Goal: Task Accomplishment & Management: Use online tool/utility

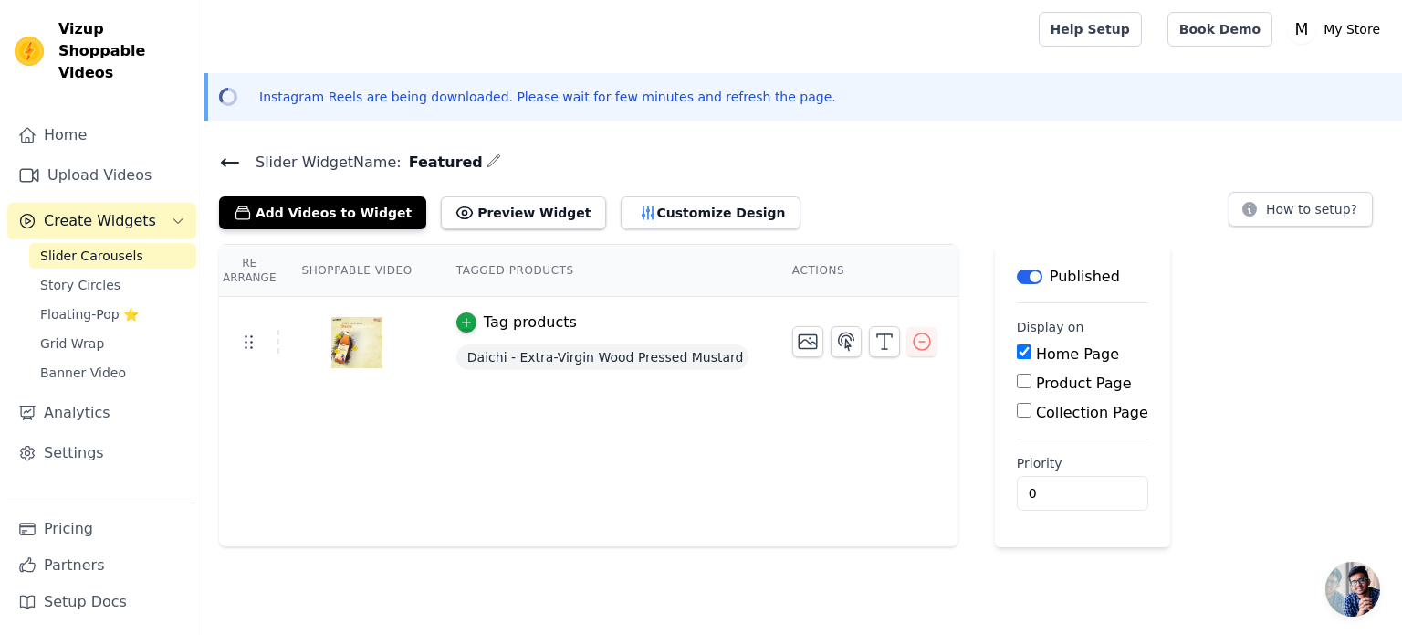
click at [338, 214] on button "Add Videos to Widget" at bounding box center [322, 212] width 207 height 33
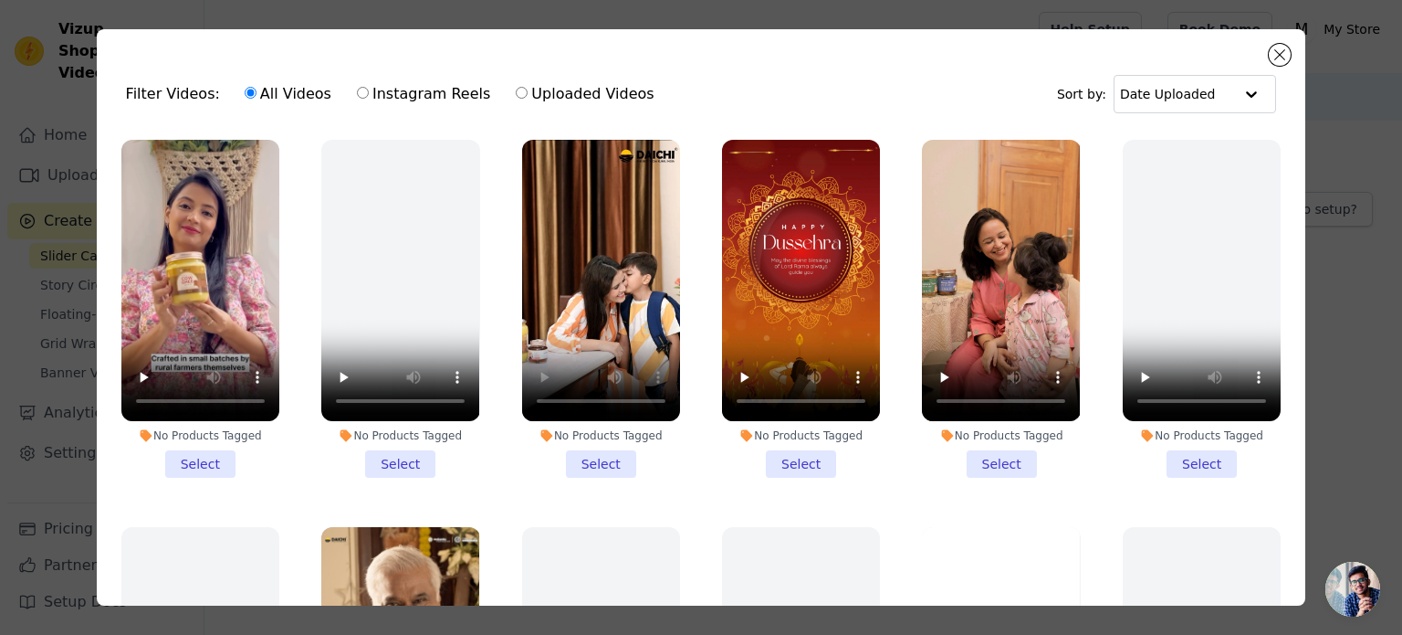
click at [586, 458] on li "No Products Tagged Select" at bounding box center [601, 309] width 158 height 338
click at [0, 0] on input "No Products Tagged Select" at bounding box center [0, 0] width 0 height 0
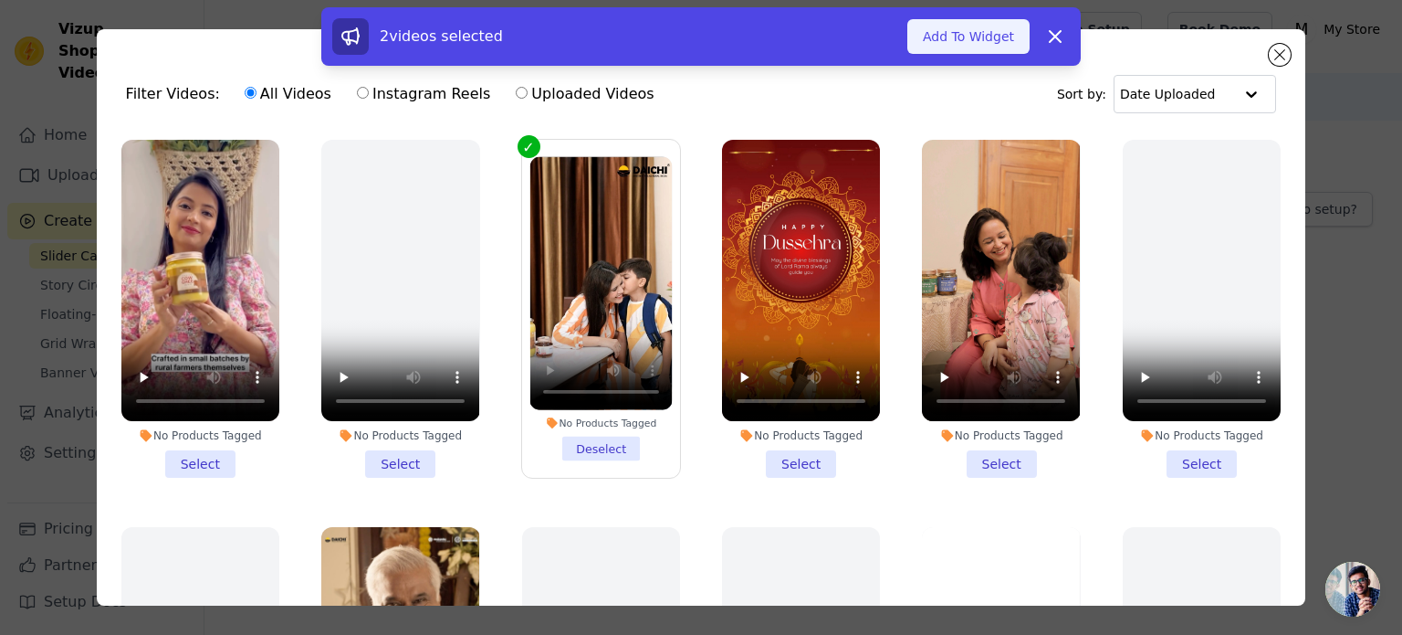
click at [962, 42] on button "Add To Widget" at bounding box center [969, 36] width 122 height 35
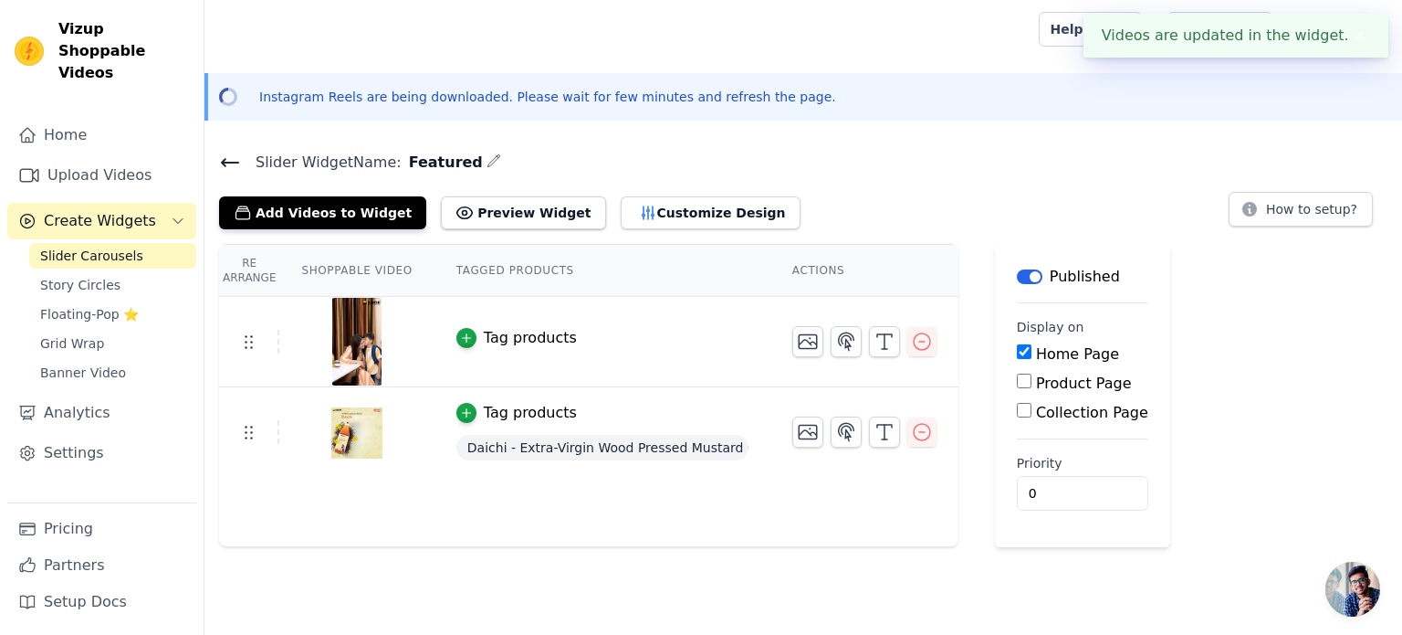
click at [515, 413] on div "Tag products" at bounding box center [530, 413] width 93 height 22
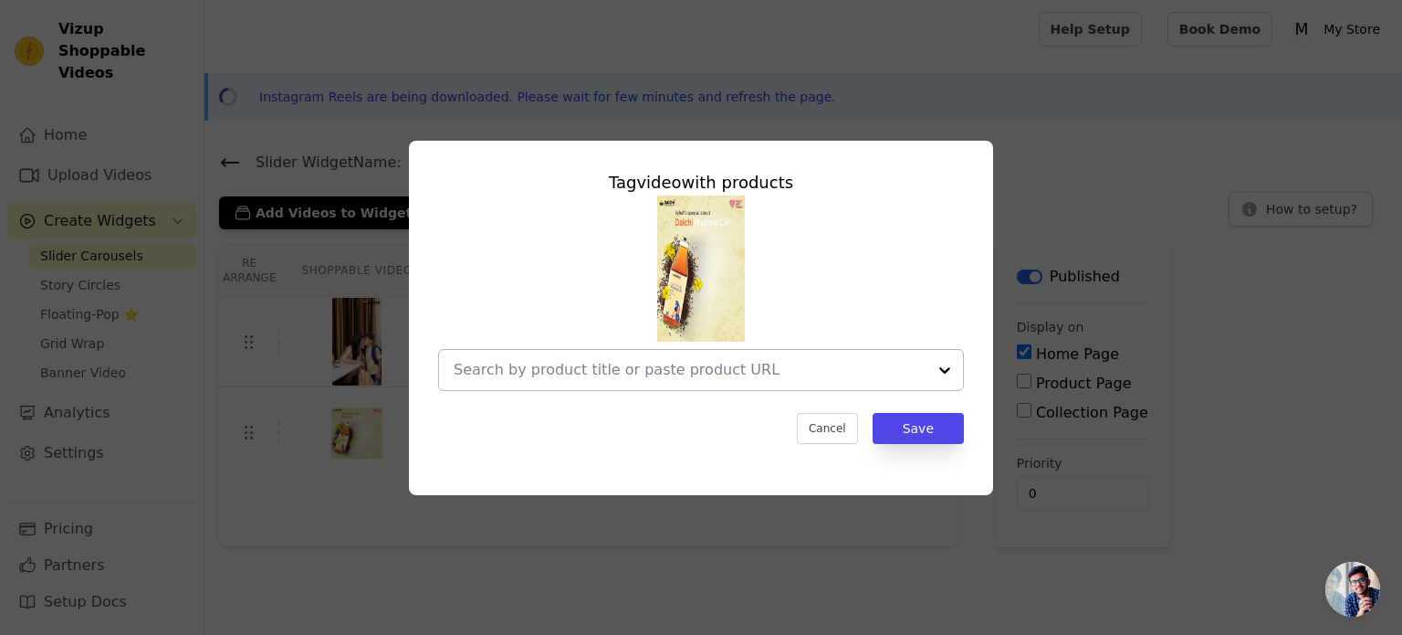
click at [827, 379] on input "text" at bounding box center [690, 370] width 473 height 22
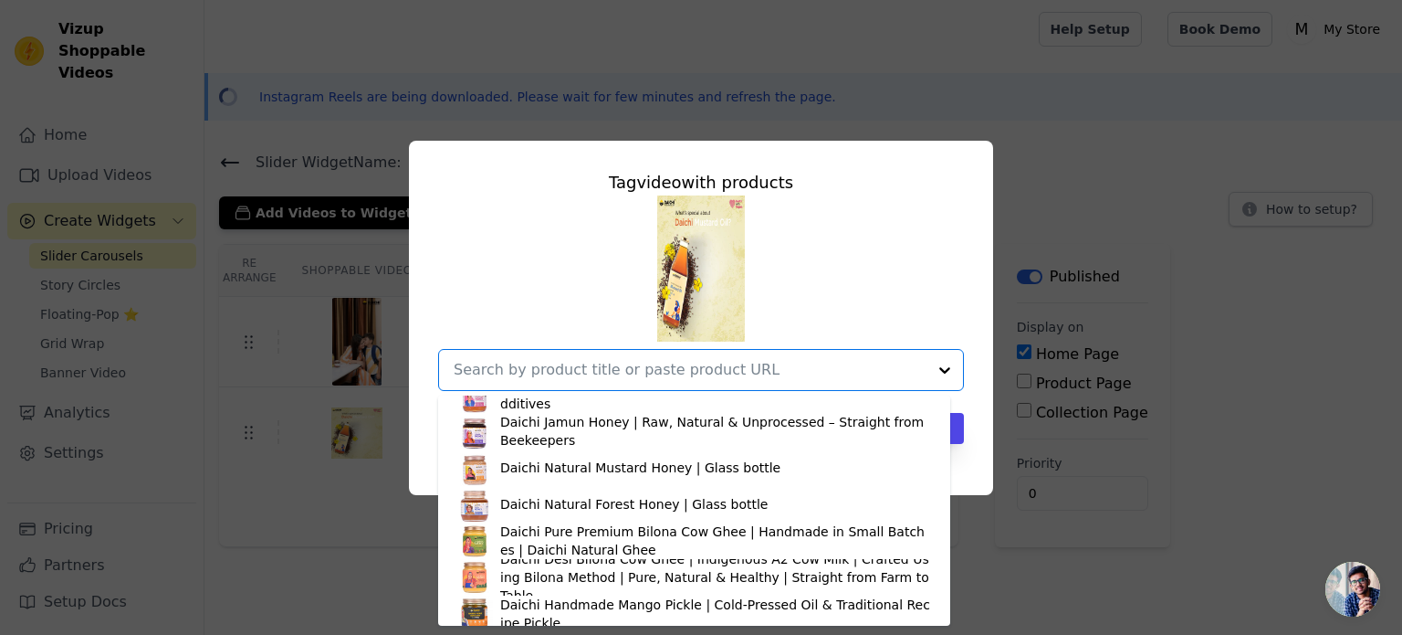
scroll to position [91, 0]
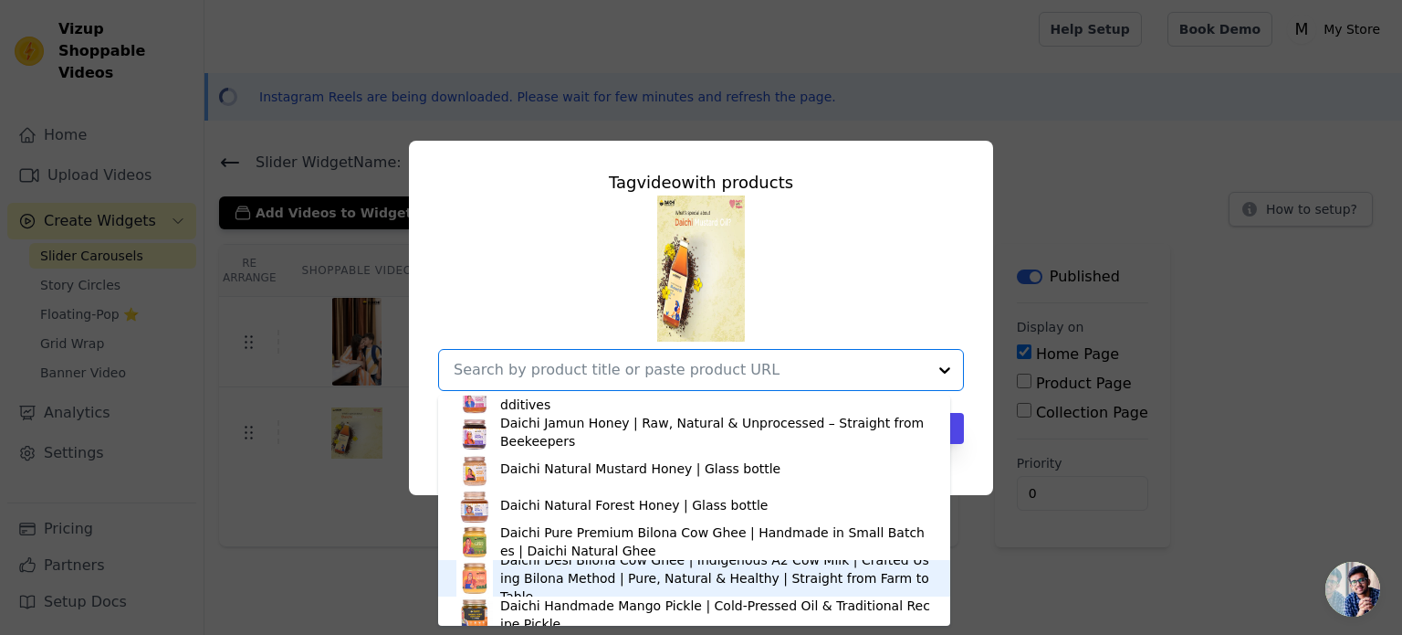
click at [583, 573] on div "Daichi Desi Bilona Cow Ghee | Indigenous A2 Cow Milk | Crafted Using Bilona Met…" at bounding box center [716, 578] width 432 height 55
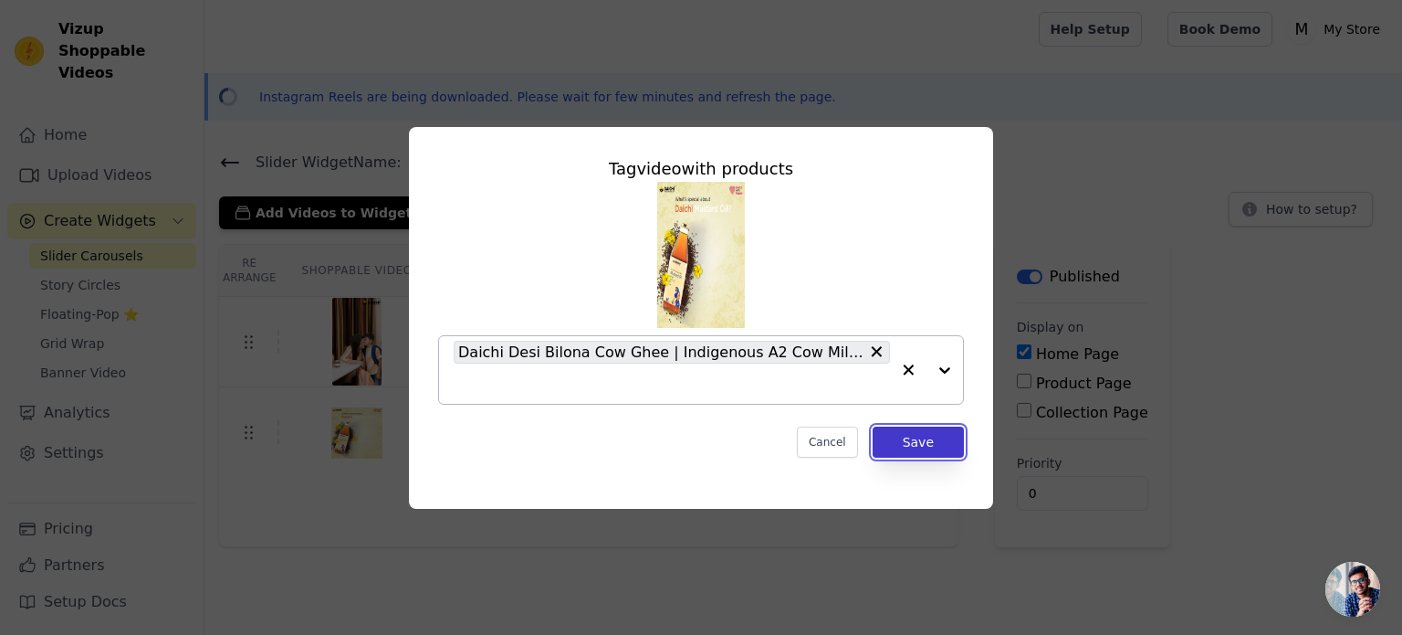
click at [919, 444] on button "Save" at bounding box center [918, 441] width 91 height 31
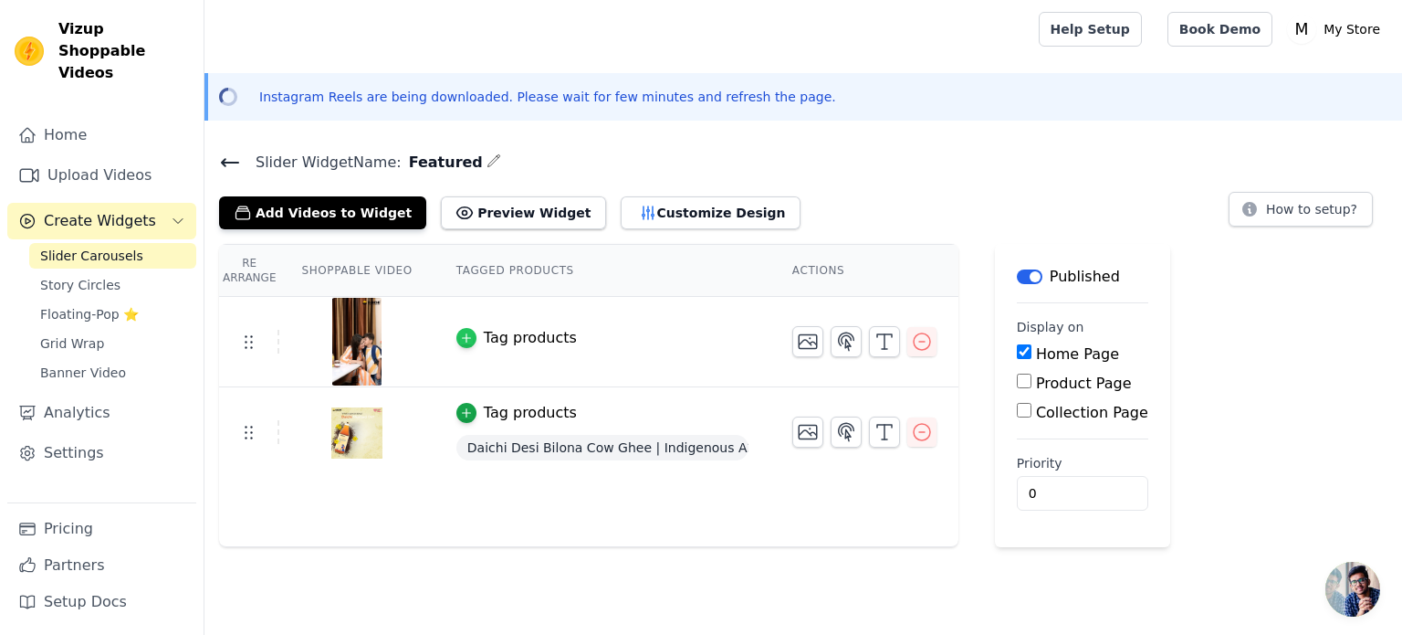
click at [462, 336] on icon "button" at bounding box center [466, 338] width 8 height 8
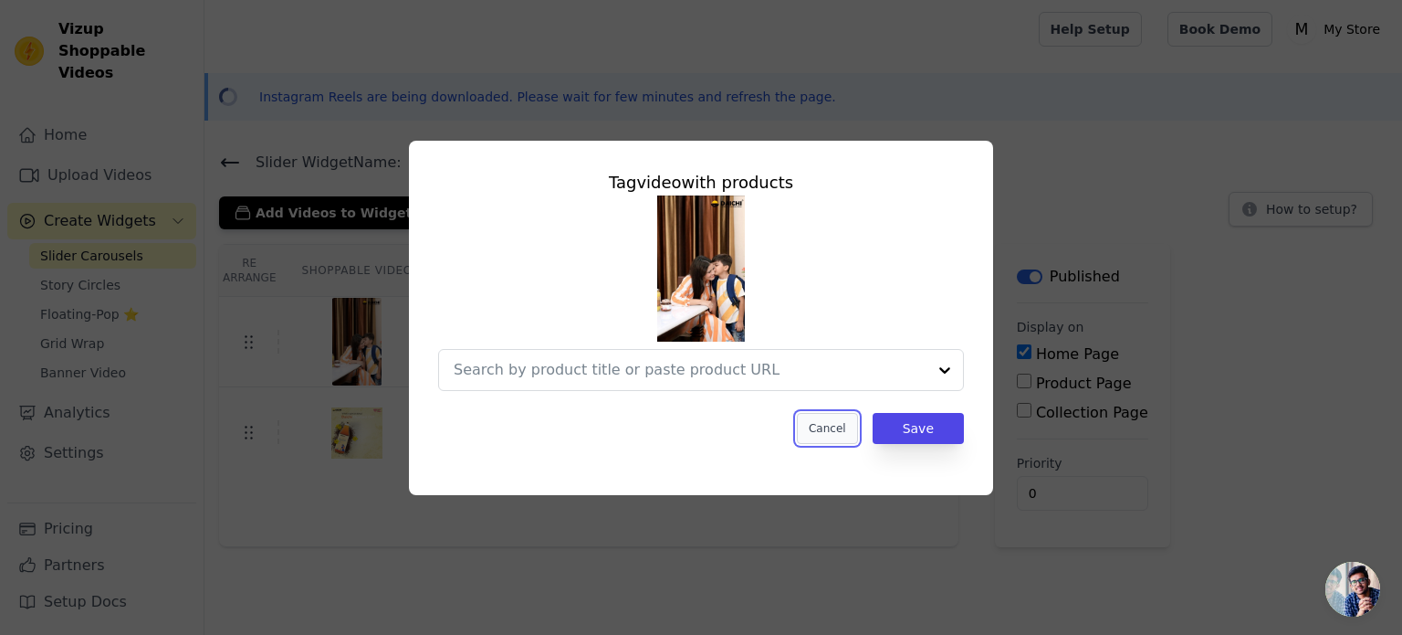
click at [820, 437] on button "Cancel" at bounding box center [827, 428] width 61 height 31
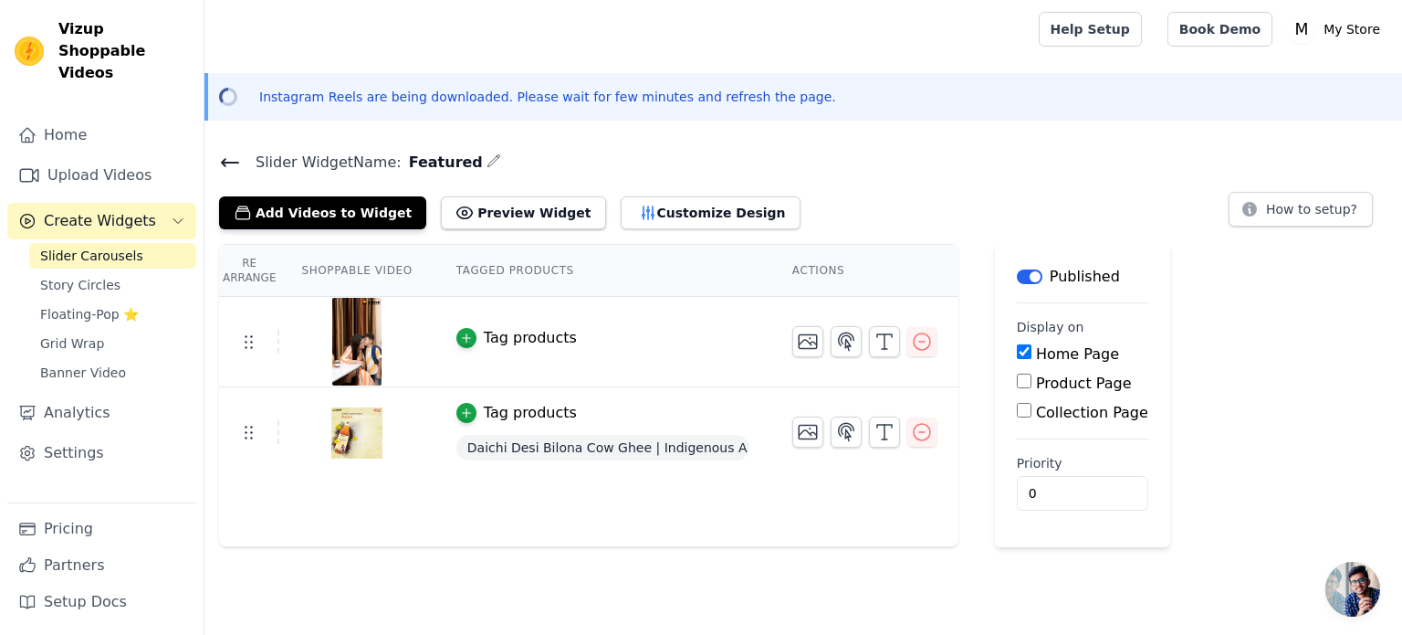
click at [603, 437] on span "Daichi Desi Bilona Cow Ghee | Indigenous A2 Cow Milk | Crafted Using Bilona Met…" at bounding box center [603, 448] width 292 height 26
click at [467, 406] on button "Tag products" at bounding box center [517, 413] width 121 height 22
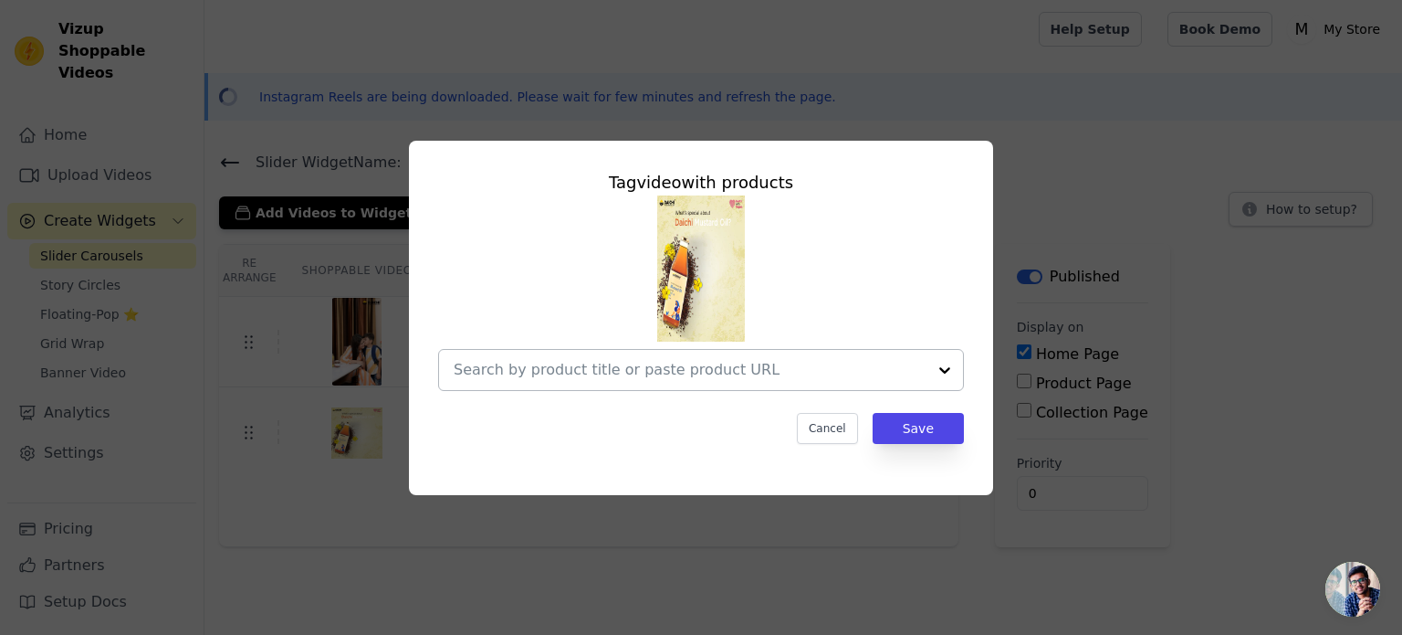
click at [853, 369] on input "text" at bounding box center [690, 370] width 473 height 22
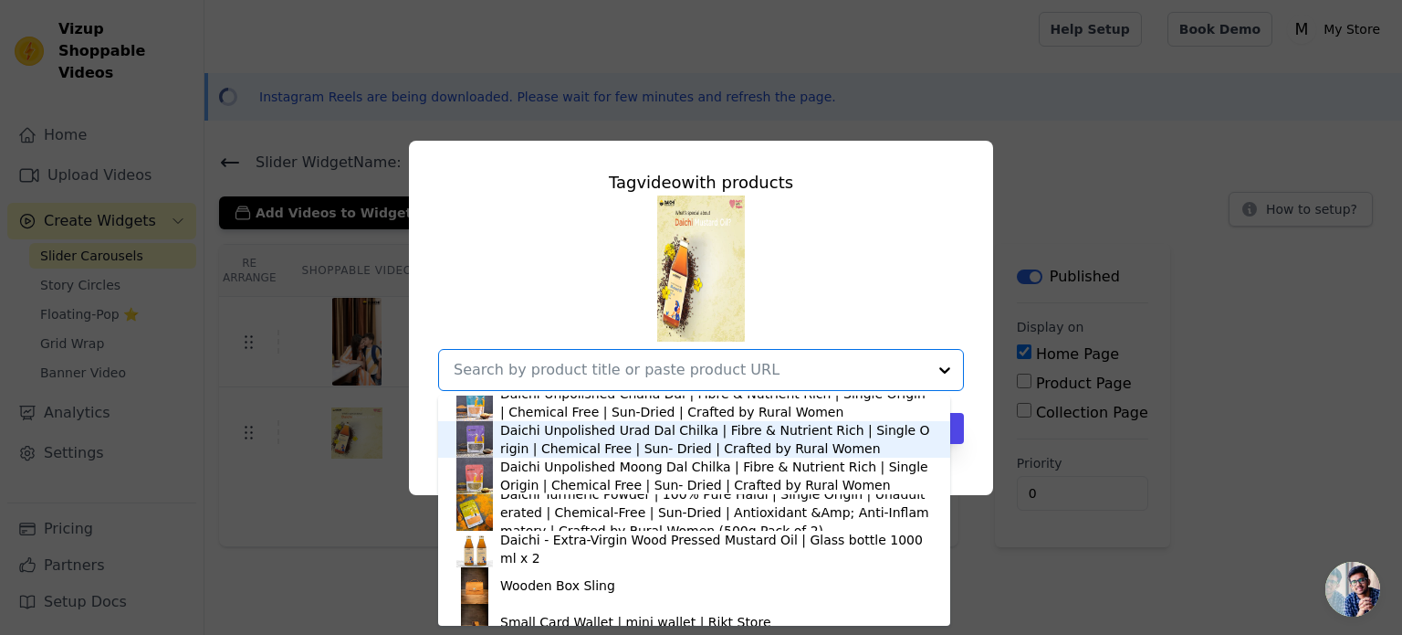
scroll to position [888, 0]
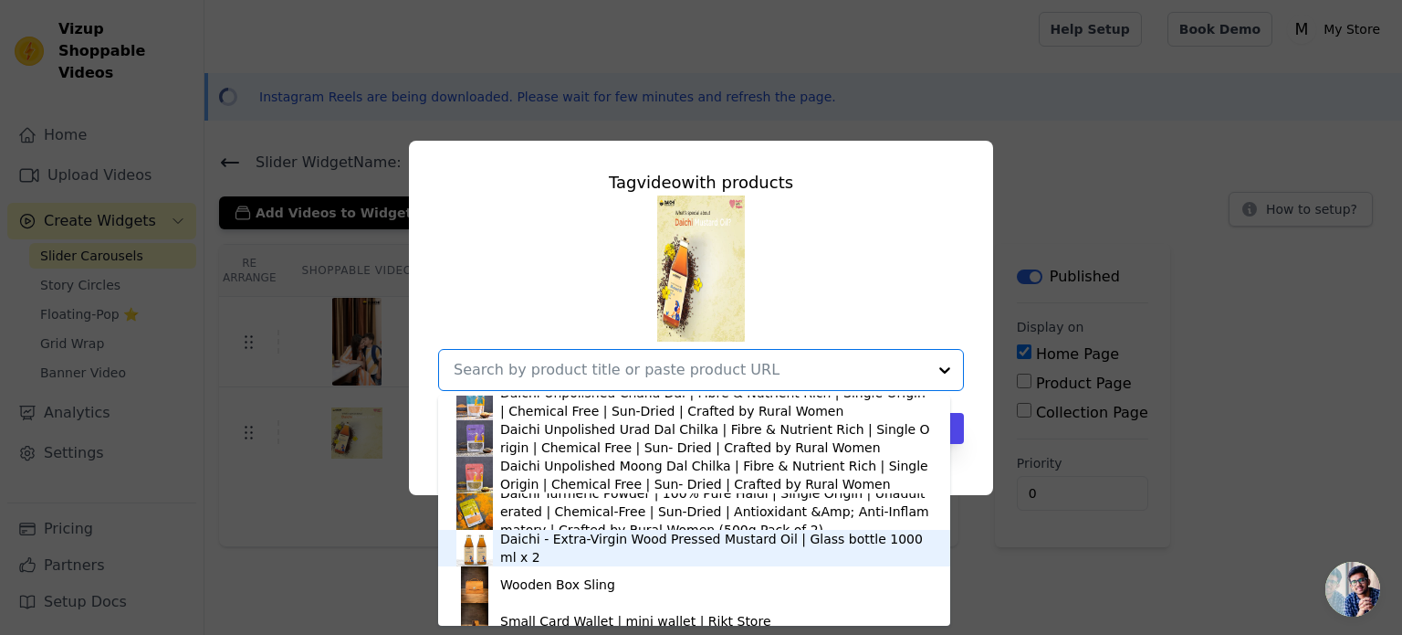
click at [557, 541] on div "Daichi - Extra-Virgin Wood Pressed Mustard Oil | Glass bottle 1000 ml x 2" at bounding box center [716, 548] width 432 height 37
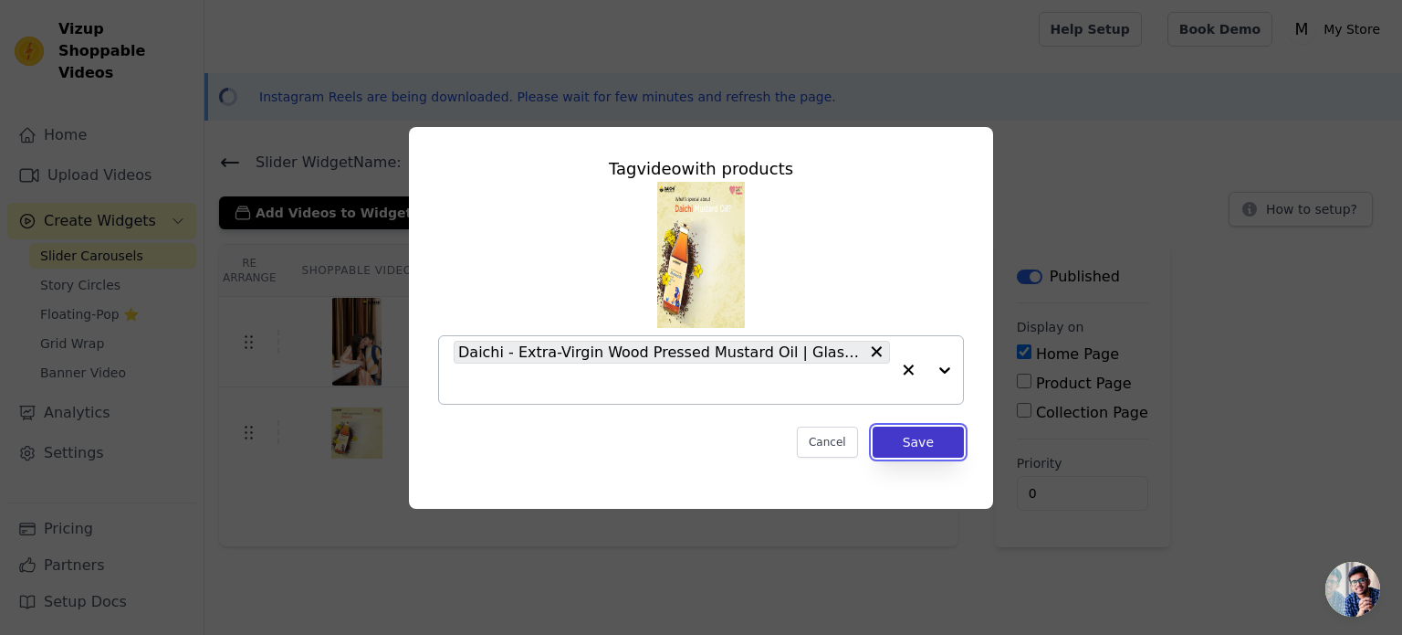
click at [939, 445] on button "Save" at bounding box center [918, 441] width 91 height 31
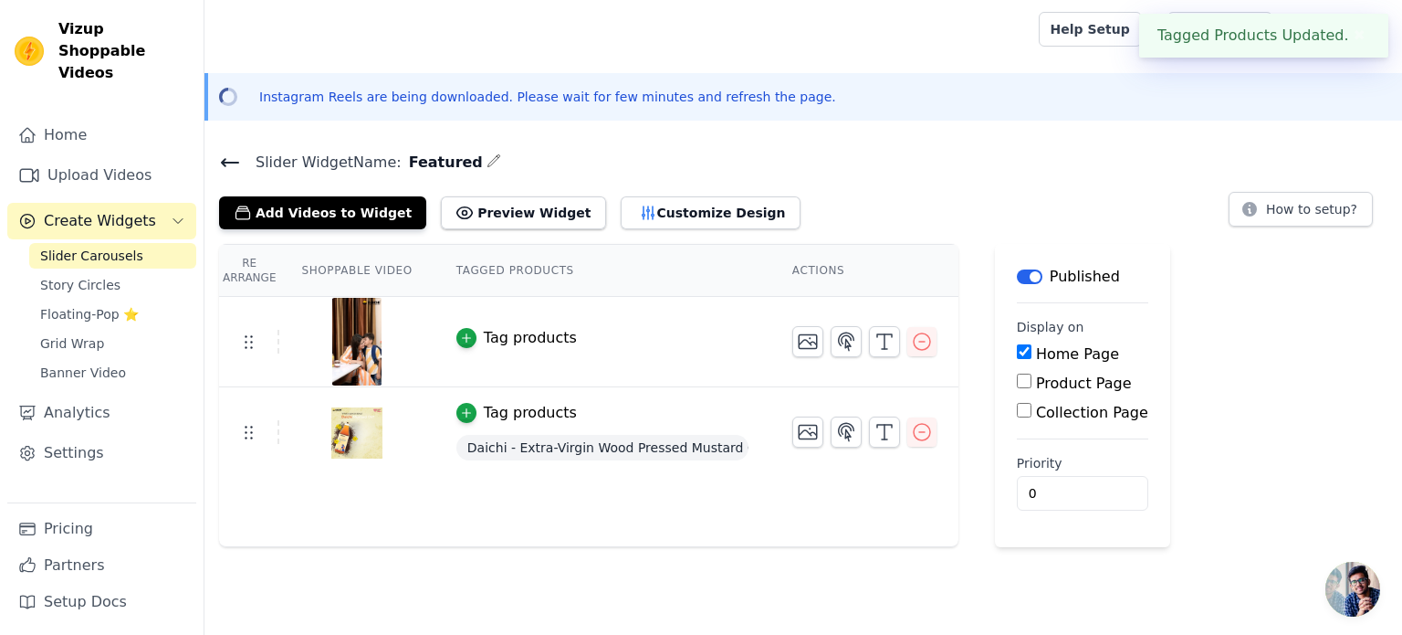
click at [544, 327] on div "Tag products" at bounding box center [530, 338] width 93 height 22
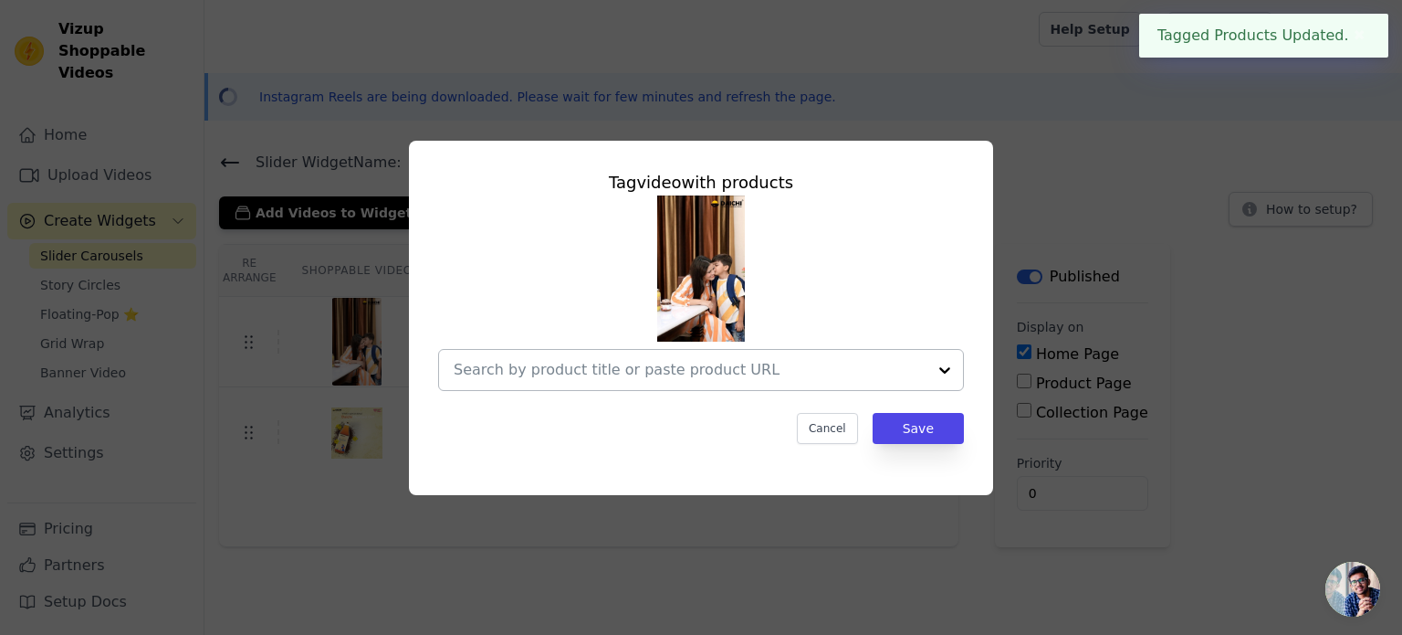
click at [589, 371] on input "text" at bounding box center [690, 370] width 473 height 22
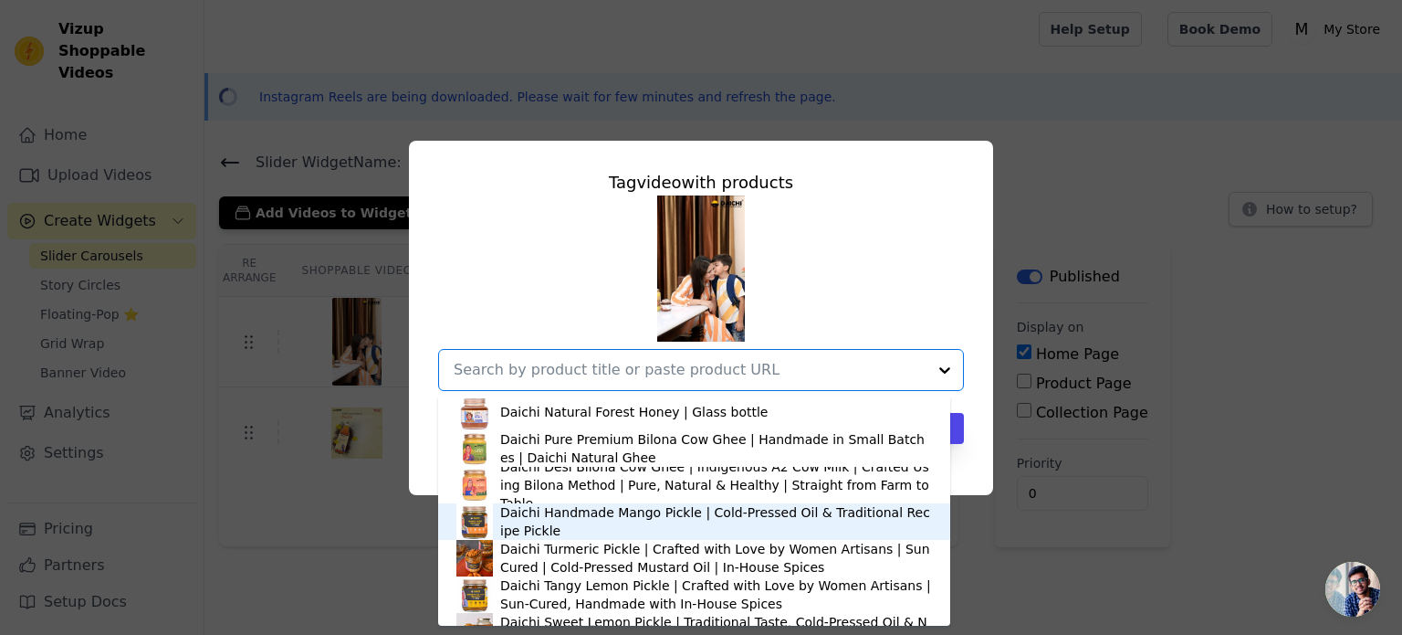
scroll to position [183, 0]
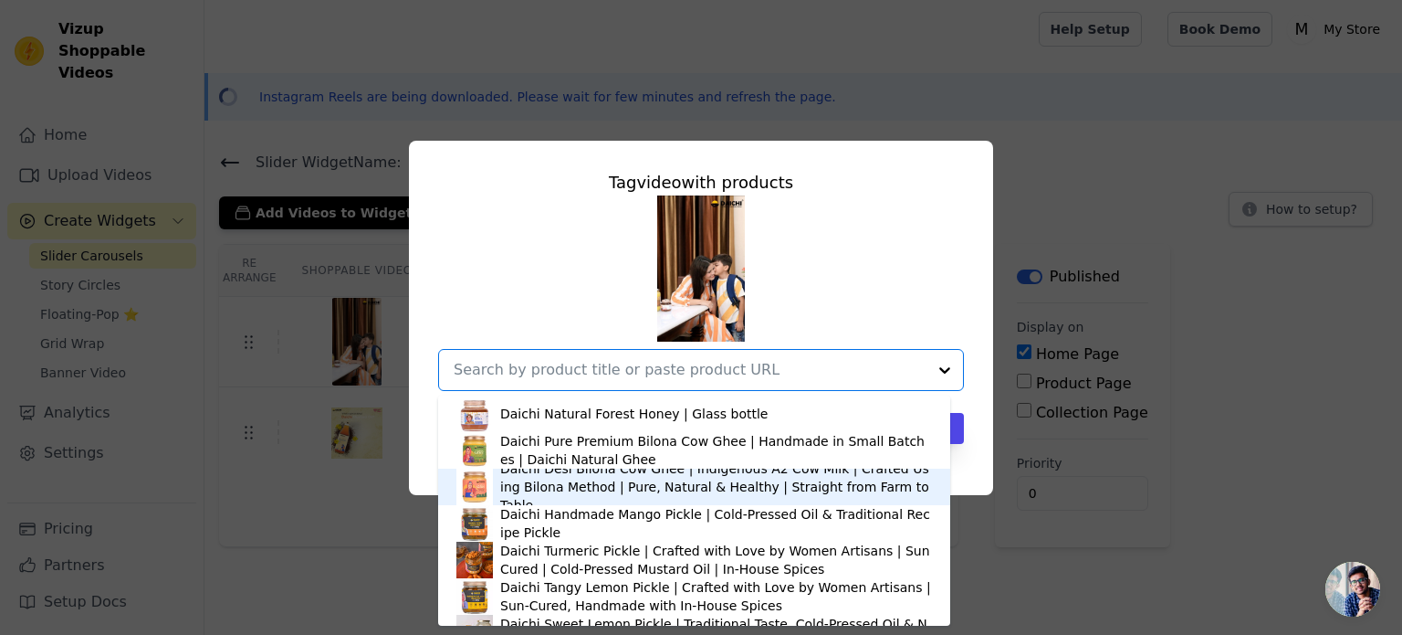
click at [598, 478] on div "Daichi Desi Bilona Cow Ghee | Indigenous A2 Cow Milk | Crafted Using Bilona Met…" at bounding box center [716, 486] width 432 height 55
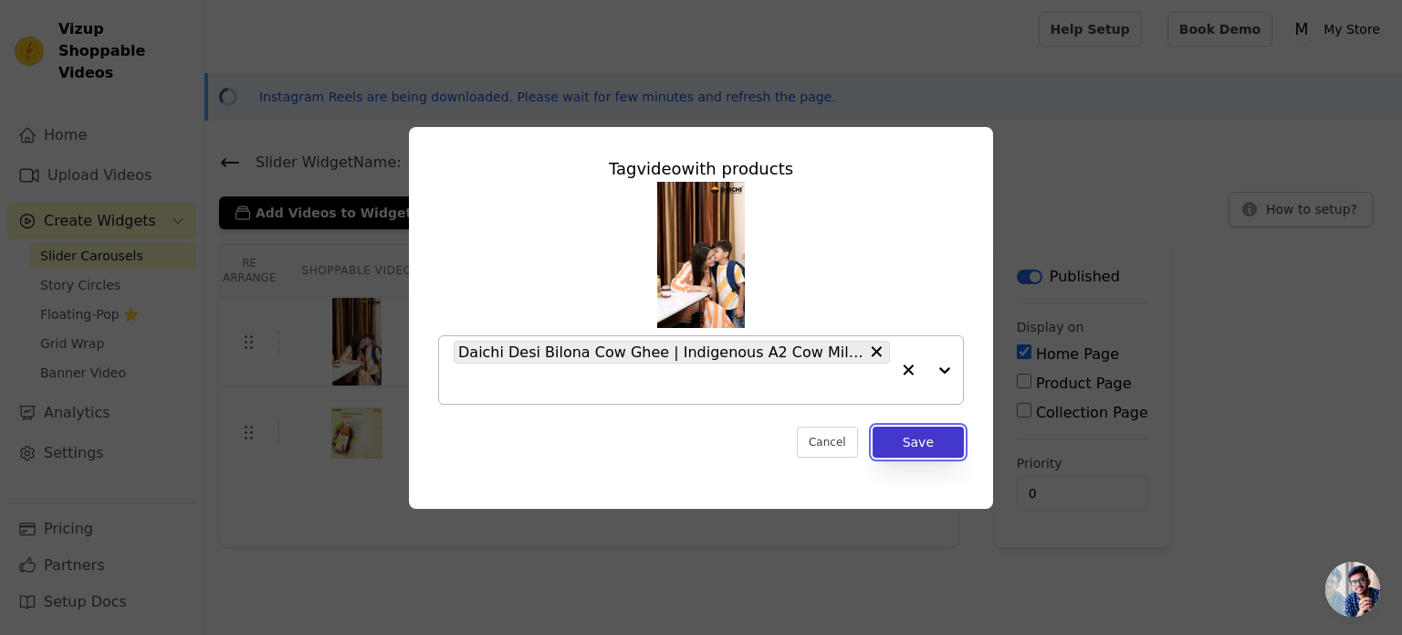
click at [913, 446] on button "Save" at bounding box center [918, 441] width 91 height 31
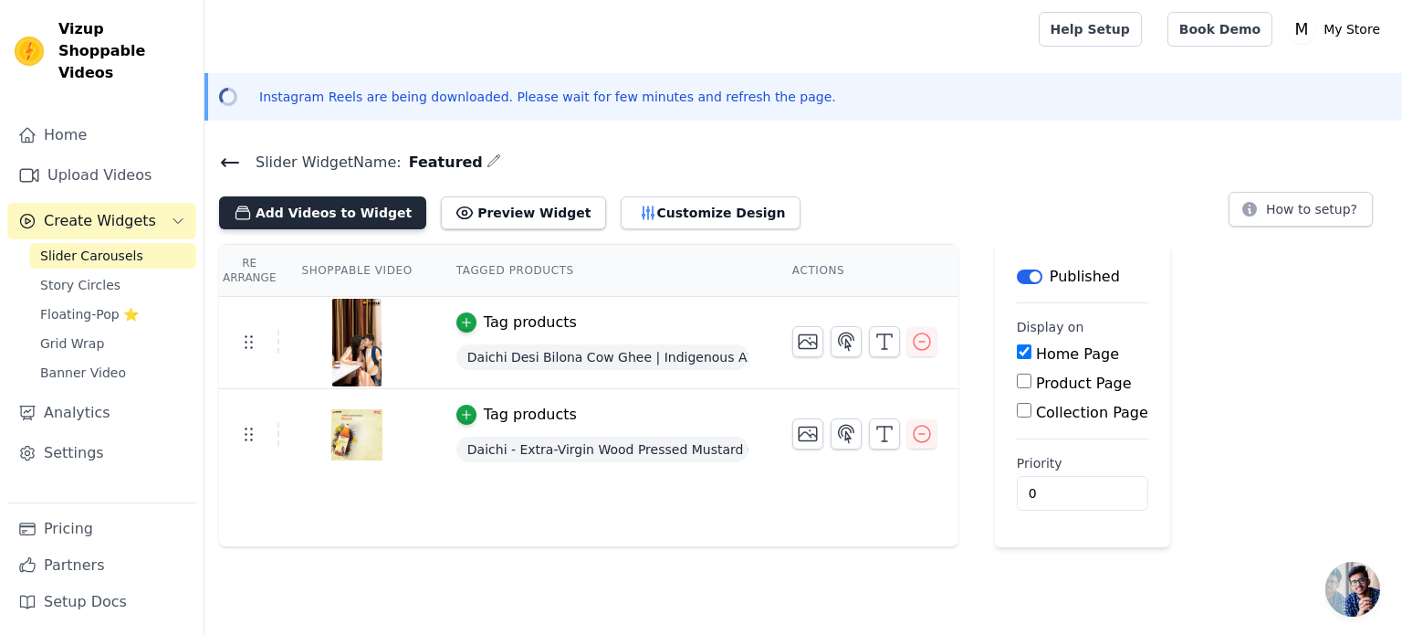
click at [339, 215] on button "Add Videos to Widget" at bounding box center [322, 212] width 207 height 33
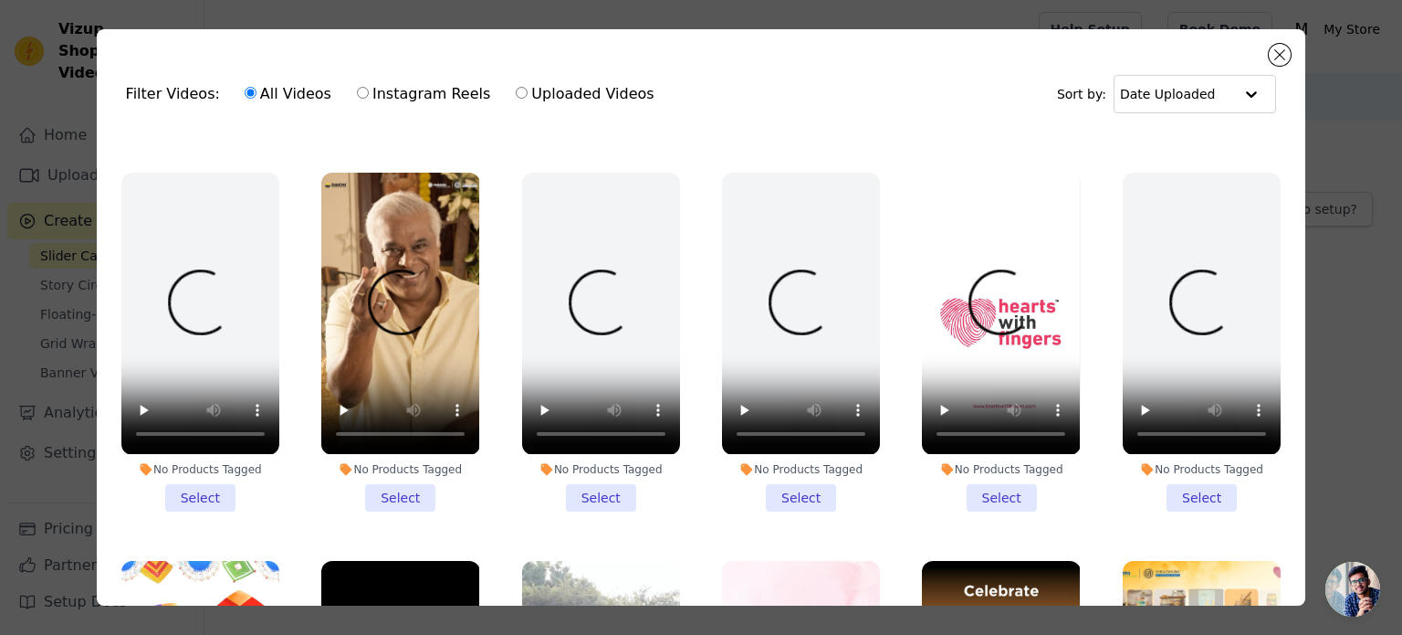
scroll to position [365, 0]
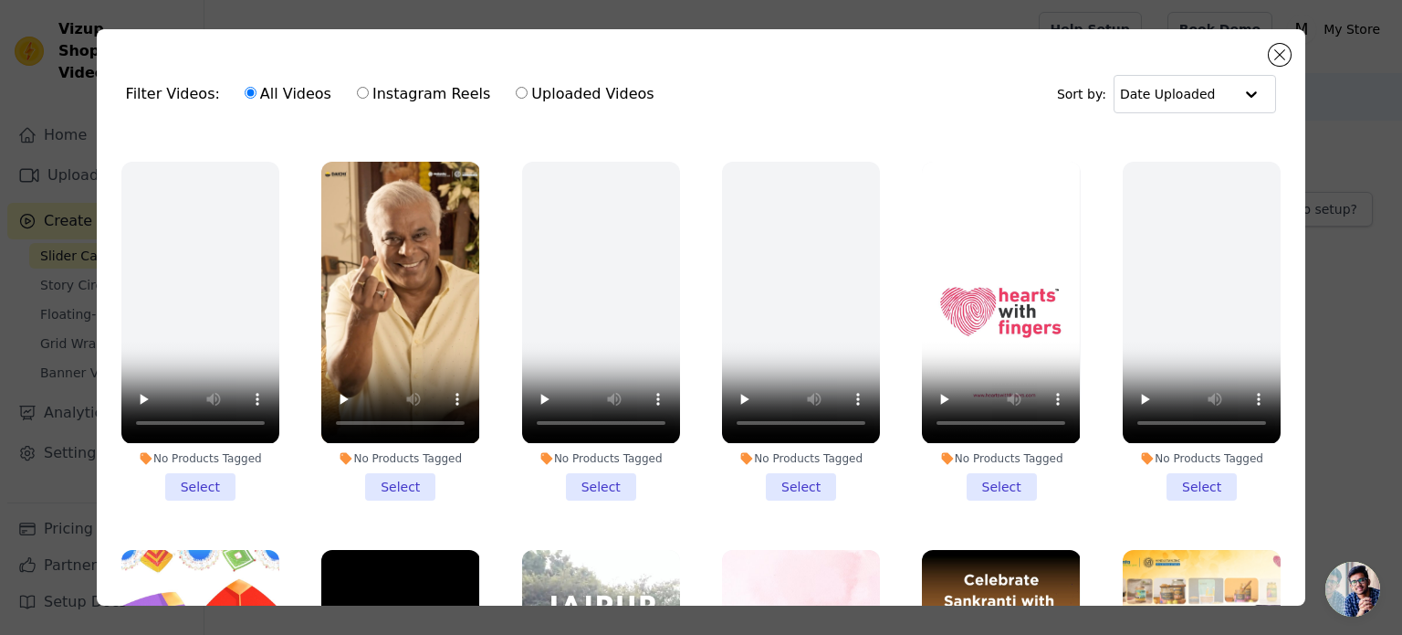
click at [399, 478] on li "No Products Tagged Select" at bounding box center [400, 331] width 158 height 338
click at [0, 0] on input "No Products Tagged Select" at bounding box center [0, 0] width 0 height 0
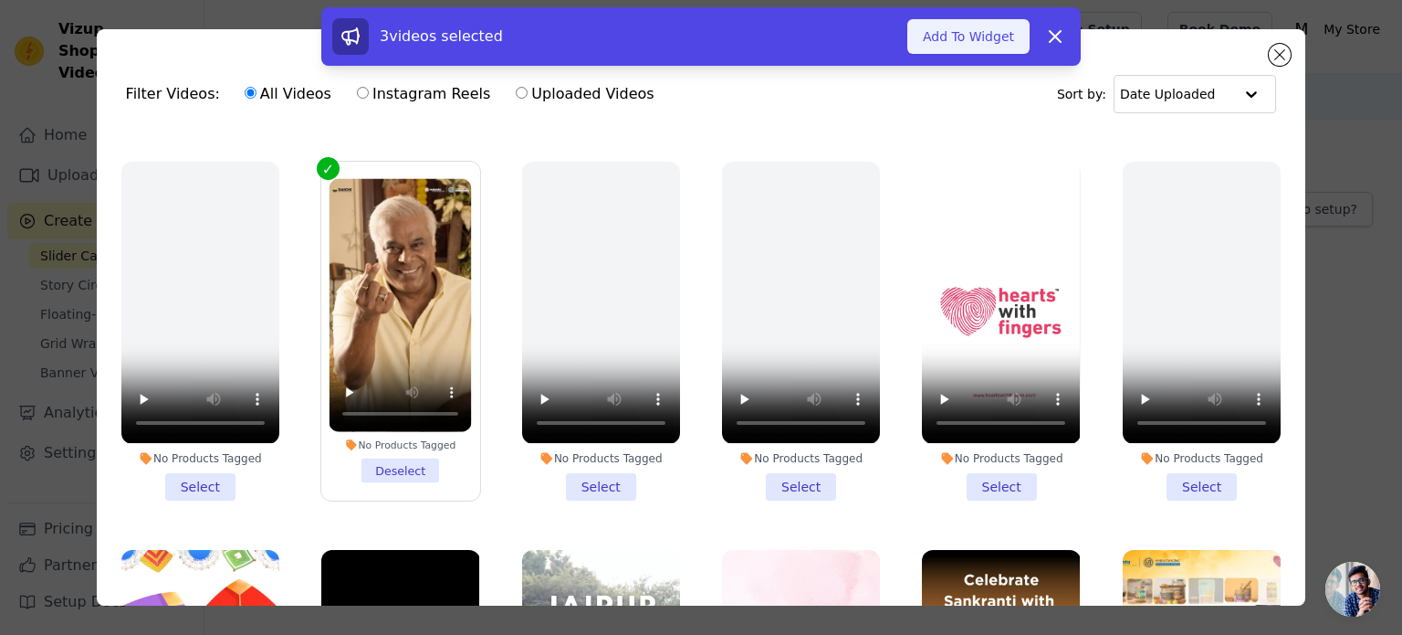
click at [961, 37] on button "Add To Widget" at bounding box center [969, 36] width 122 height 35
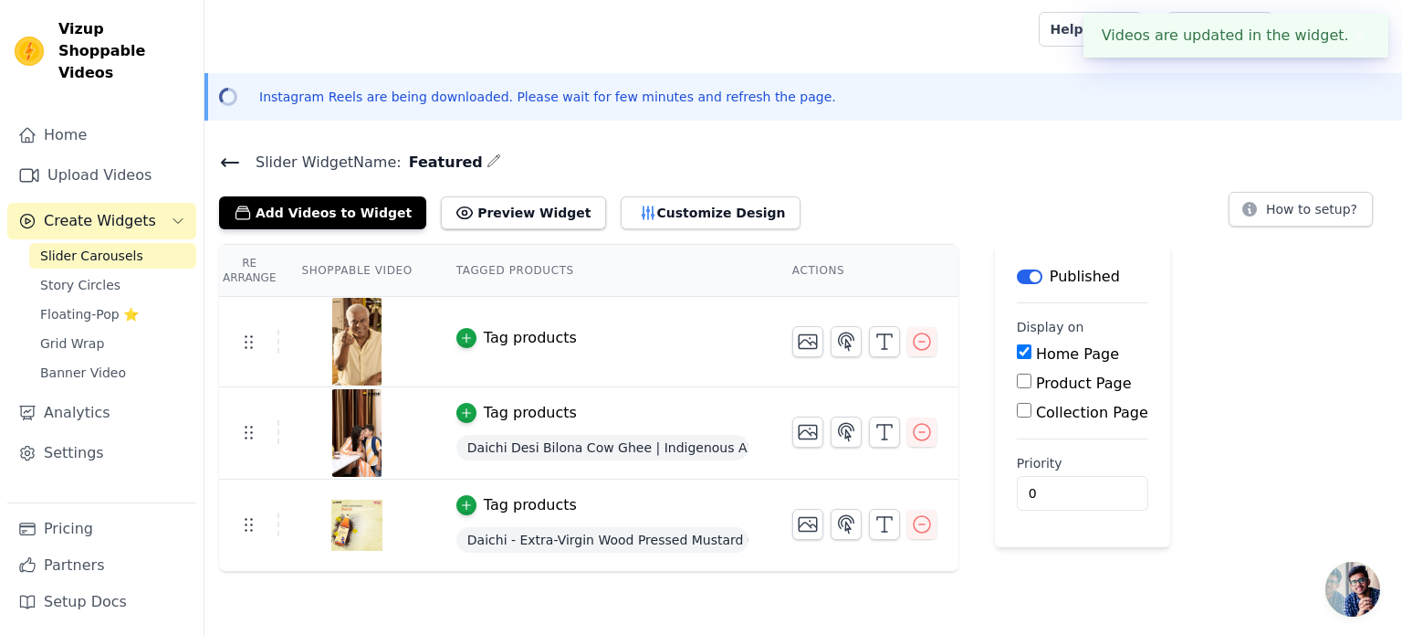
click at [538, 341] on div "Tag products" at bounding box center [530, 338] width 93 height 22
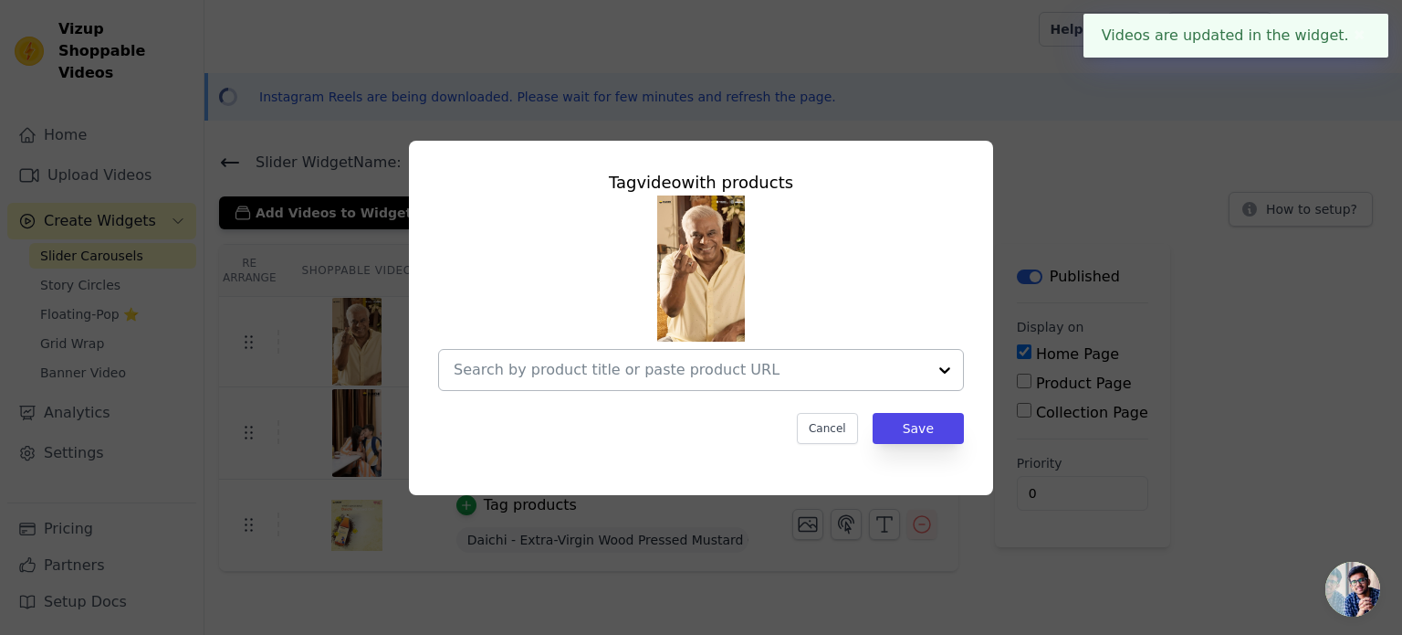
click at [646, 379] on input "text" at bounding box center [690, 370] width 473 height 22
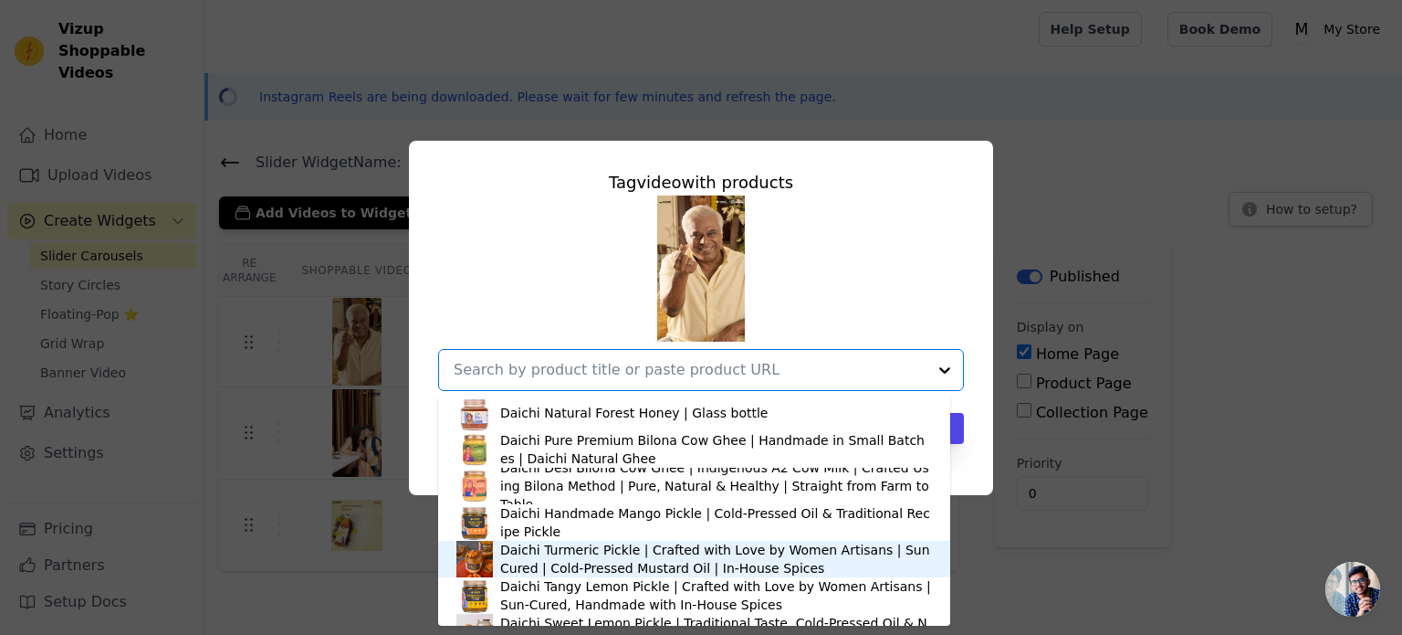
scroll to position [183, 0]
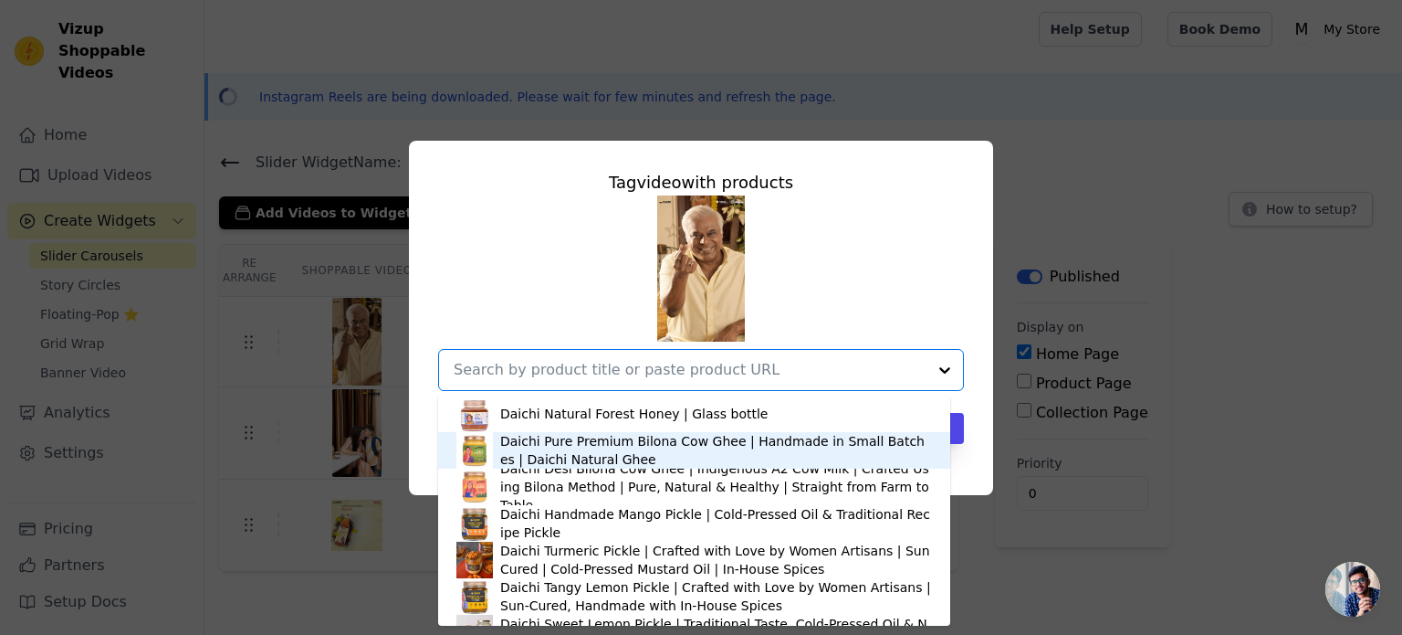
click at [628, 445] on div "Daichi Pure Premium Bilona Cow Ghee | Handmade in Small Batches | Daichi Natura…" at bounding box center [716, 450] width 432 height 37
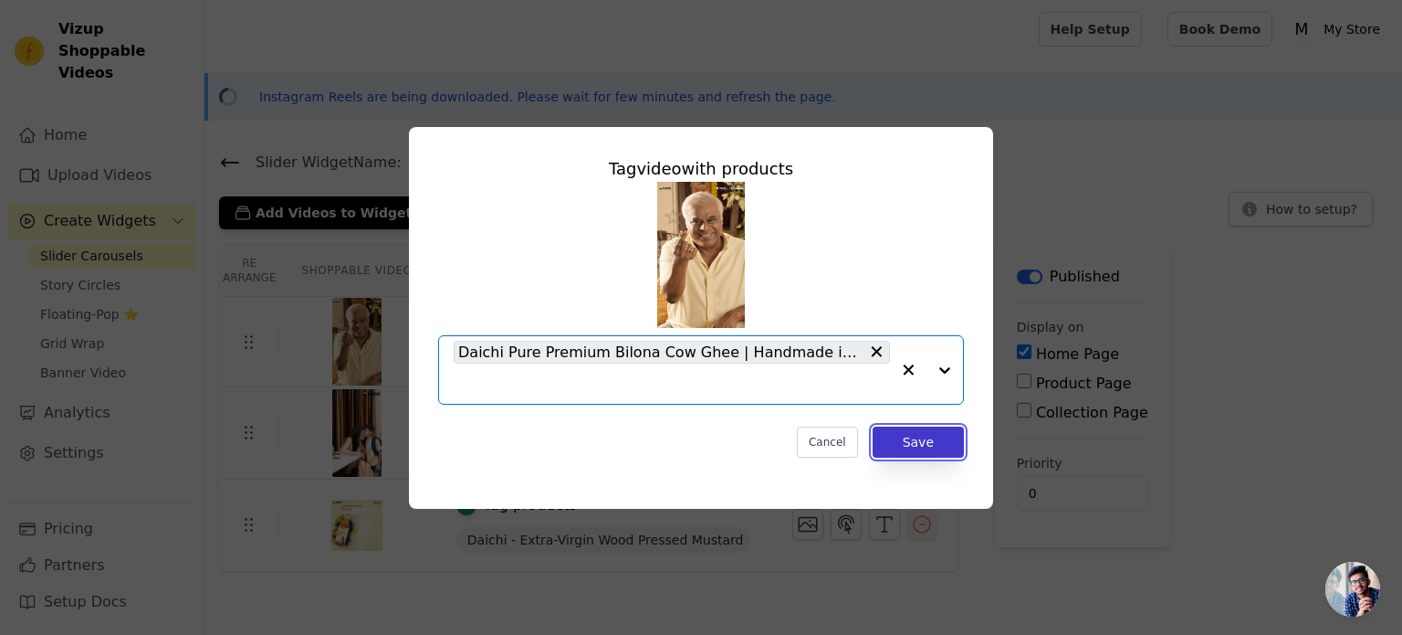
click at [917, 446] on button "Save" at bounding box center [918, 441] width 91 height 31
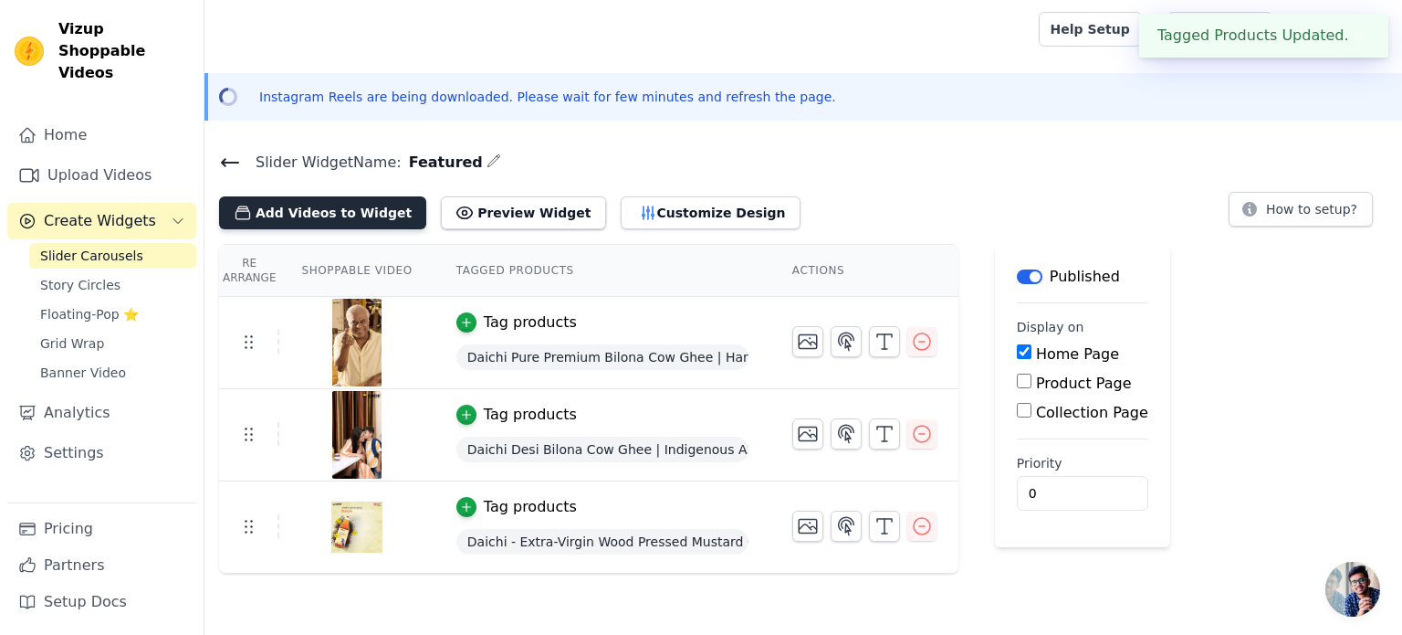
click at [347, 213] on button "Add Videos to Widget" at bounding box center [322, 212] width 207 height 33
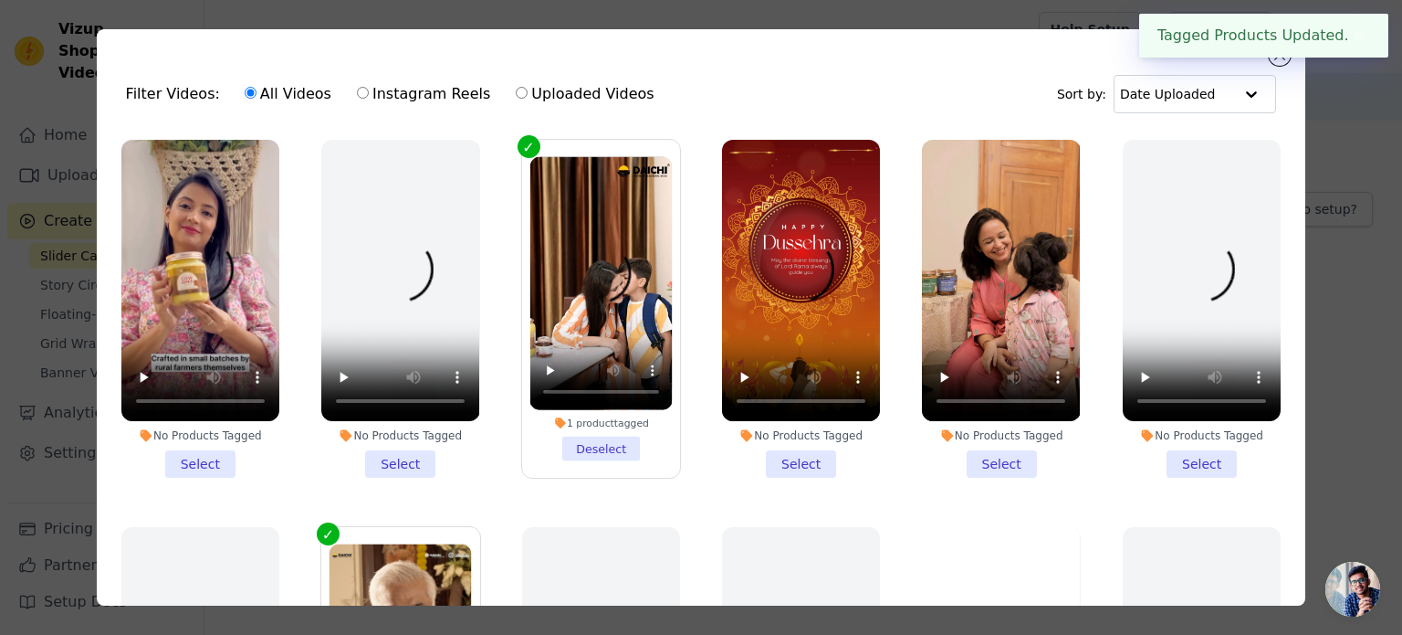
scroll to position [91, 0]
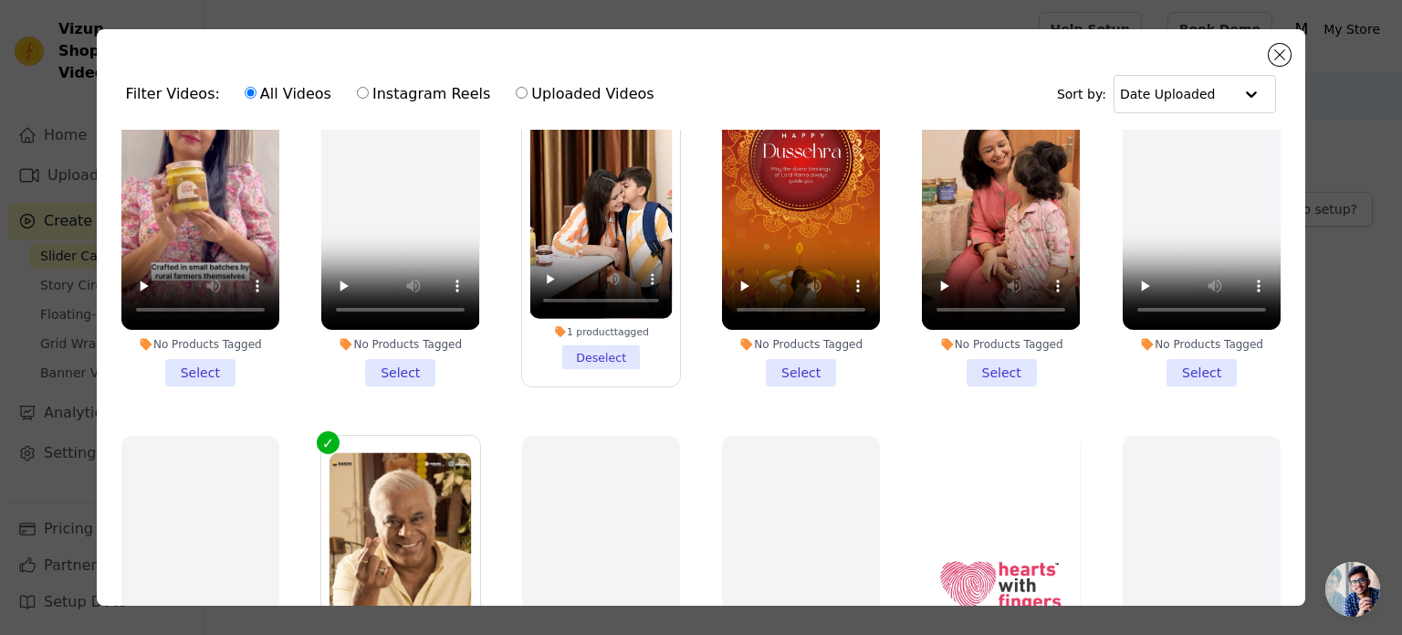
click at [976, 354] on li "No Products Tagged Select" at bounding box center [1001, 217] width 158 height 338
click at [0, 0] on input "No Products Tagged Select" at bounding box center [0, 0] width 0 height 0
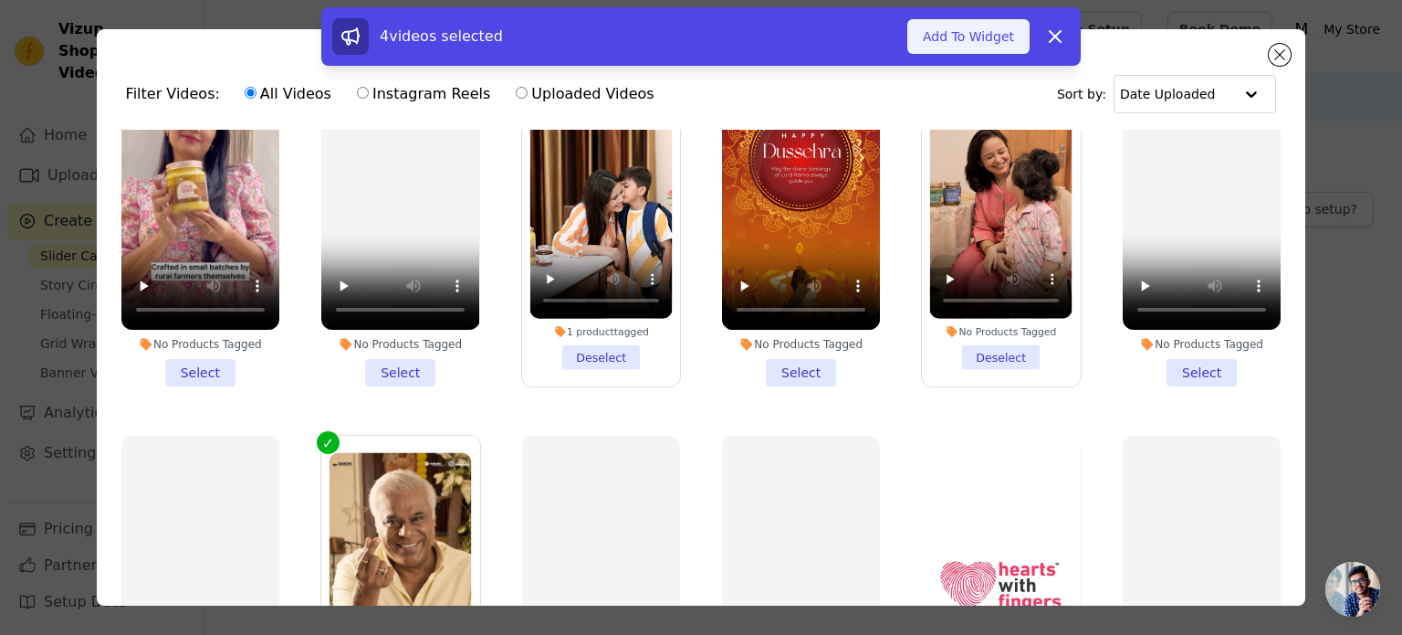
click at [956, 24] on button "Add To Widget" at bounding box center [969, 36] width 122 height 35
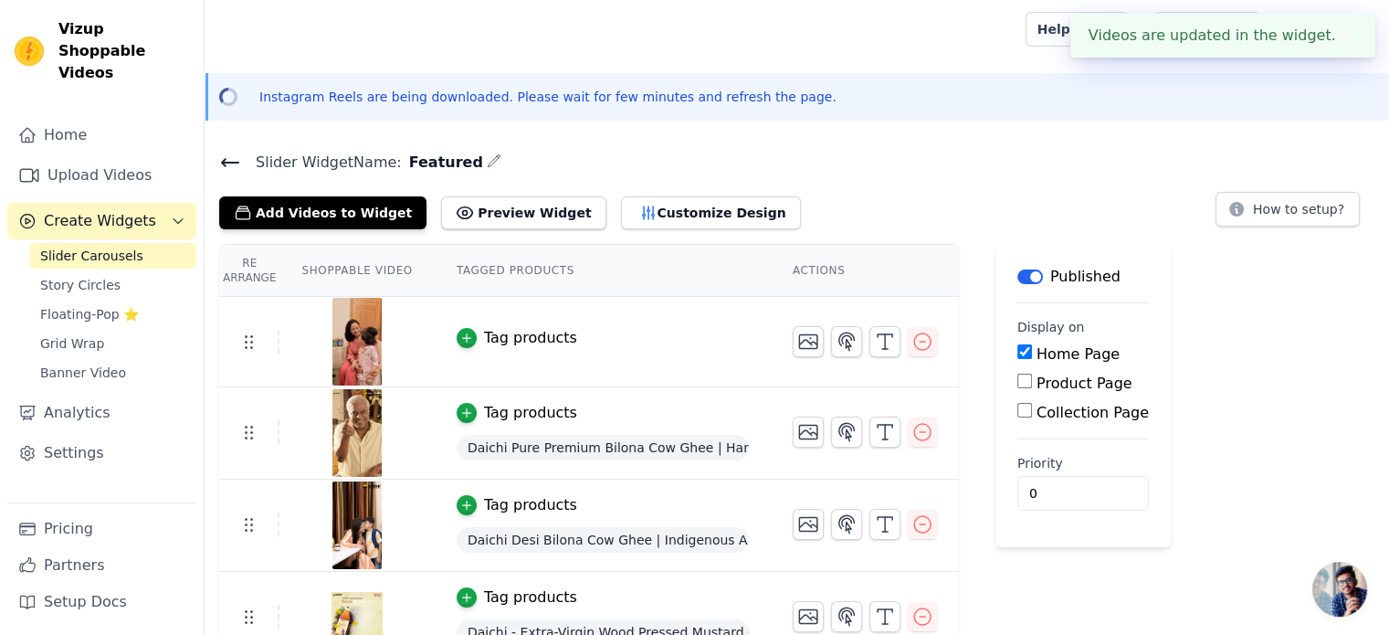
click at [515, 331] on div "Tag products" at bounding box center [530, 338] width 93 height 22
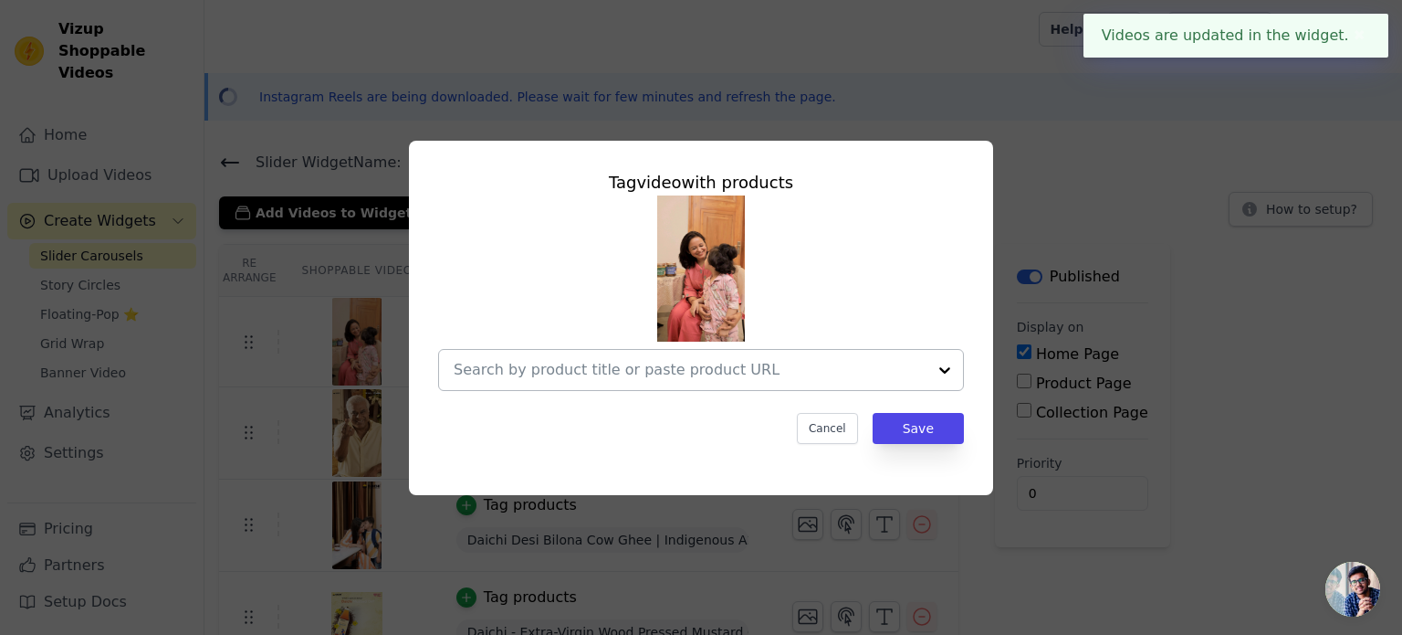
click at [552, 380] on input "text" at bounding box center [690, 370] width 473 height 22
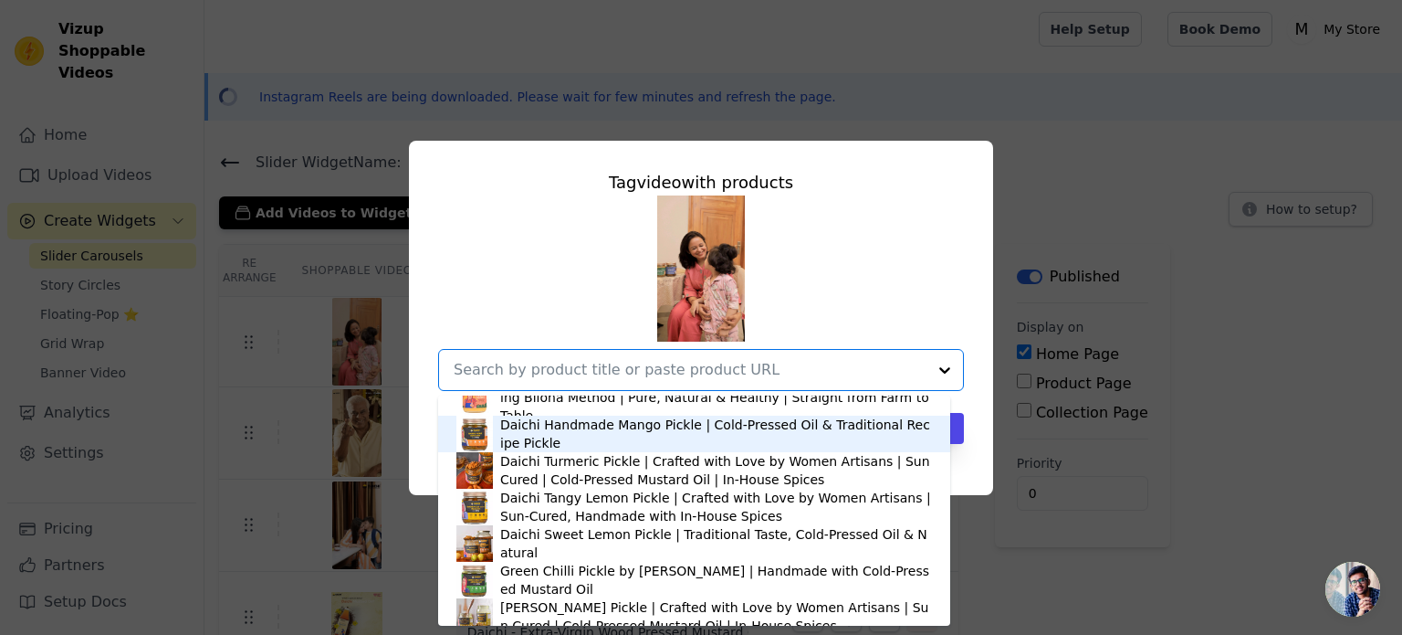
scroll to position [274, 0]
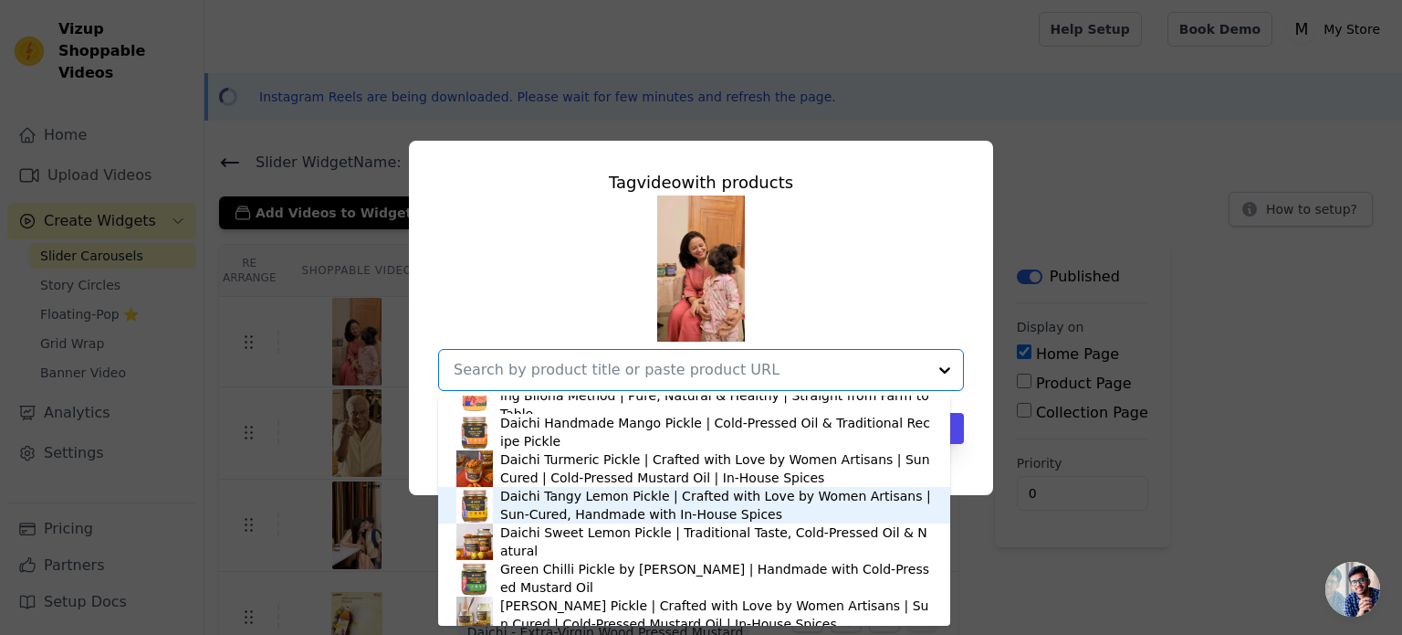
click at [574, 509] on div "Daichi Tangy Lemon Pickle | Crafted with Love by Women Artisans | Sun-Cured, Ha…" at bounding box center [716, 505] width 432 height 37
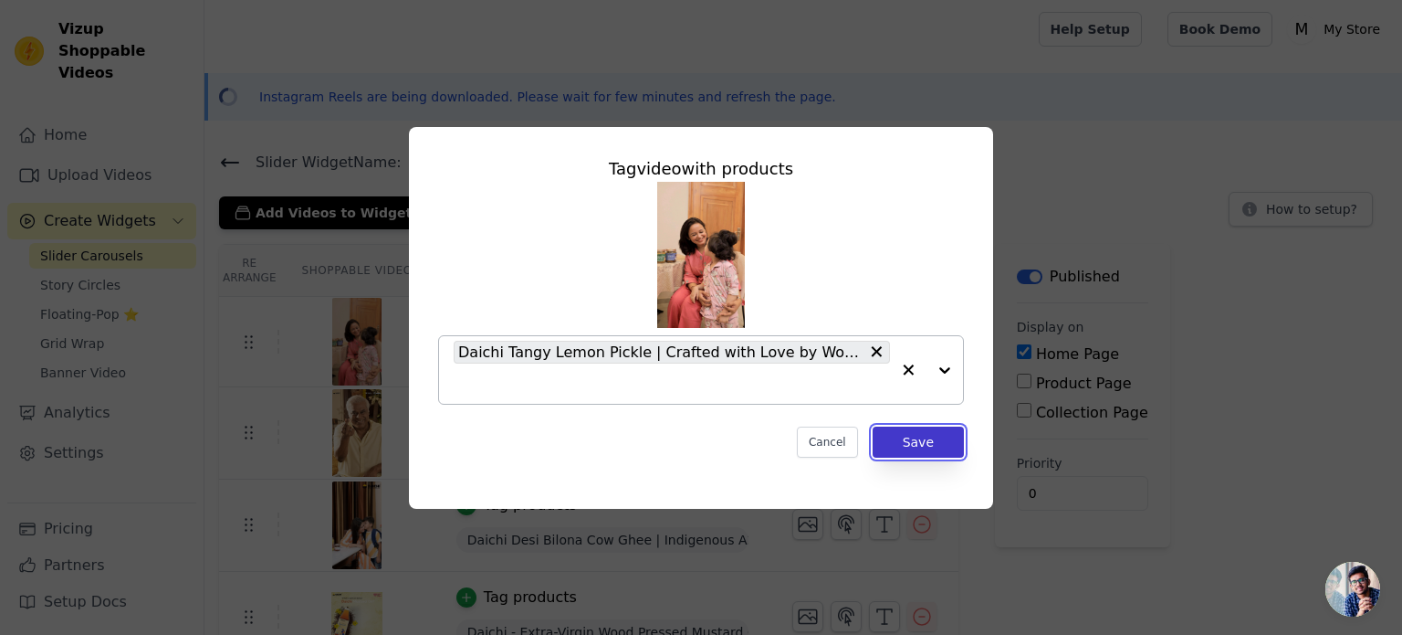
click at [920, 448] on button "Save" at bounding box center [918, 441] width 91 height 31
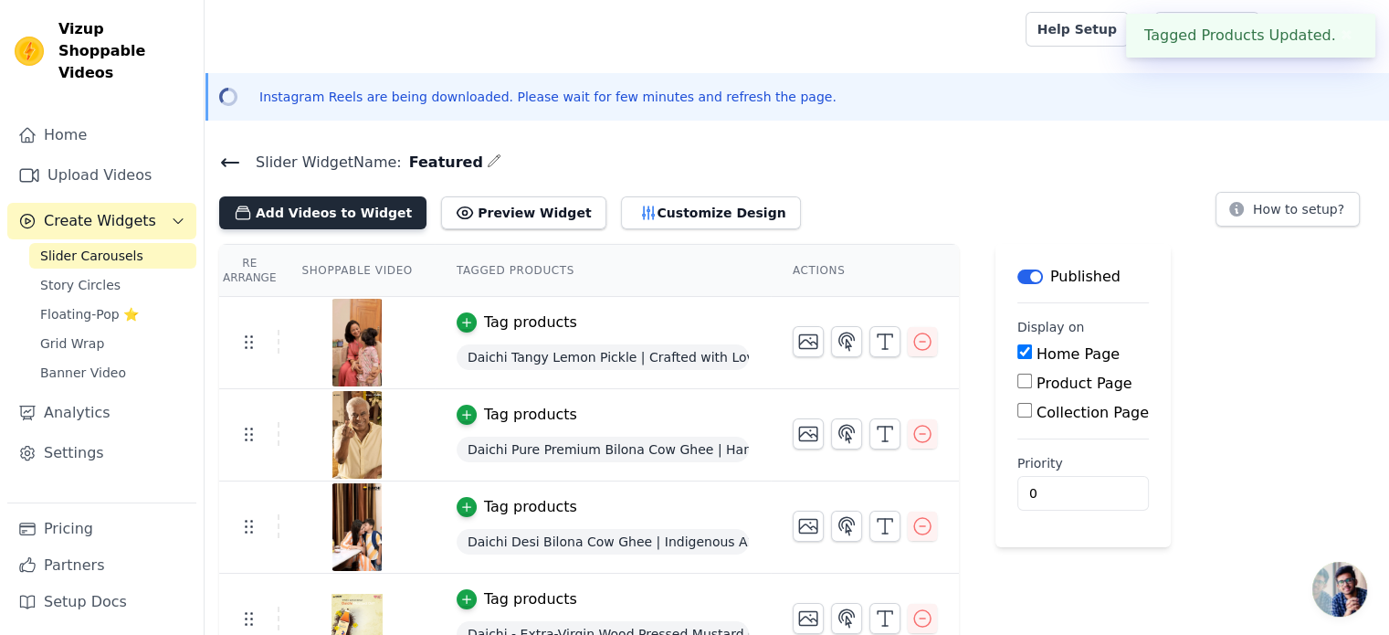
click at [363, 221] on button "Add Videos to Widget" at bounding box center [322, 212] width 207 height 33
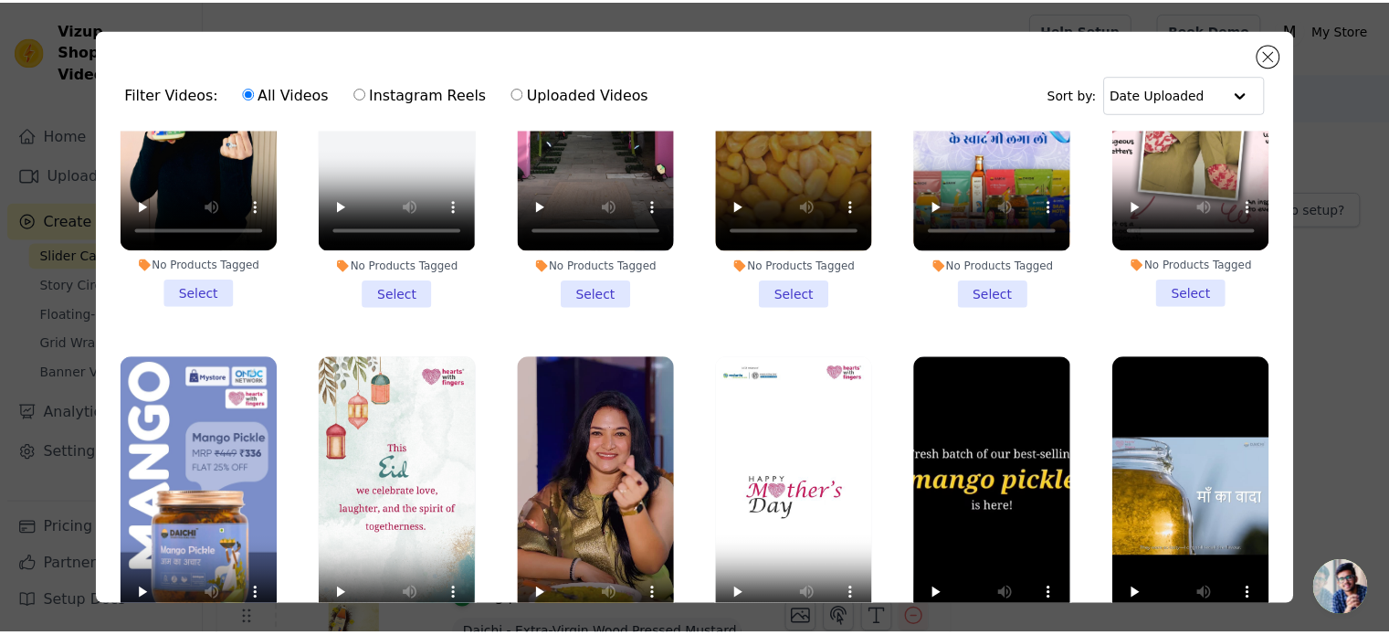
scroll to position [1461, 0]
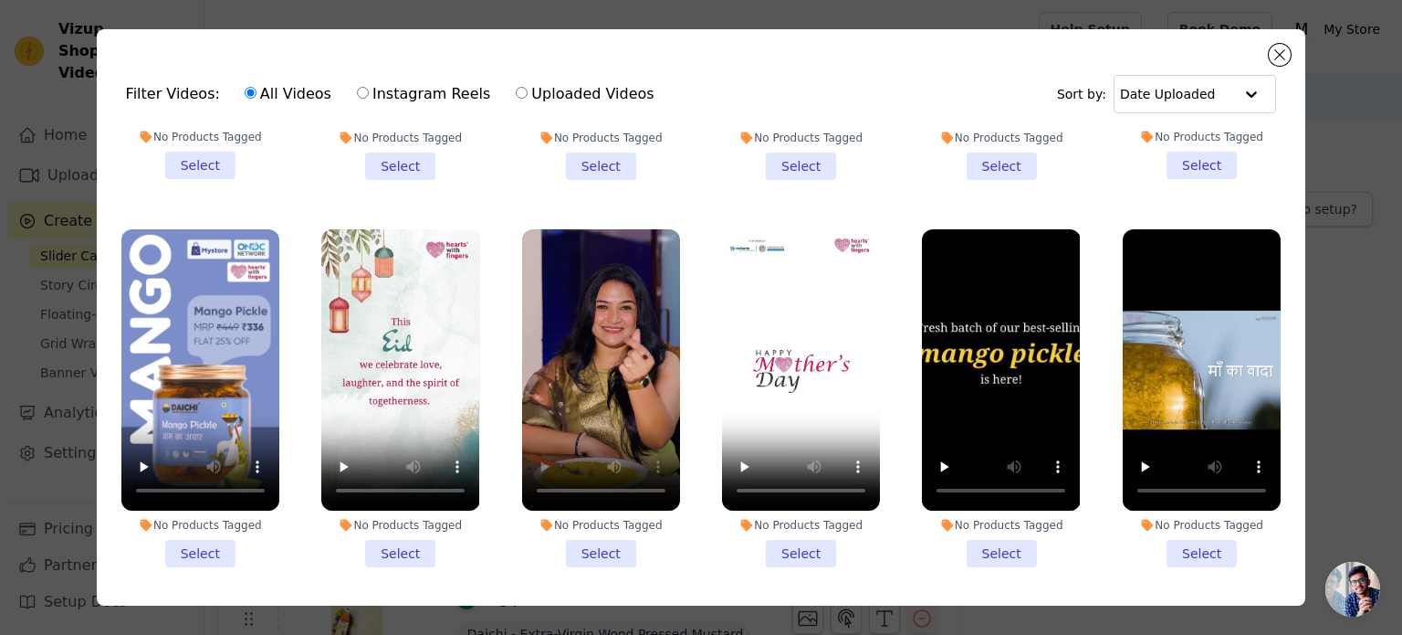
click at [596, 509] on li "No Products Tagged Select" at bounding box center [601, 398] width 158 height 338
click at [0, 0] on input "No Products Tagged Select" at bounding box center [0, 0] width 0 height 0
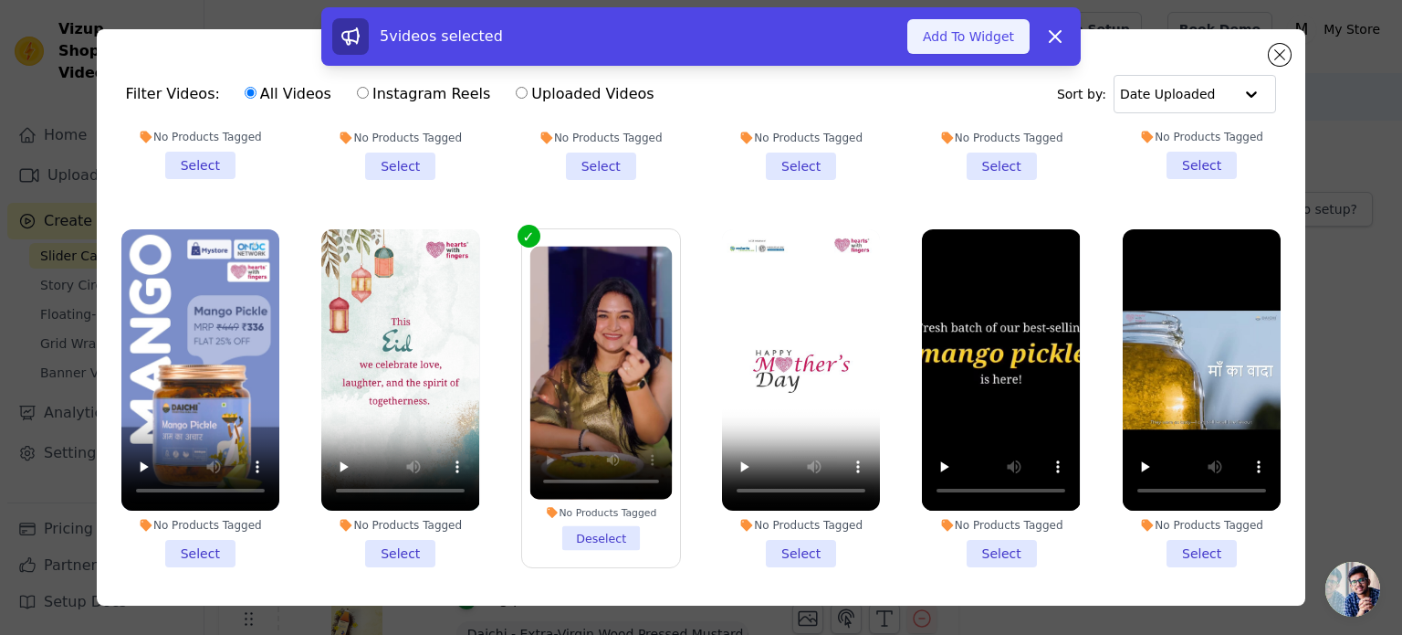
click at [964, 41] on button "Add To Widget" at bounding box center [969, 36] width 122 height 35
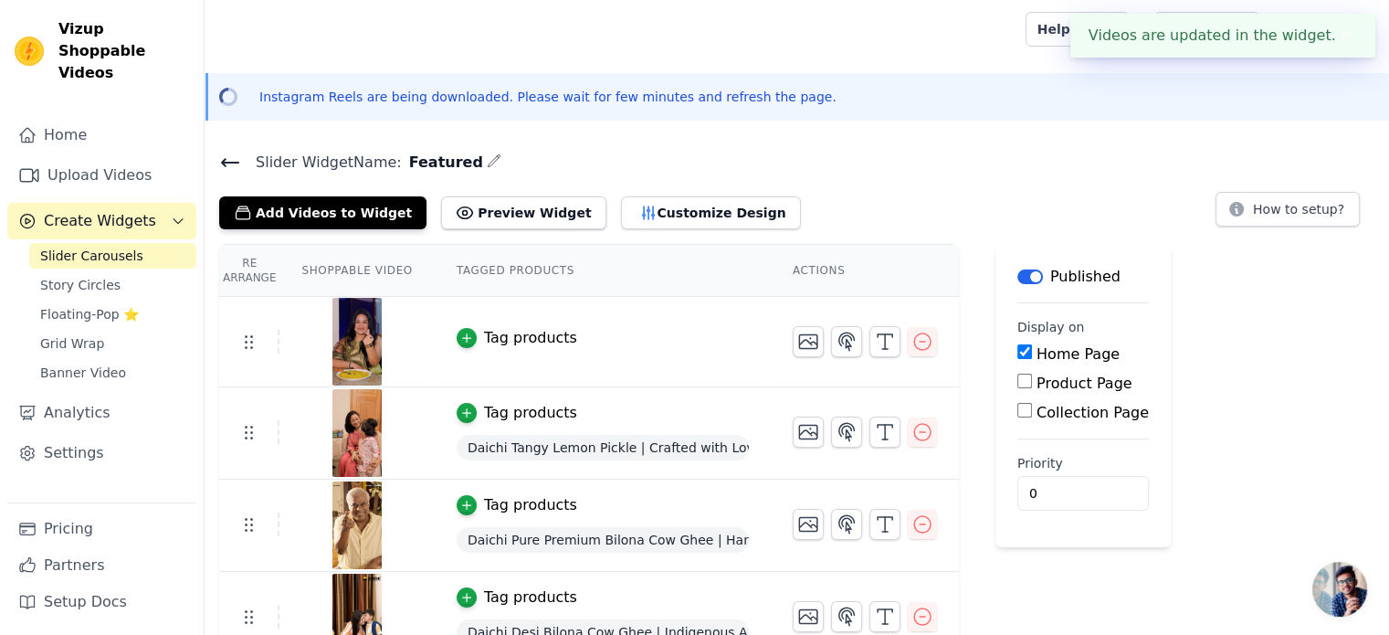
click at [524, 337] on div "Tag products" at bounding box center [530, 338] width 93 height 22
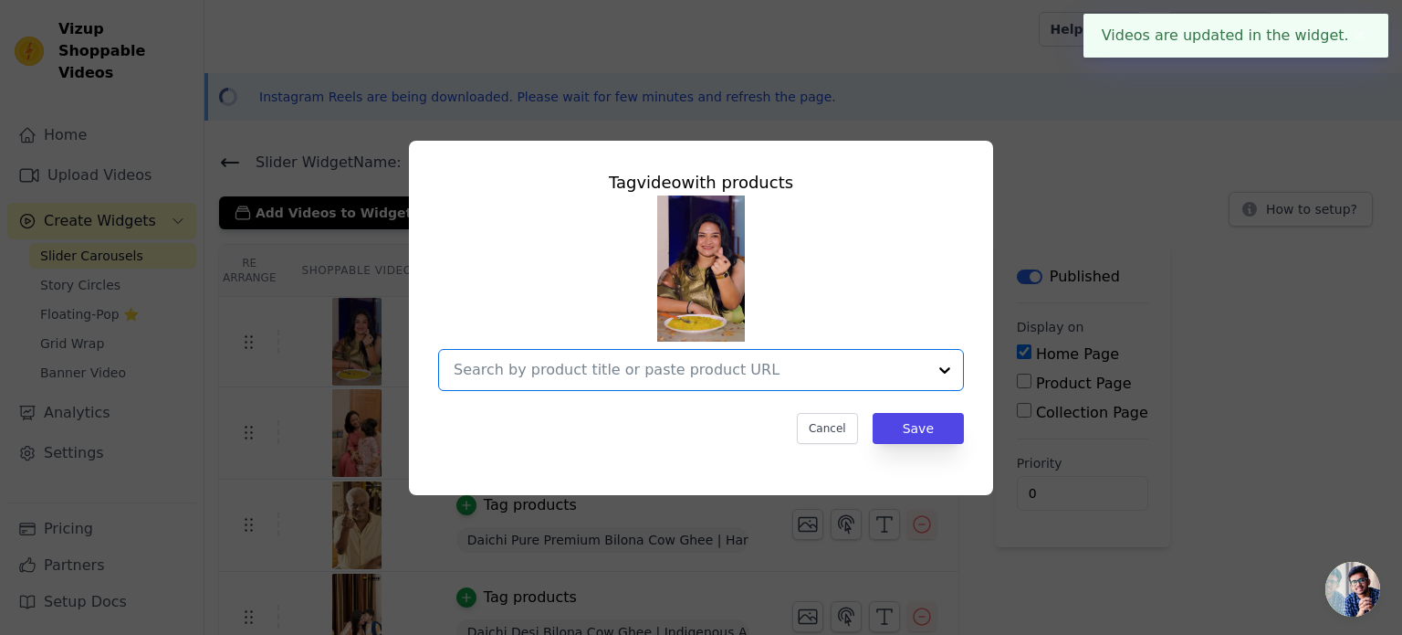
click at [594, 366] on input "text" at bounding box center [690, 370] width 473 height 22
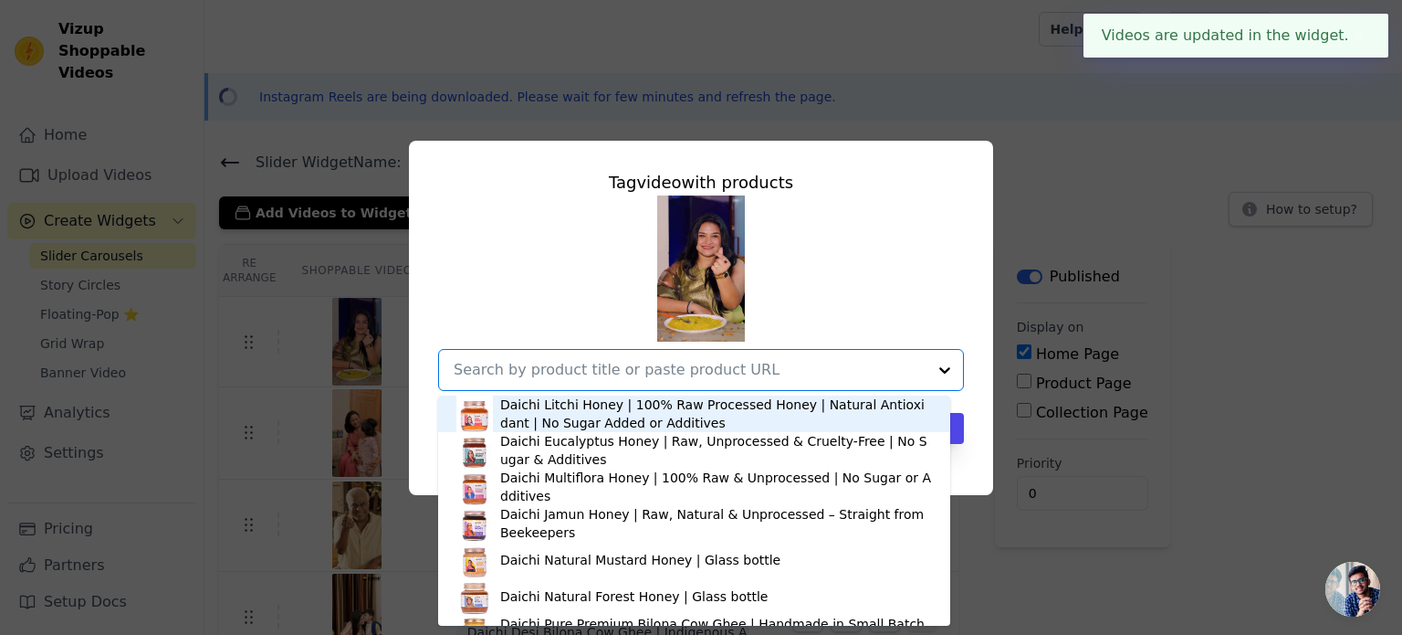
click at [584, 420] on div "Daichi Litchi Honey | 100% Raw Processed Honey | Natural Antioxidant | No Sugar…" at bounding box center [716, 413] width 432 height 37
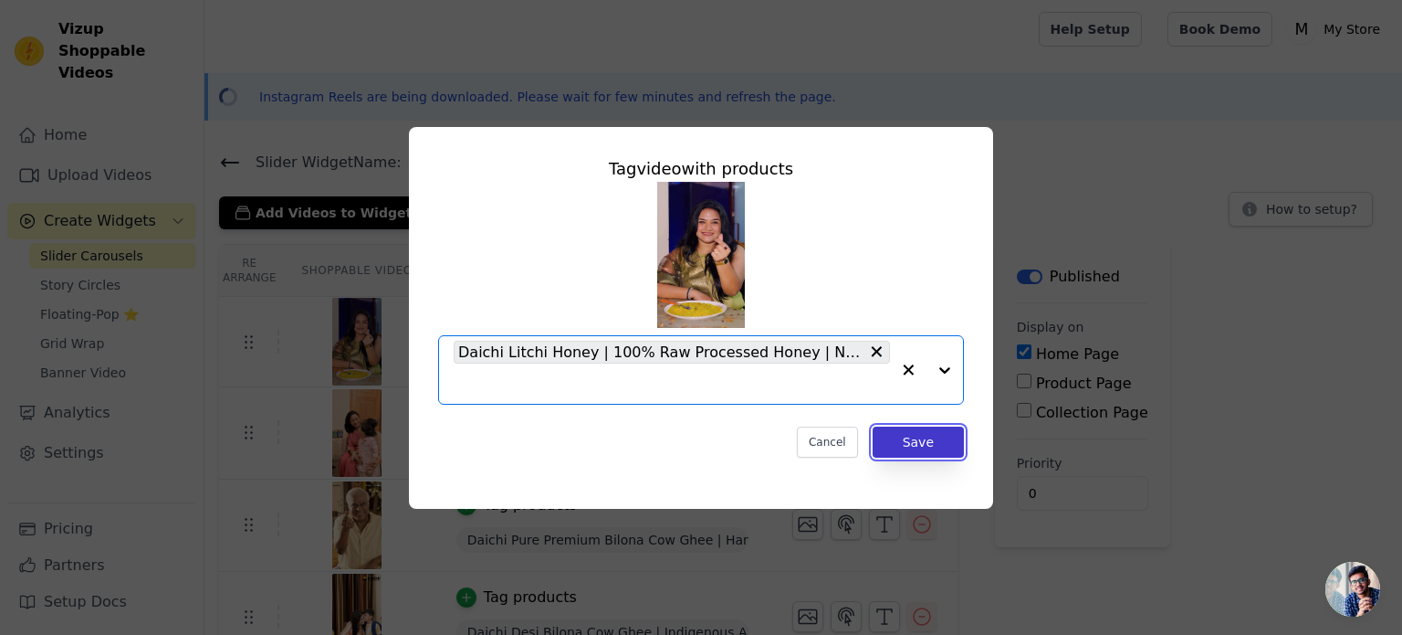
click at [928, 441] on button "Save" at bounding box center [918, 441] width 91 height 31
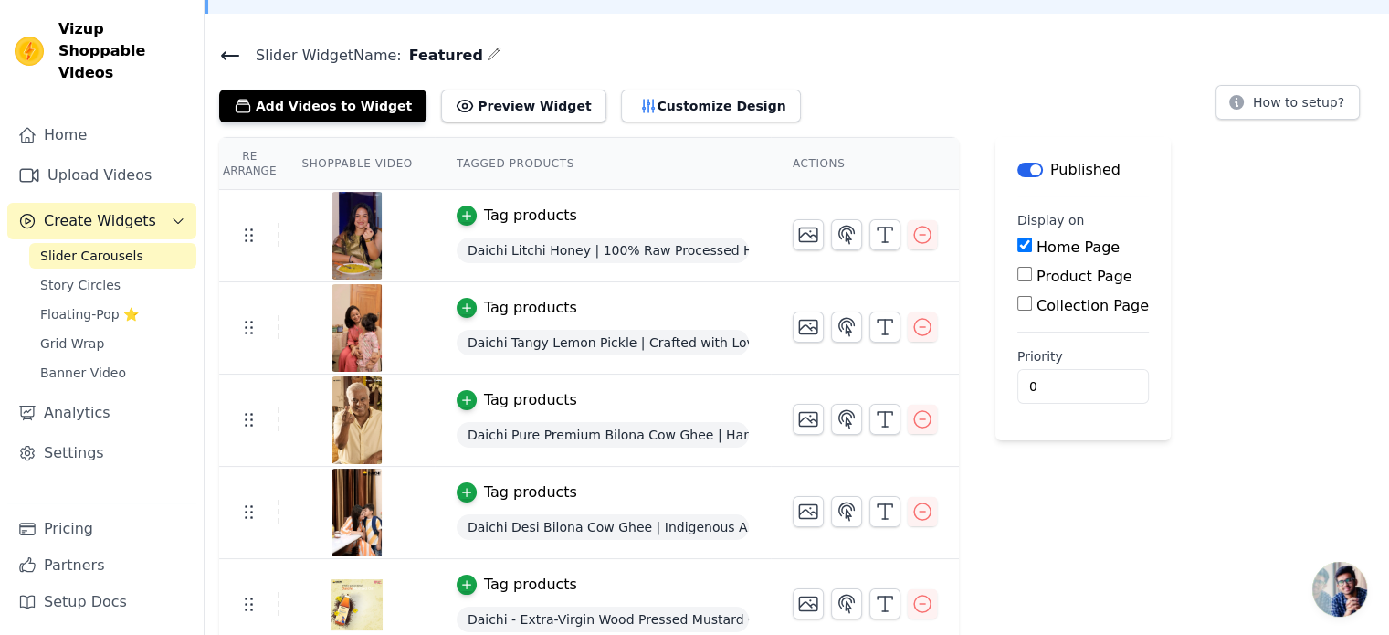
scroll to position [121, 0]
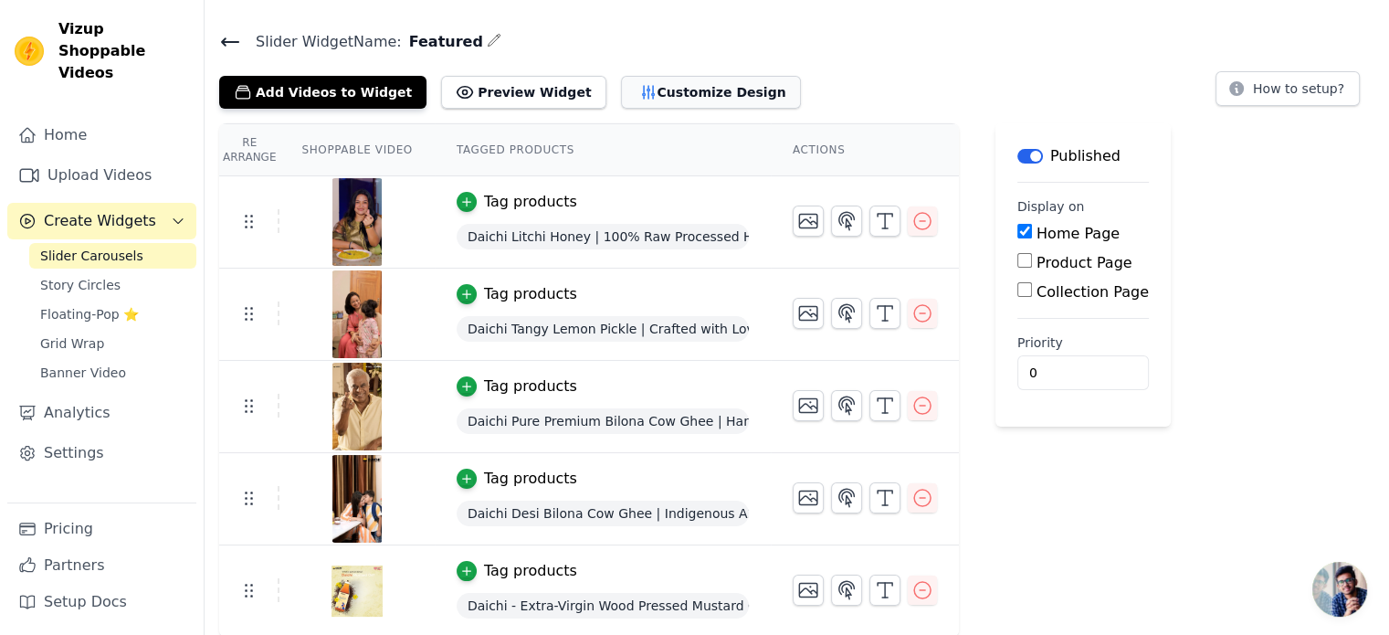
click at [639, 96] on button "Customize Design" at bounding box center [711, 92] width 180 height 33
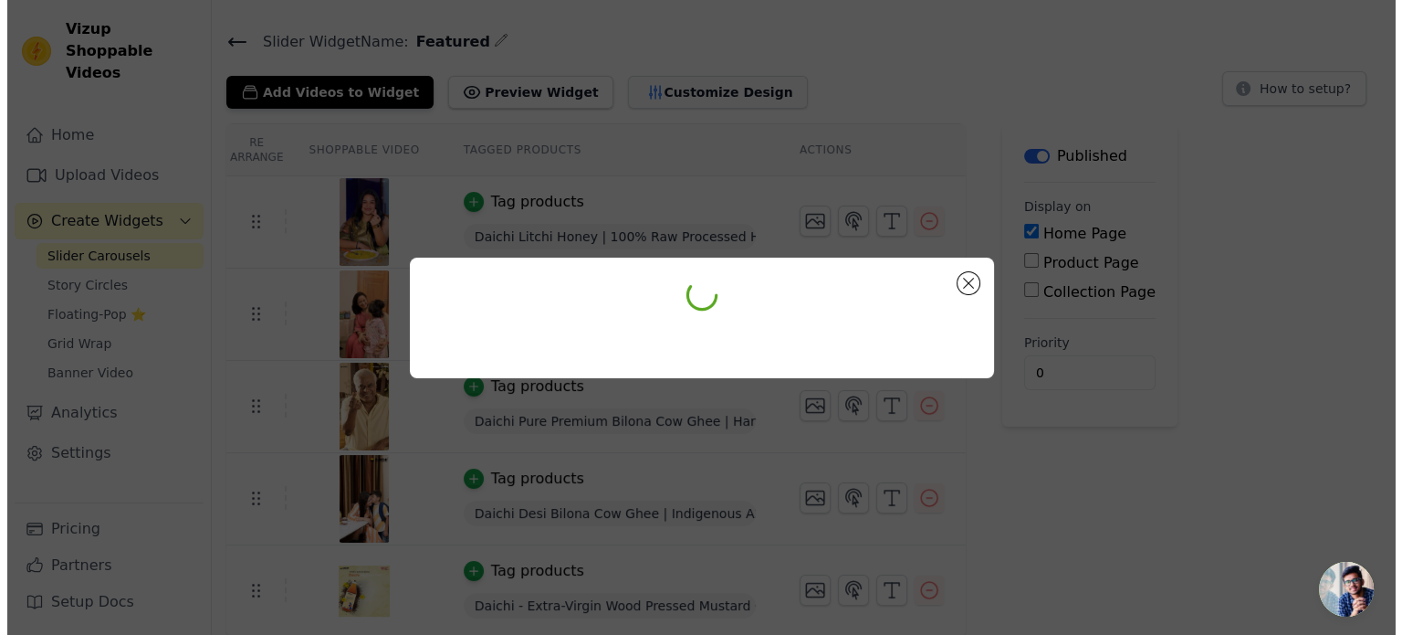
scroll to position [0, 0]
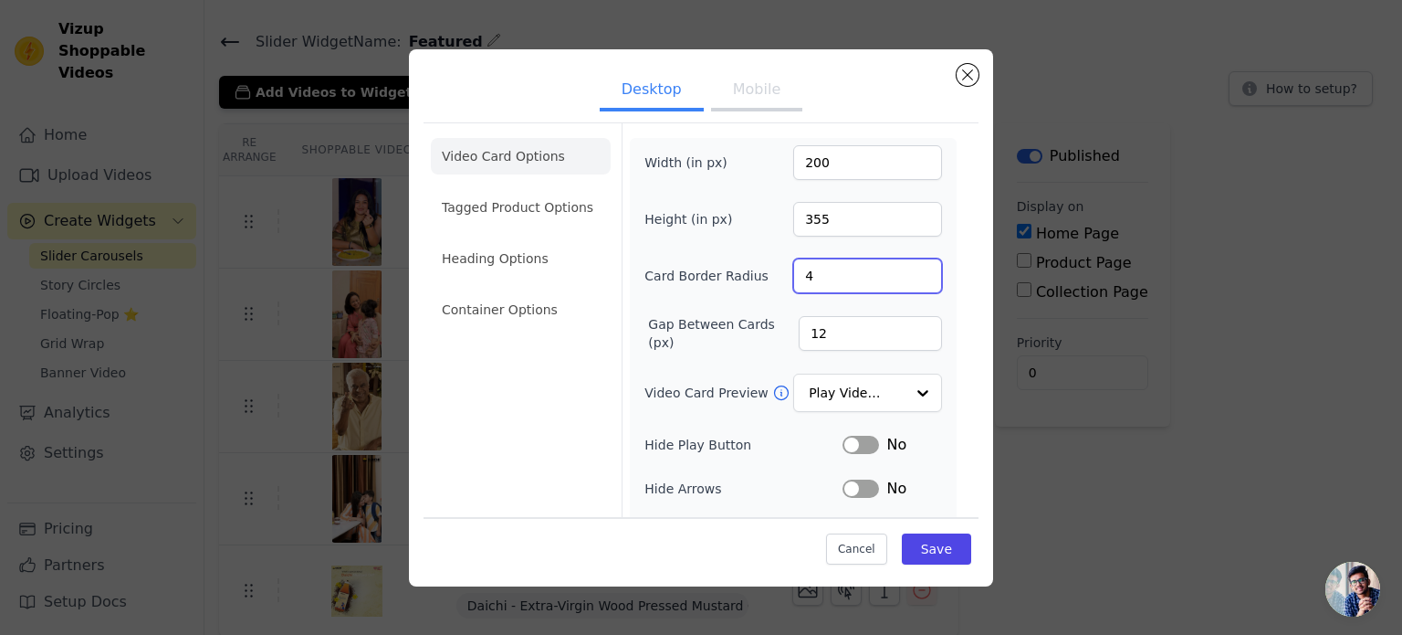
drag, startPoint x: 788, startPoint y: 276, endPoint x: 772, endPoint y: 276, distance: 16.4
click at [772, 276] on div "Card Border Radius 4" at bounding box center [794, 275] width 298 height 35
click at [909, 267] on input "5" at bounding box center [867, 275] width 149 height 35
click at [909, 267] on input "6" at bounding box center [867, 275] width 149 height 35
click at [909, 267] on input "7" at bounding box center [867, 275] width 149 height 35
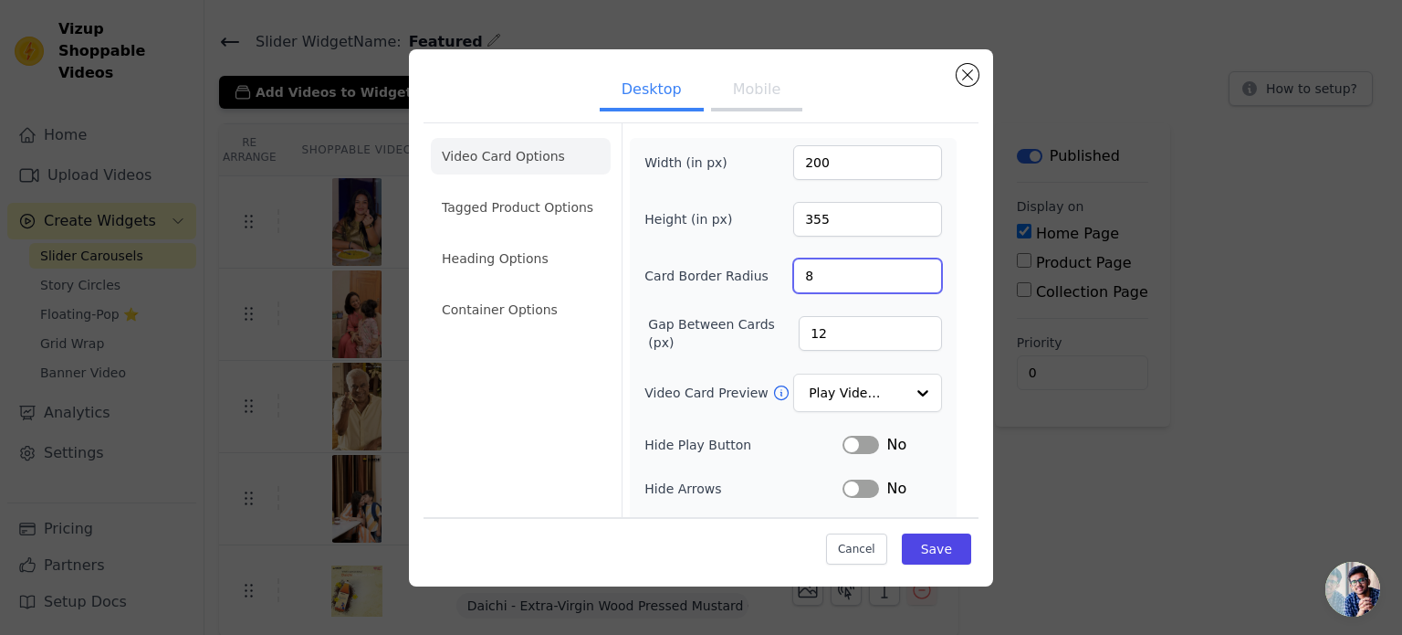
click at [909, 267] on input "8" at bounding box center [867, 275] width 149 height 35
click at [909, 267] on input "9" at bounding box center [867, 275] width 149 height 35
type input "10"
click at [909, 267] on input "10" at bounding box center [867, 275] width 149 height 35
click at [935, 302] on div "Width (in px) 200 Height (in px) 355 Card Border Radius 10 Gap Between Cards (p…" at bounding box center [793, 417] width 327 height 559
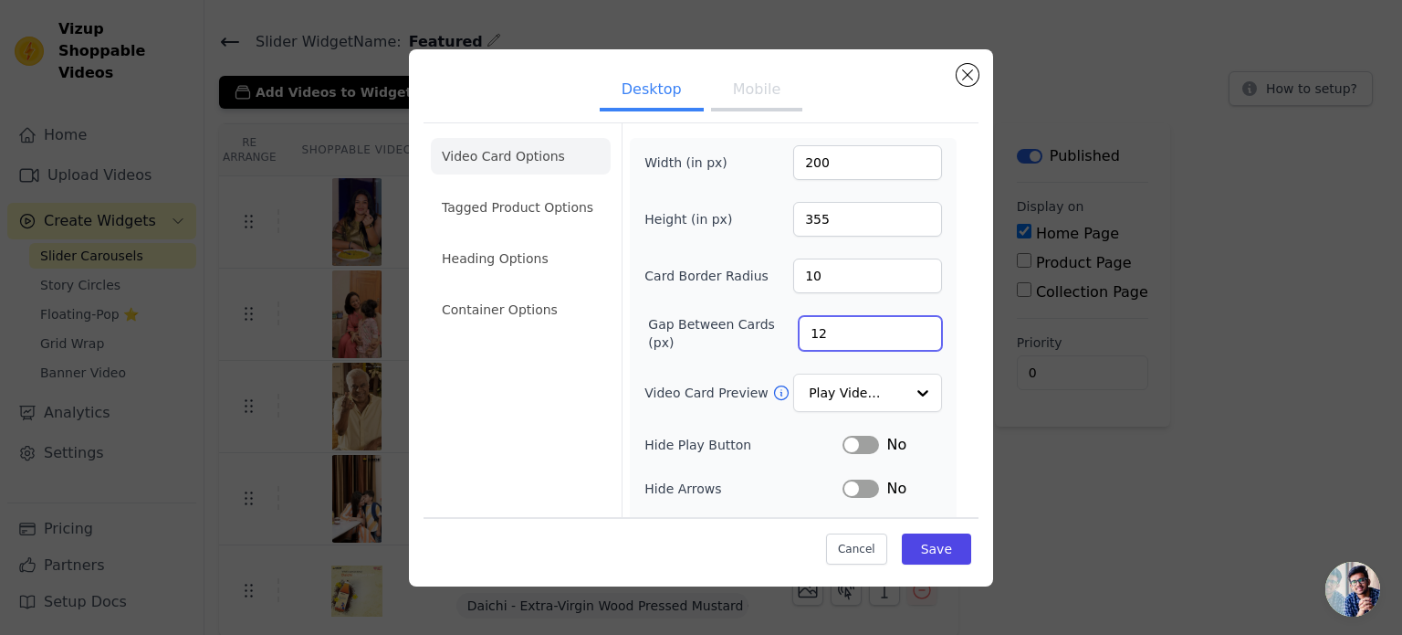
click at [897, 325] on input "12" at bounding box center [870, 333] width 143 height 35
click at [908, 326] on input "13" at bounding box center [870, 333] width 143 height 35
click at [908, 326] on input "14" at bounding box center [870, 333] width 143 height 35
type input "15"
click at [908, 326] on input "15" at bounding box center [870, 333] width 143 height 35
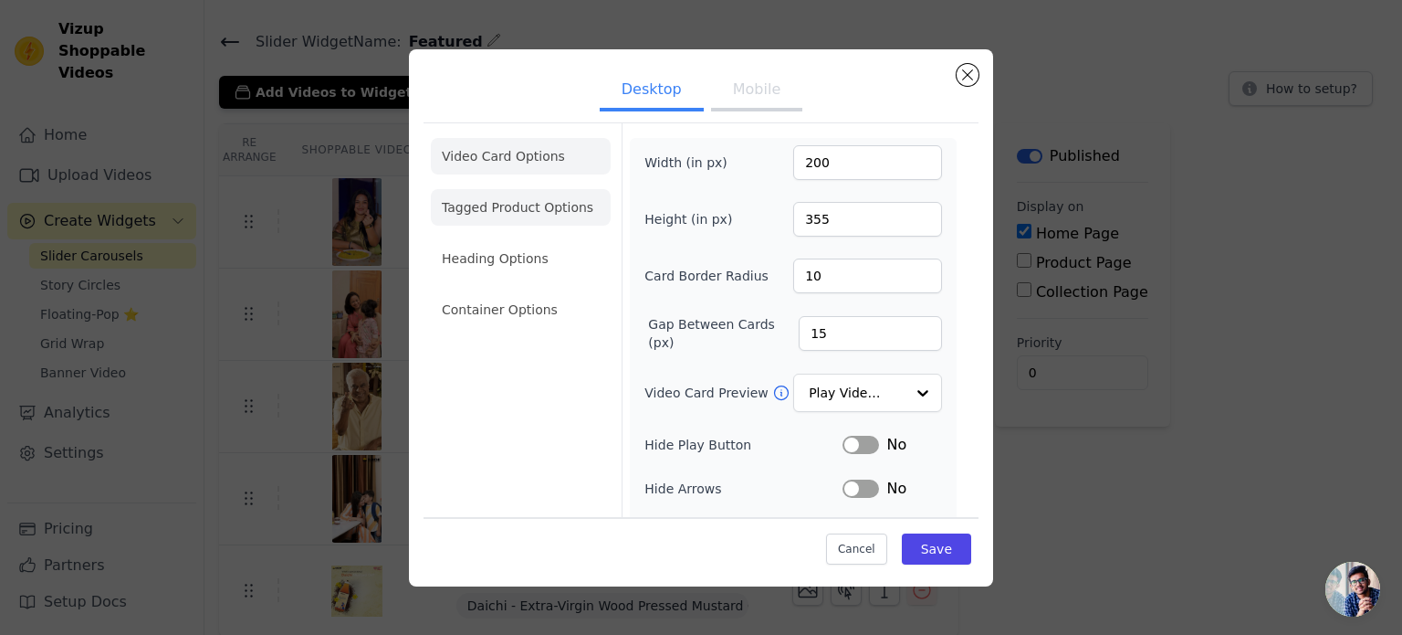
click at [501, 291] on li "Tagged Product Options" at bounding box center [521, 309] width 180 height 37
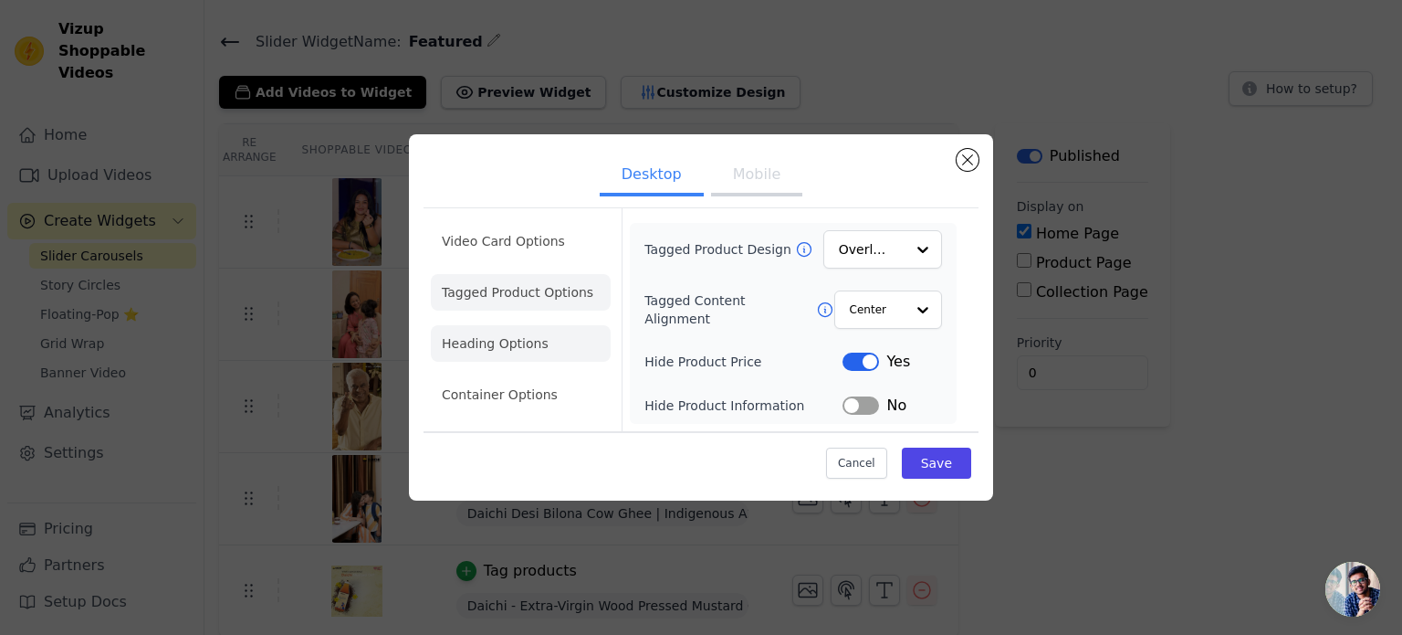
click at [524, 354] on li "Heading Options" at bounding box center [521, 343] width 180 height 37
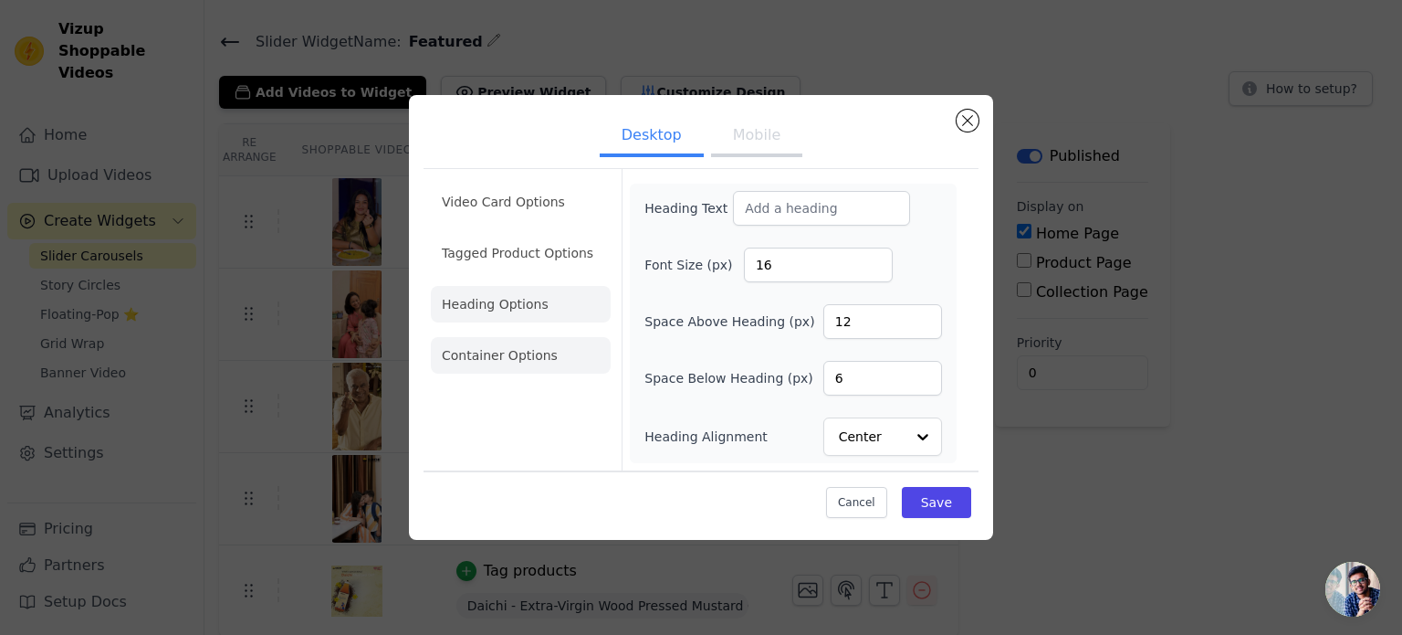
click at [525, 361] on li "Container Options" at bounding box center [521, 355] width 180 height 37
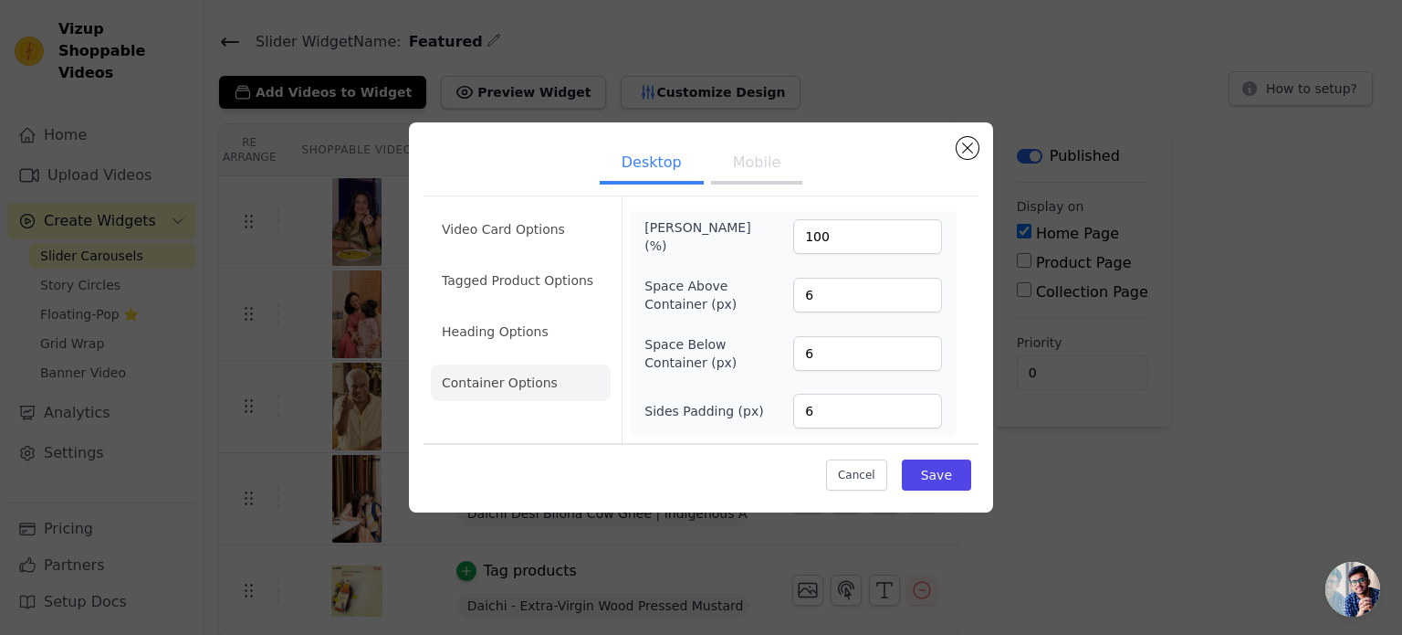
click at [749, 176] on button "Mobile" at bounding box center [756, 164] width 91 height 40
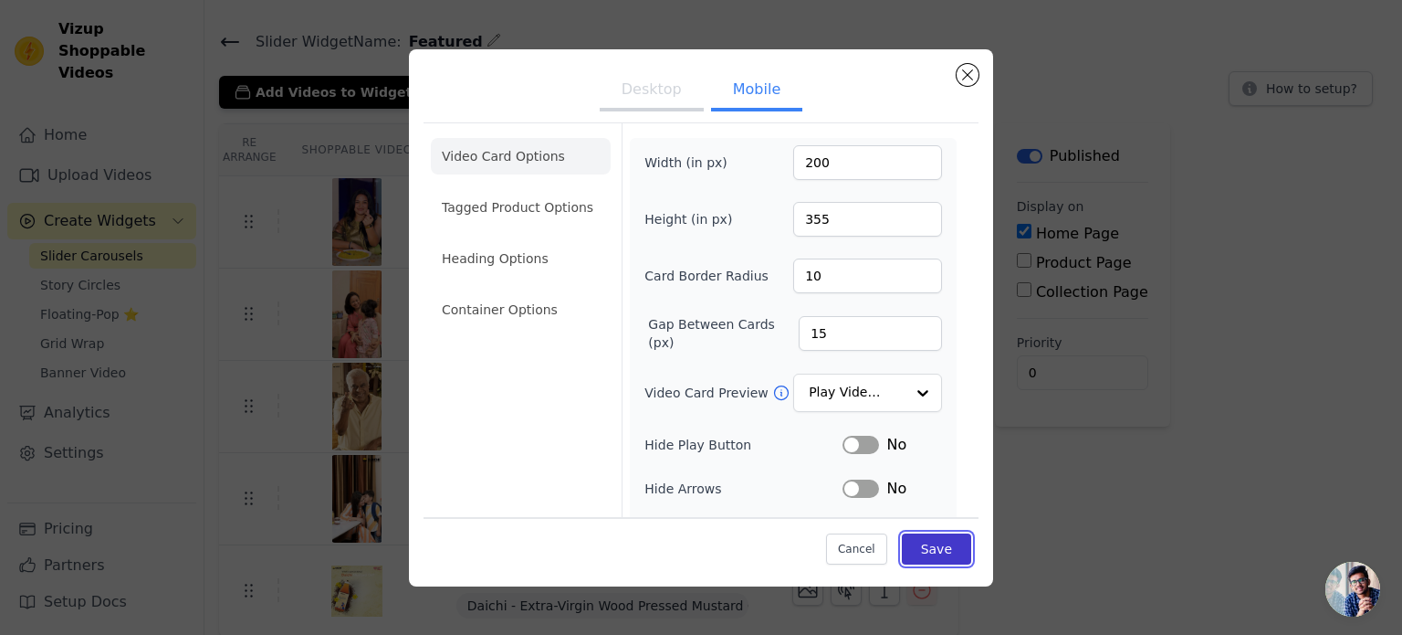
click at [907, 549] on button "Save" at bounding box center [936, 548] width 69 height 31
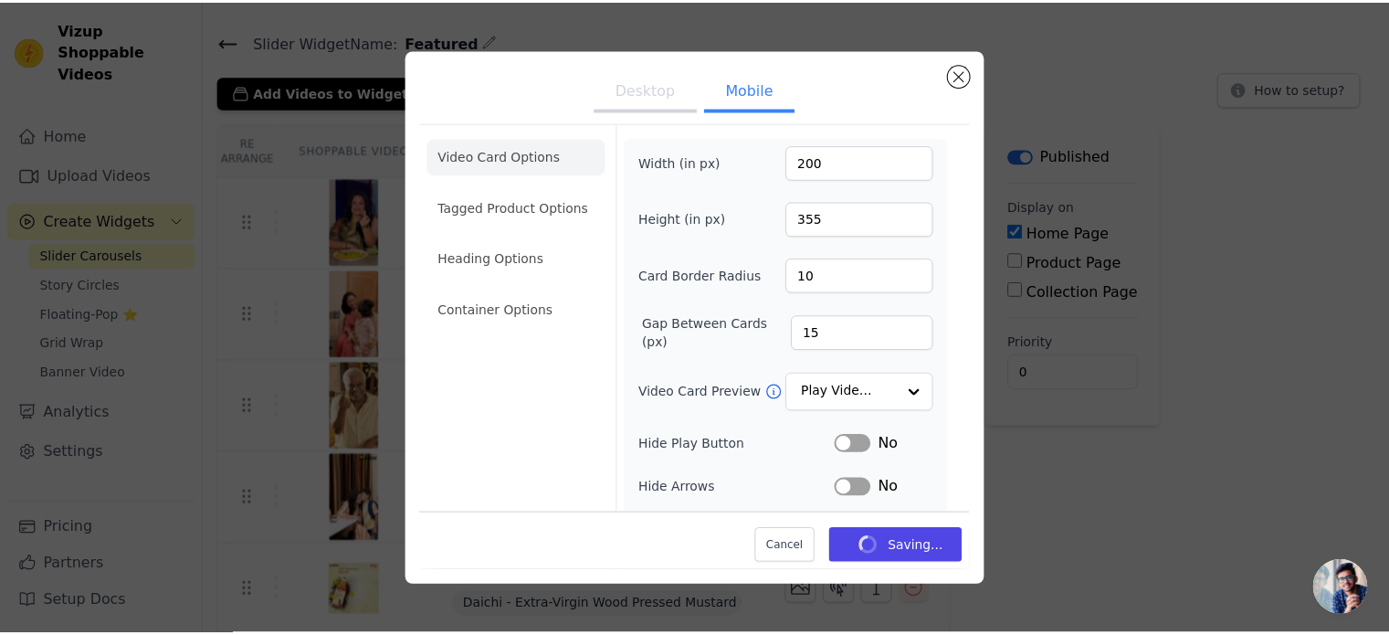
scroll to position [121, 0]
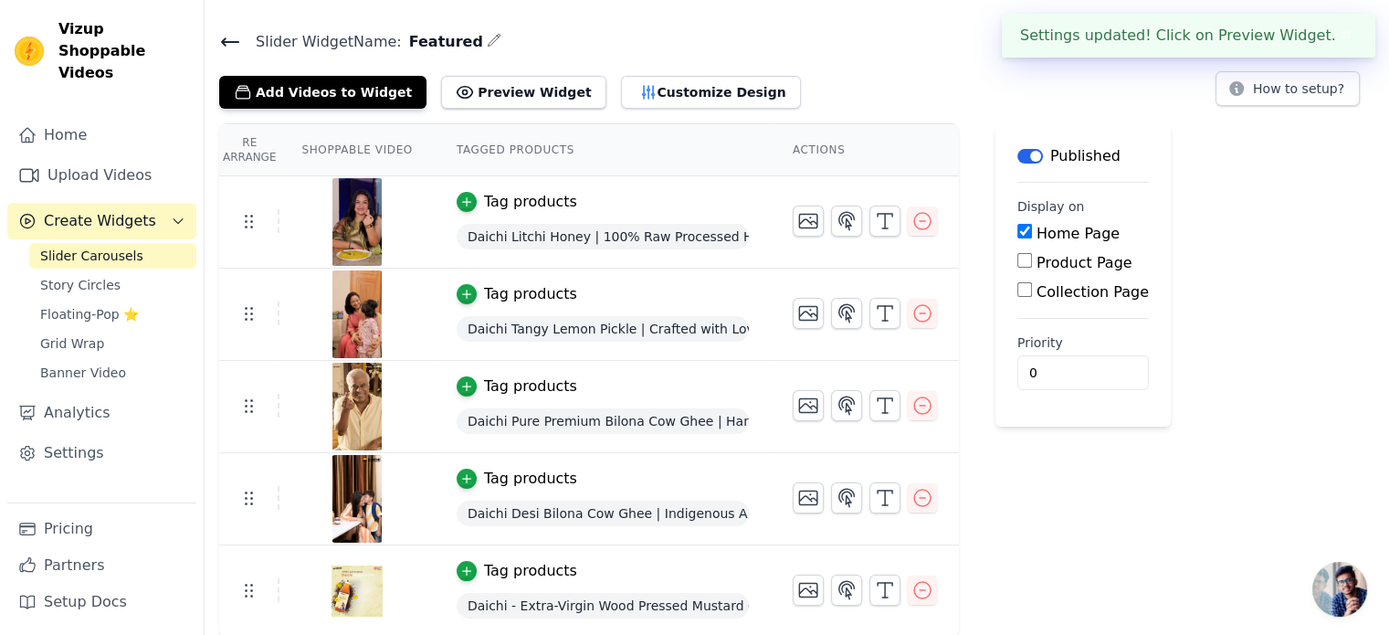
click at [110, 247] on span "Slider Carousels" at bounding box center [91, 256] width 103 height 18
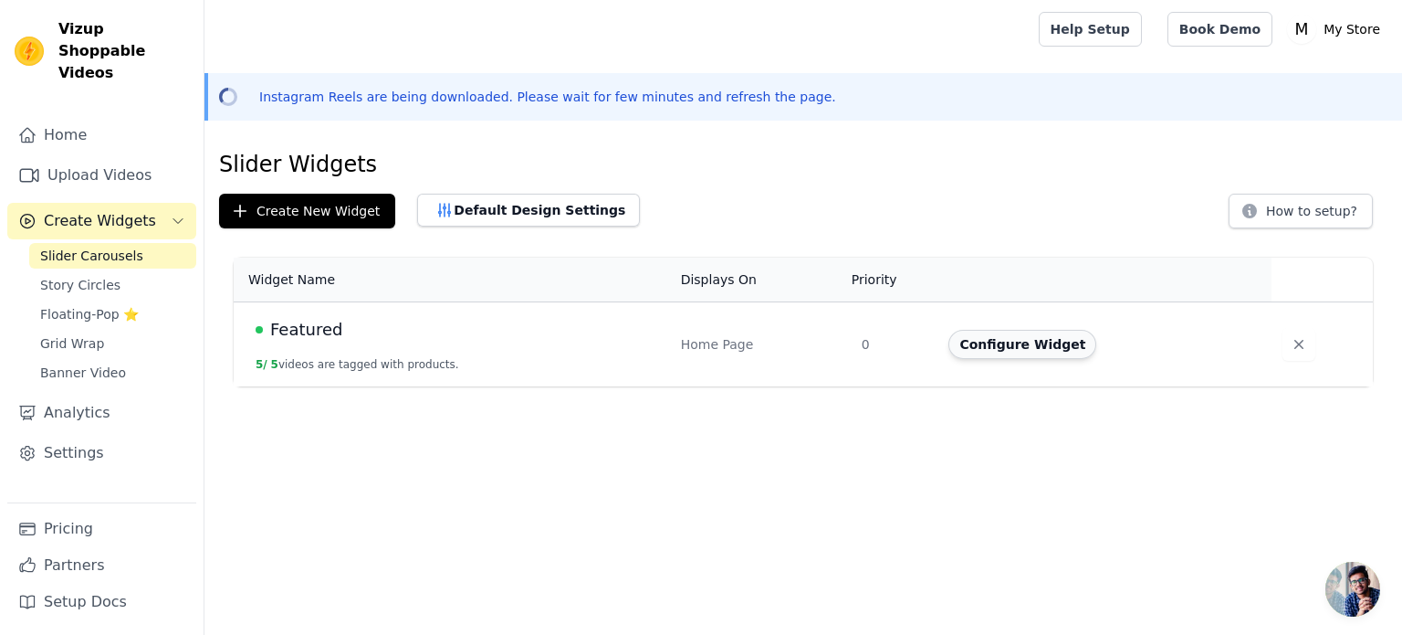
click at [1056, 343] on button "Configure Widget" at bounding box center [1023, 344] width 148 height 29
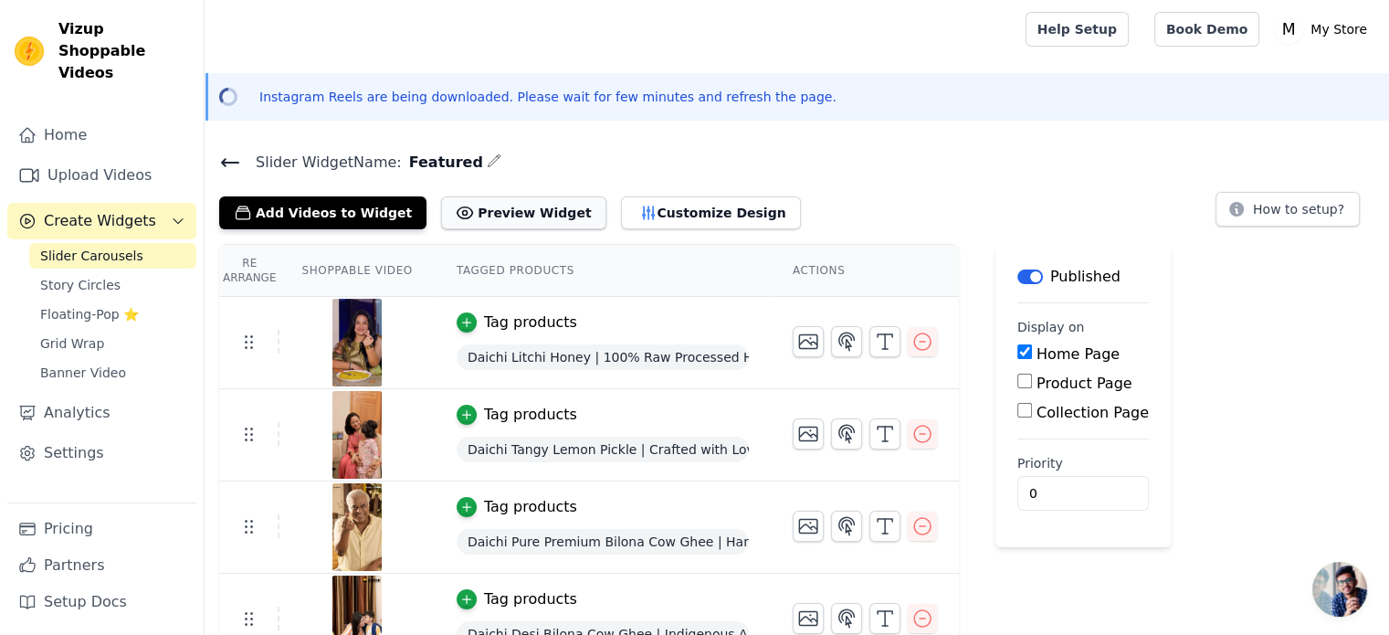
click at [480, 211] on button "Preview Widget" at bounding box center [523, 212] width 164 height 33
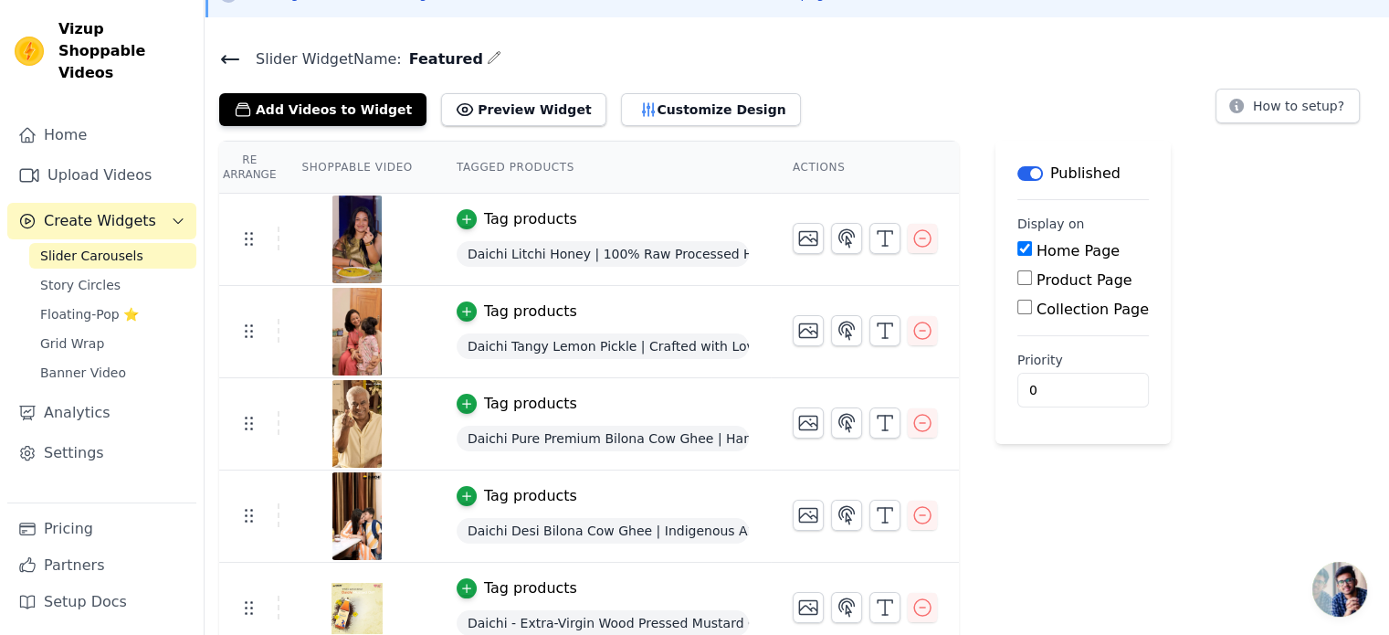
scroll to position [121, 0]
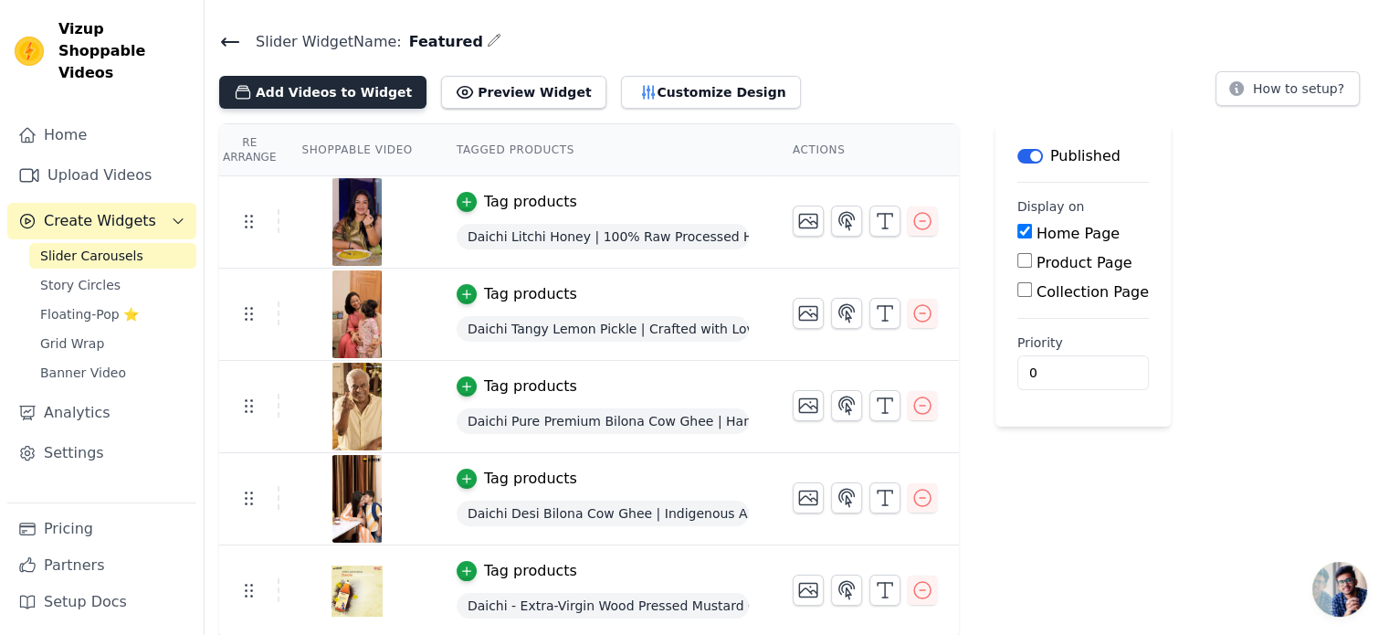
click at [366, 101] on button "Add Videos to Widget" at bounding box center [322, 92] width 207 height 33
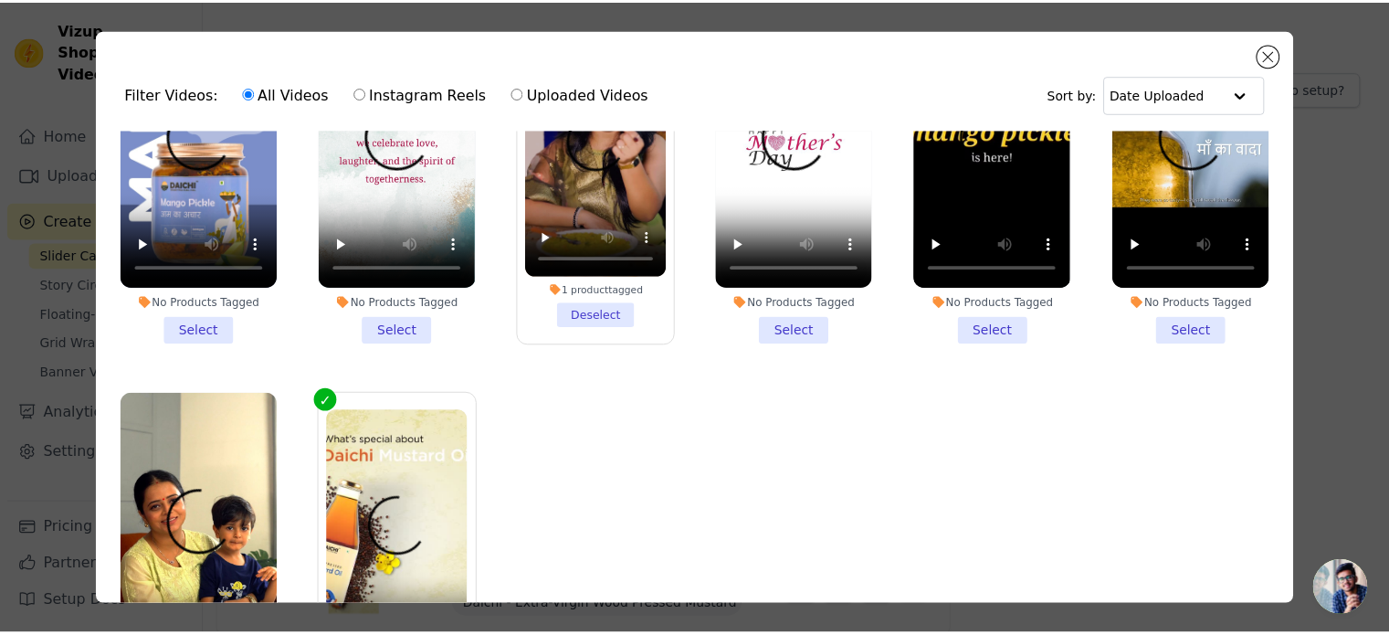
scroll to position [1716, 0]
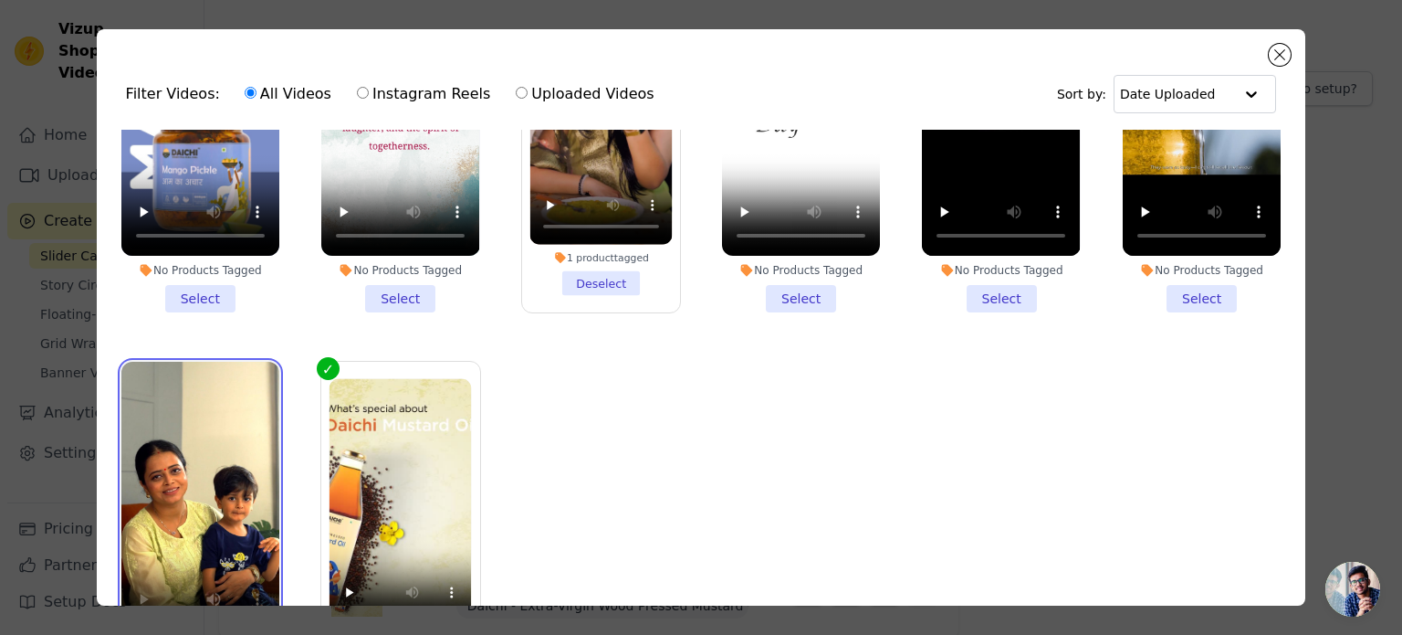
click at [202, 445] on video at bounding box center [200, 502] width 158 height 281
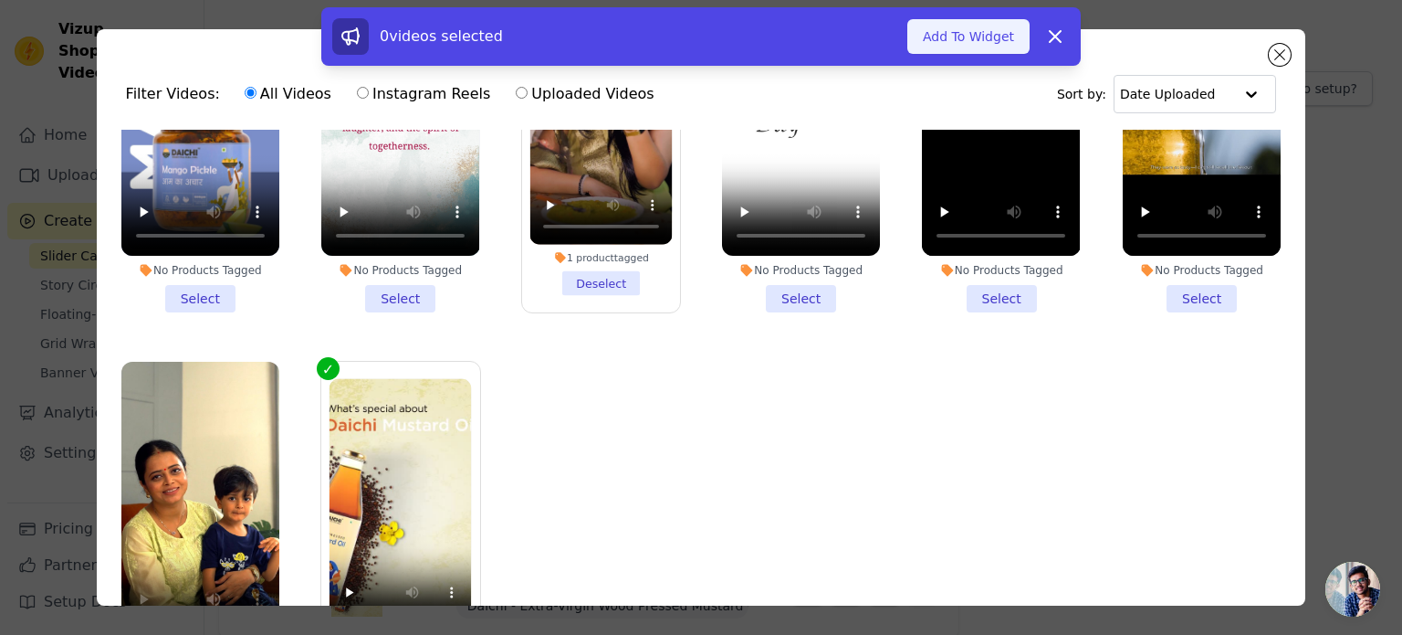
click at [949, 48] on button "Add To Widget" at bounding box center [969, 36] width 122 height 35
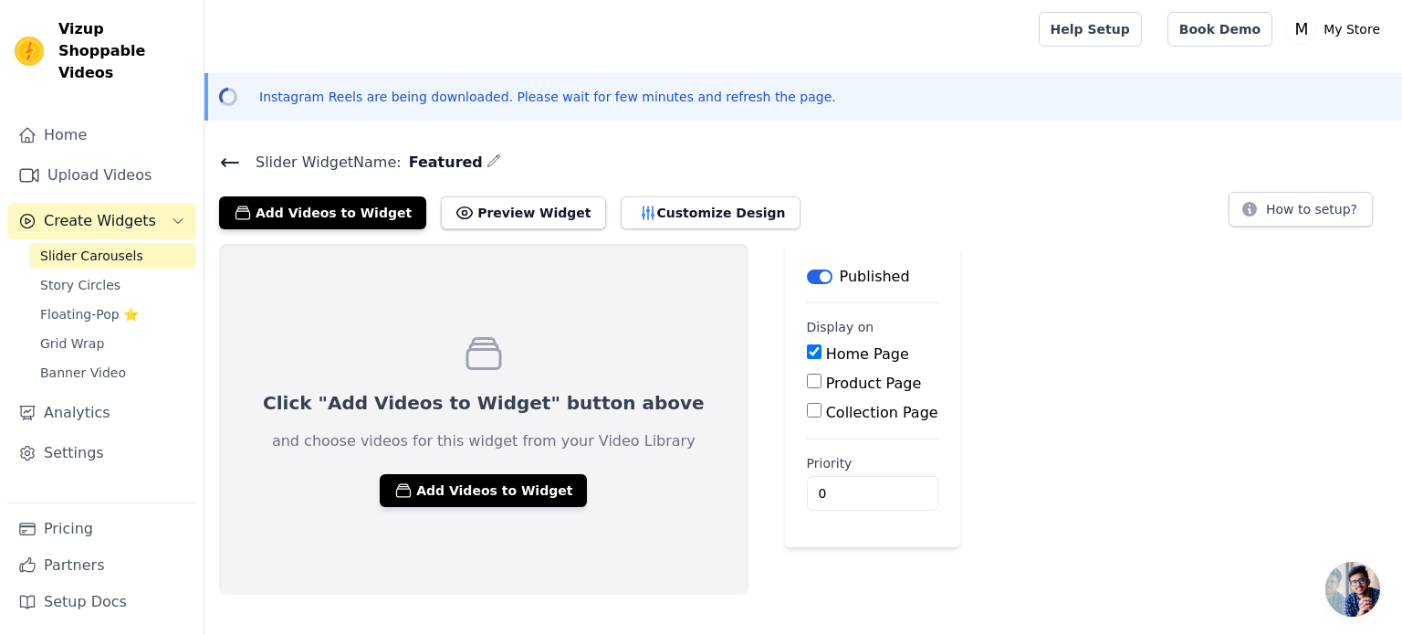
click at [99, 247] on span "Slider Carousels" at bounding box center [91, 256] width 103 height 18
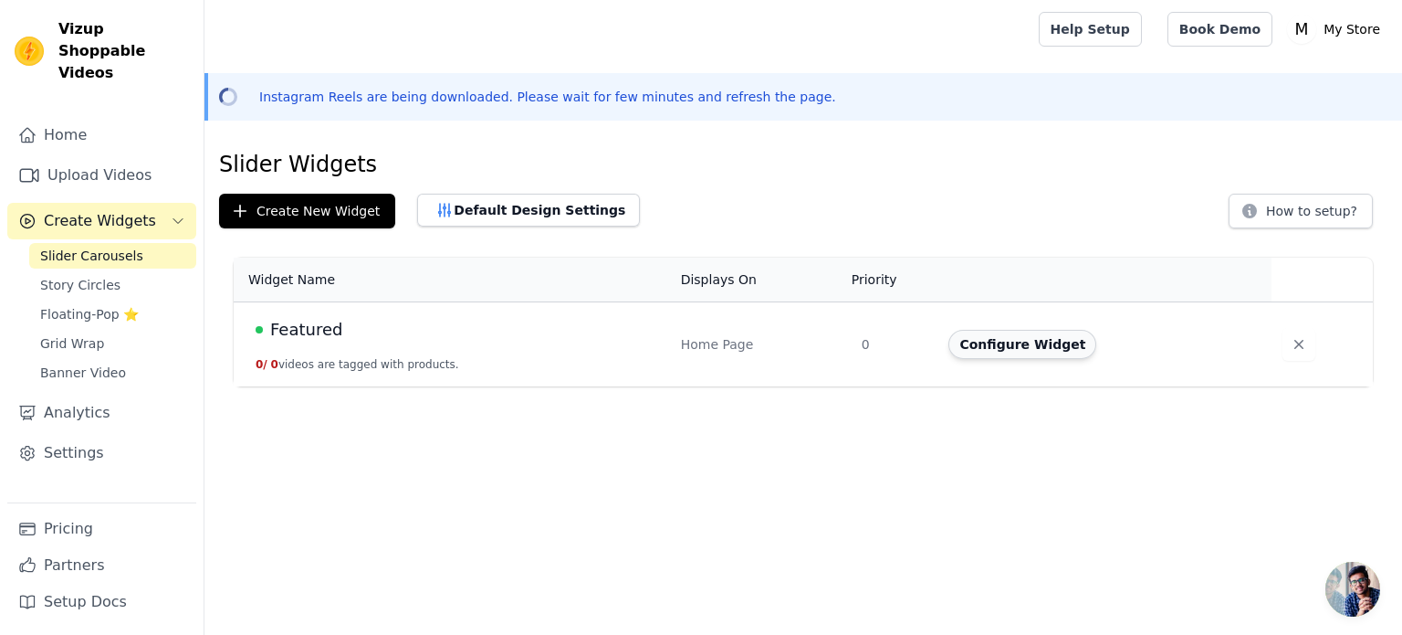
click at [979, 350] on button "Configure Widget" at bounding box center [1023, 344] width 148 height 29
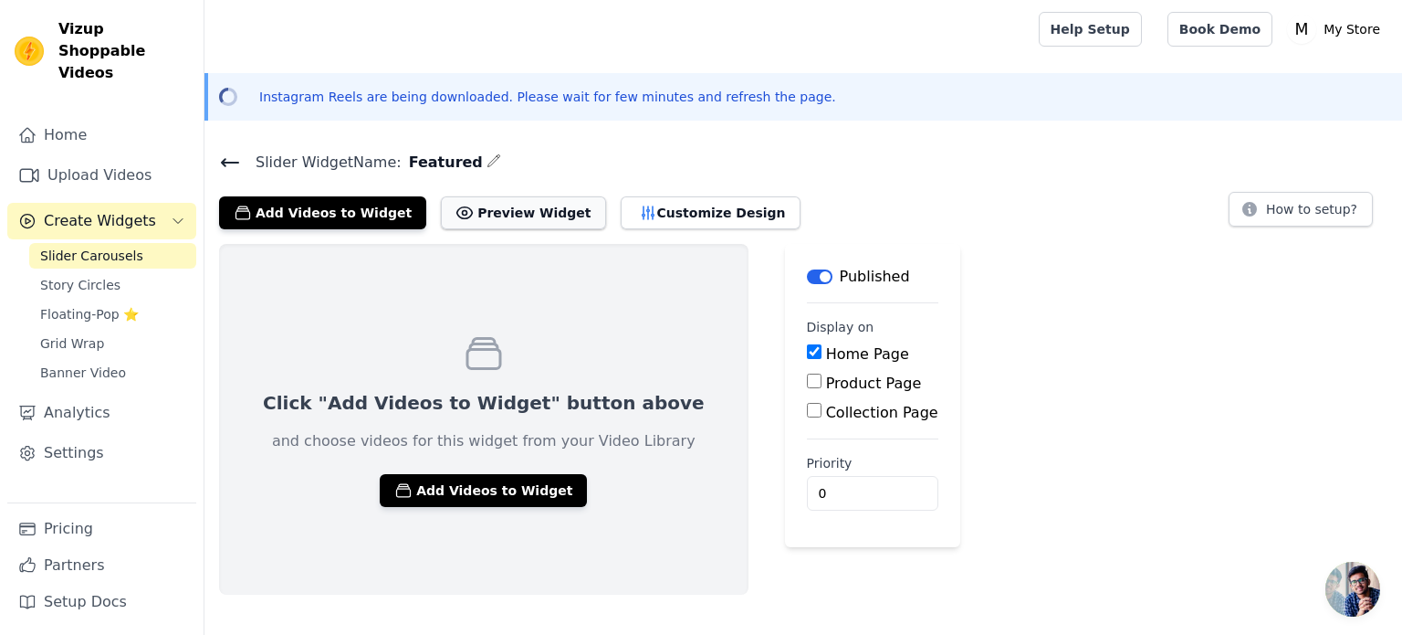
click at [494, 219] on button "Preview Widget" at bounding box center [523, 212] width 164 height 33
click at [68, 121] on link "Home" at bounding box center [101, 135] width 189 height 37
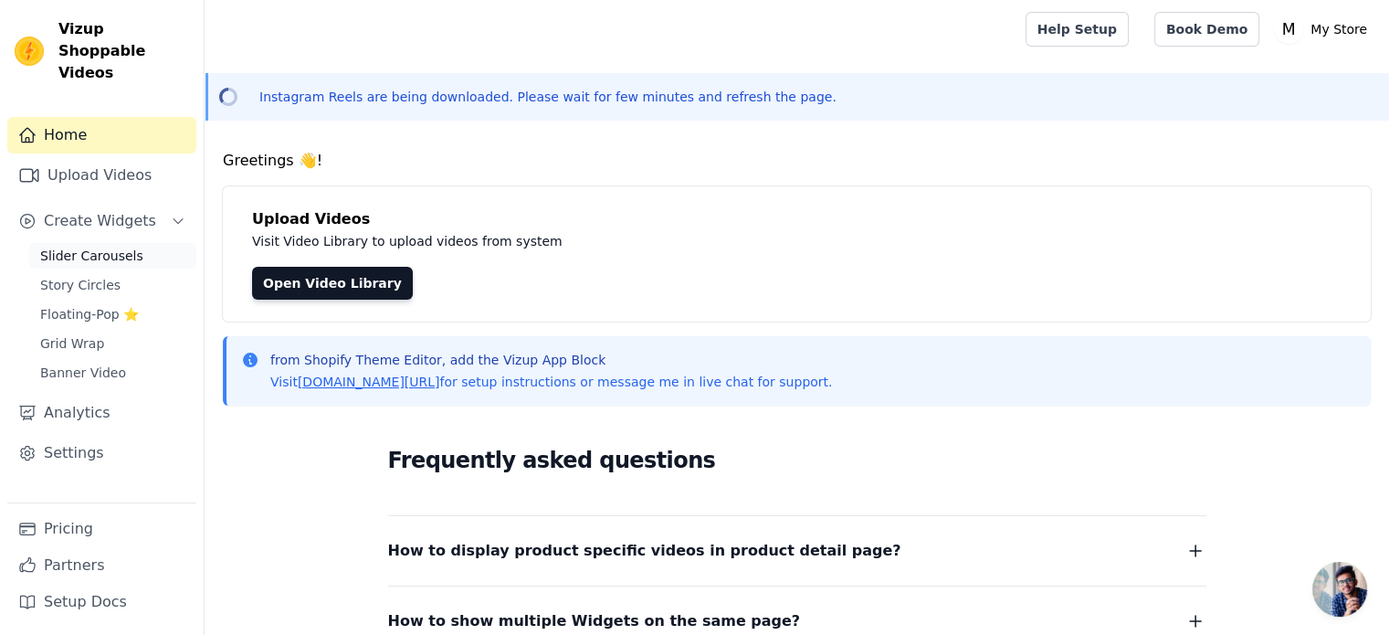
click at [125, 247] on span "Slider Carousels" at bounding box center [91, 256] width 103 height 18
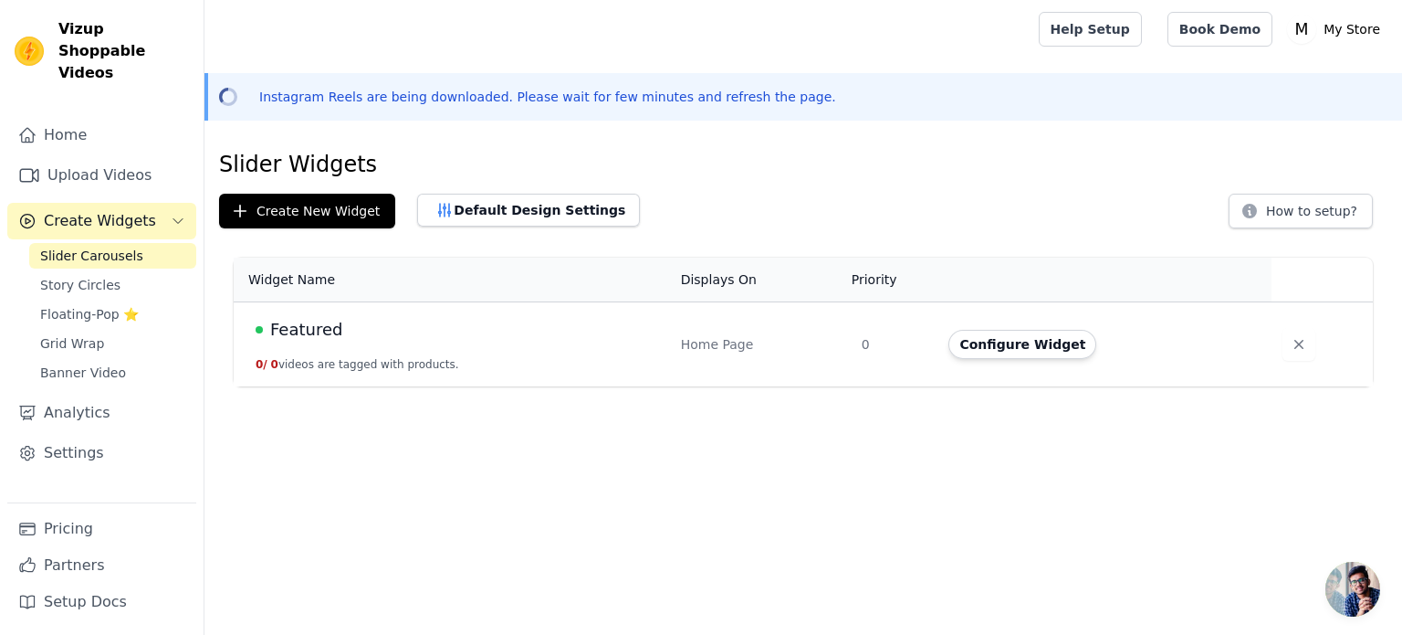
click at [806, 339] on div "Home Page" at bounding box center [760, 344] width 159 height 18
click at [288, 324] on span "Featured" at bounding box center [306, 330] width 72 height 26
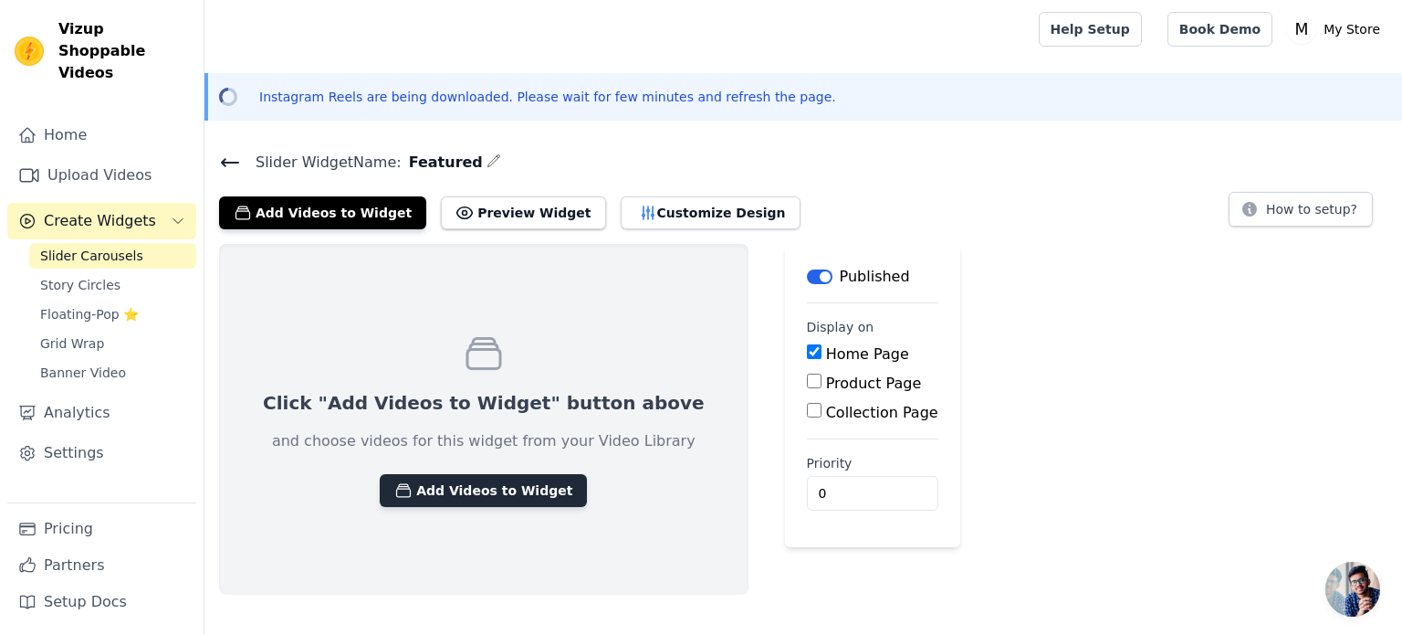
click at [436, 496] on button "Add Videos to Widget" at bounding box center [483, 490] width 207 height 33
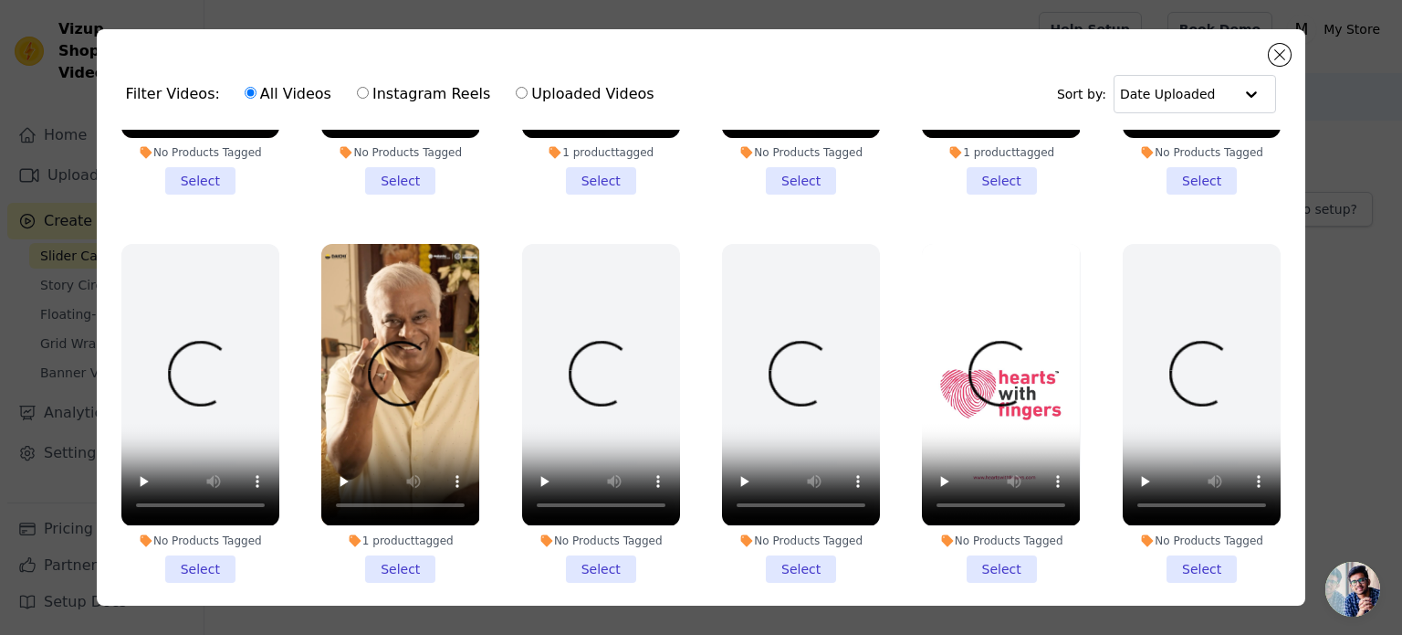
scroll to position [274, 0]
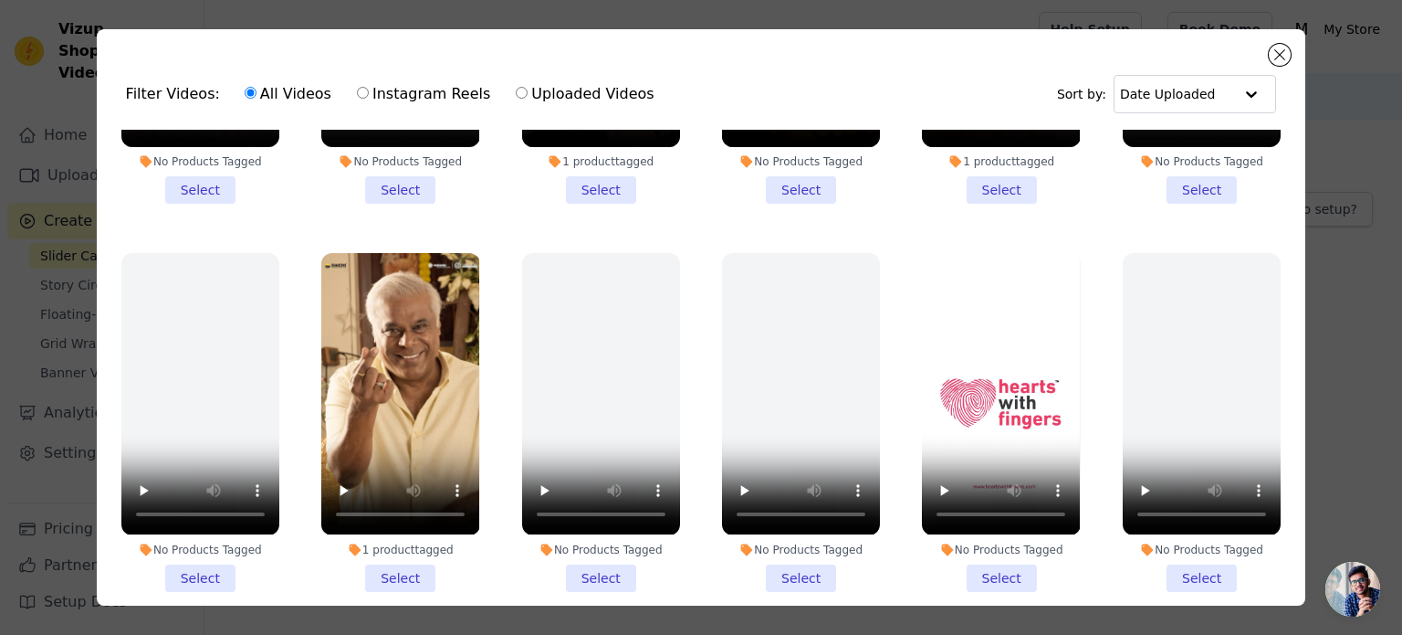
click at [382, 562] on li "1 product tagged Select" at bounding box center [400, 422] width 158 height 338
click at [0, 0] on input "1 product tagged Select" at bounding box center [0, 0] width 0 height 0
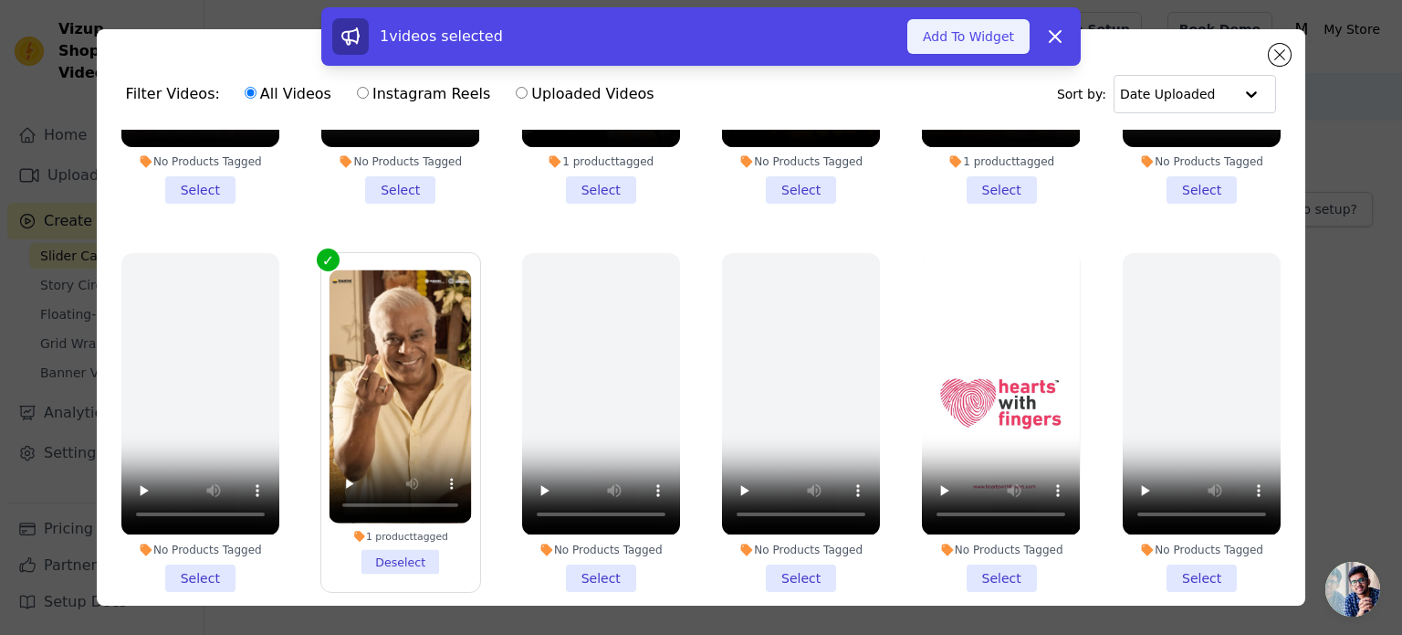
click at [961, 36] on button "Add To Widget" at bounding box center [969, 36] width 122 height 35
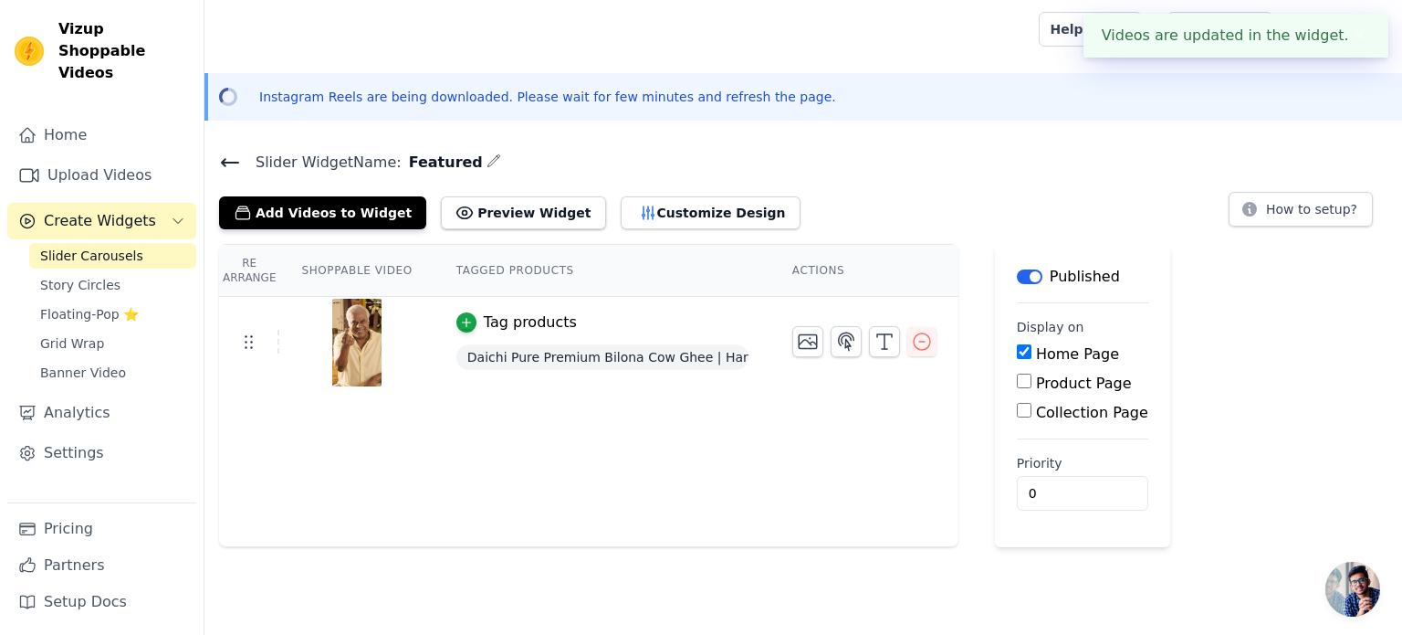
click at [541, 325] on div "Tag products" at bounding box center [530, 322] width 93 height 22
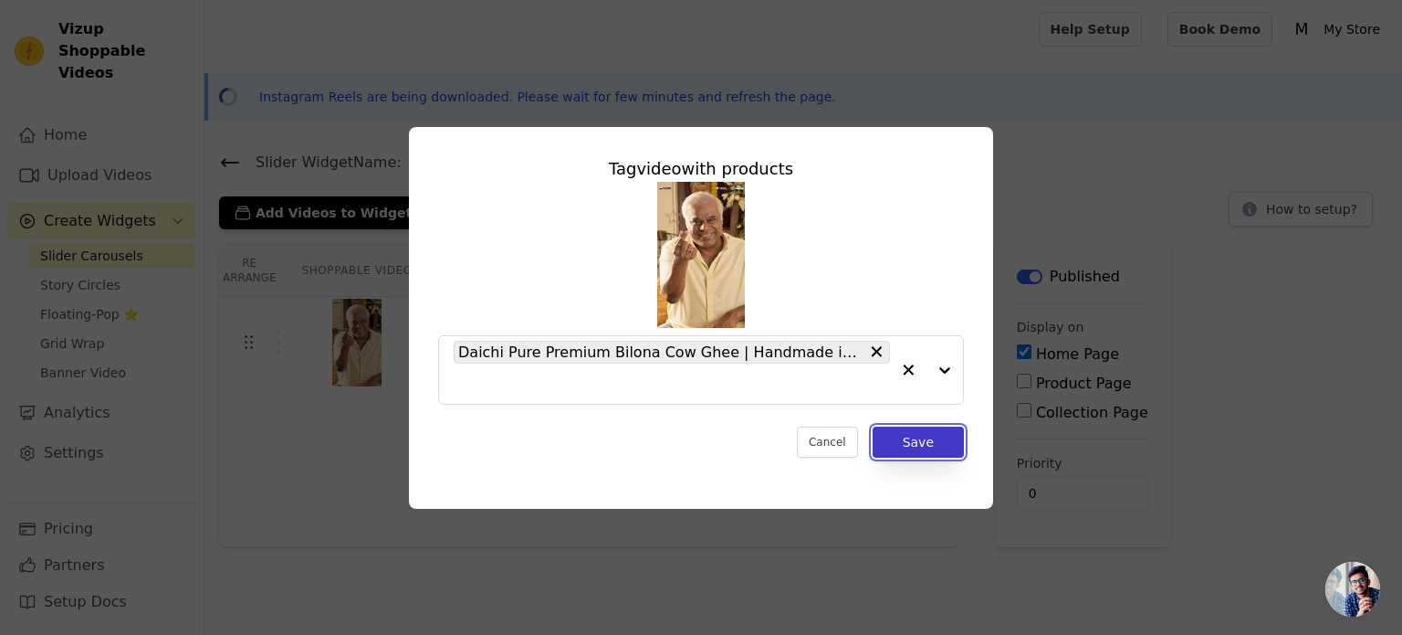
click at [891, 437] on button "Save" at bounding box center [918, 441] width 91 height 31
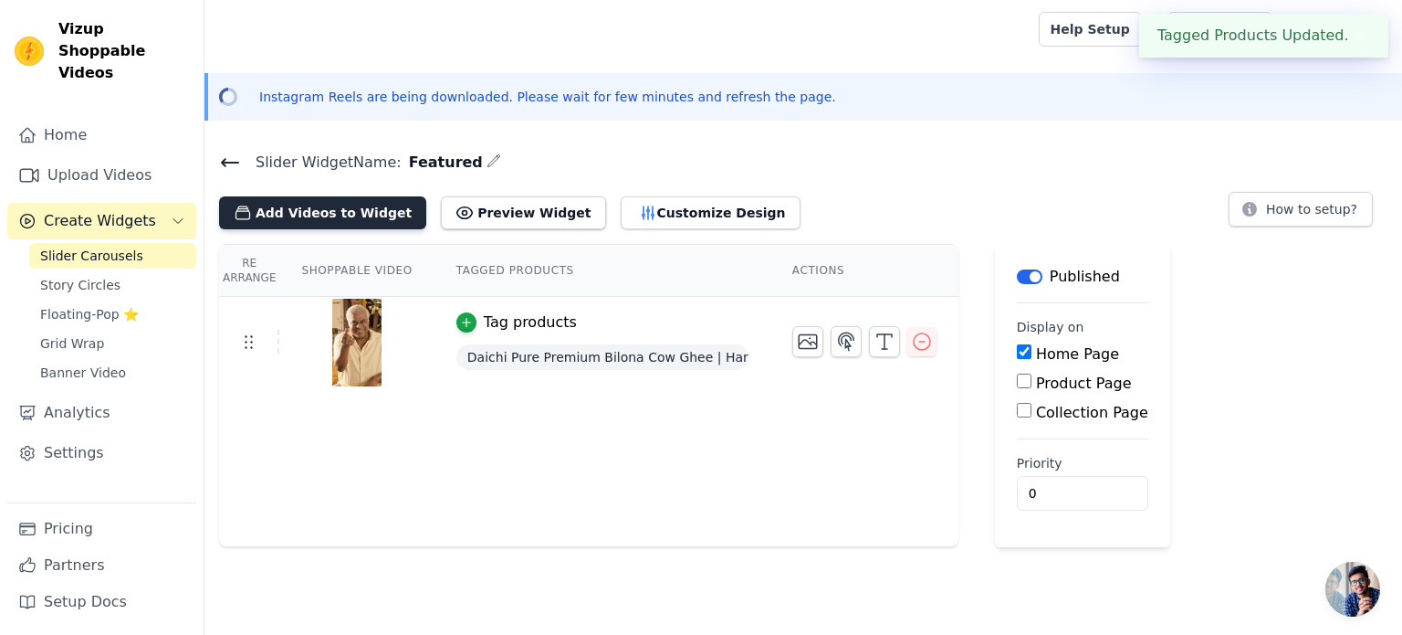
click at [339, 212] on button "Add Videos to Widget" at bounding box center [322, 212] width 207 height 33
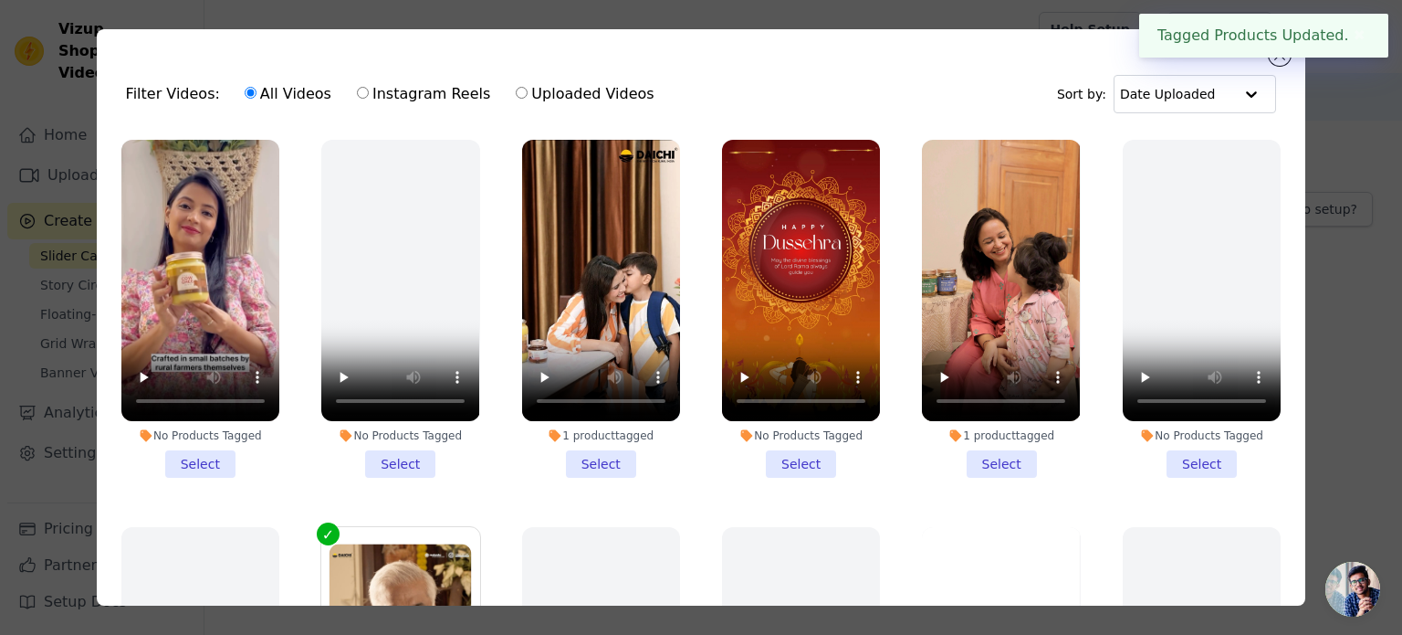
click at [961, 457] on li "1 product tagged Select" at bounding box center [1001, 309] width 158 height 338
click at [0, 0] on input "1 product tagged Select" at bounding box center [0, 0] width 0 height 0
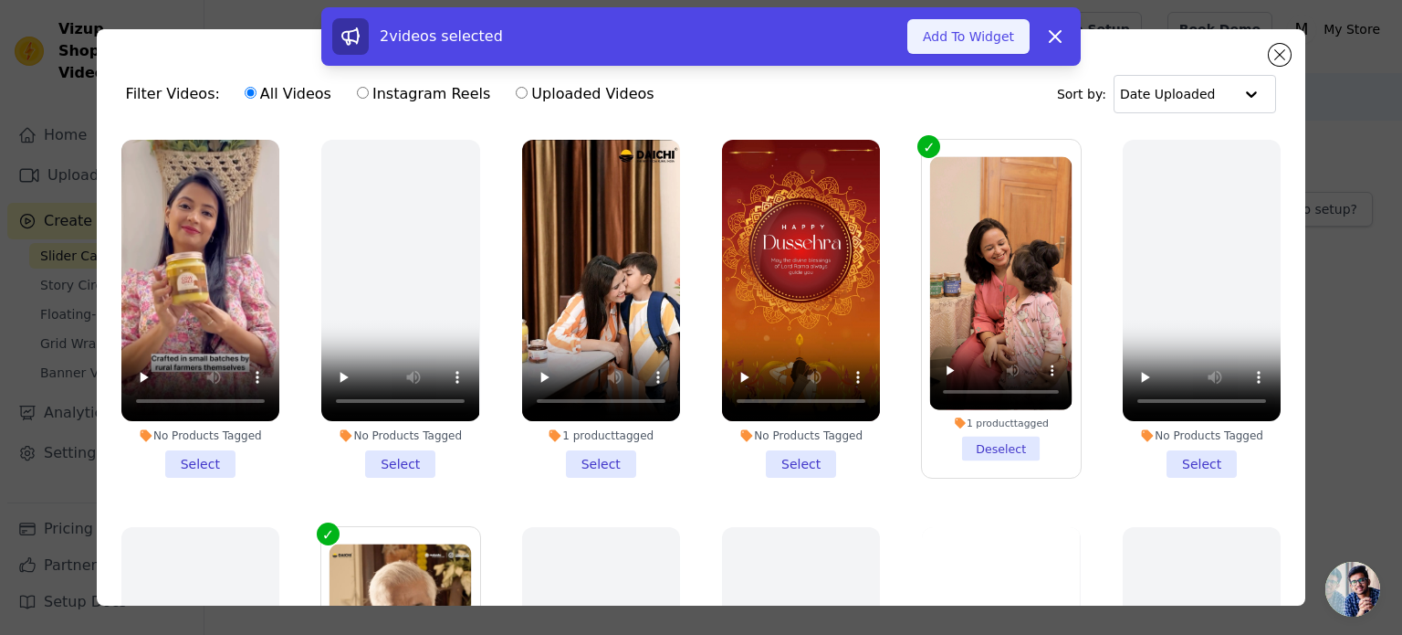
click at [974, 37] on button "Add To Widget" at bounding box center [969, 36] width 122 height 35
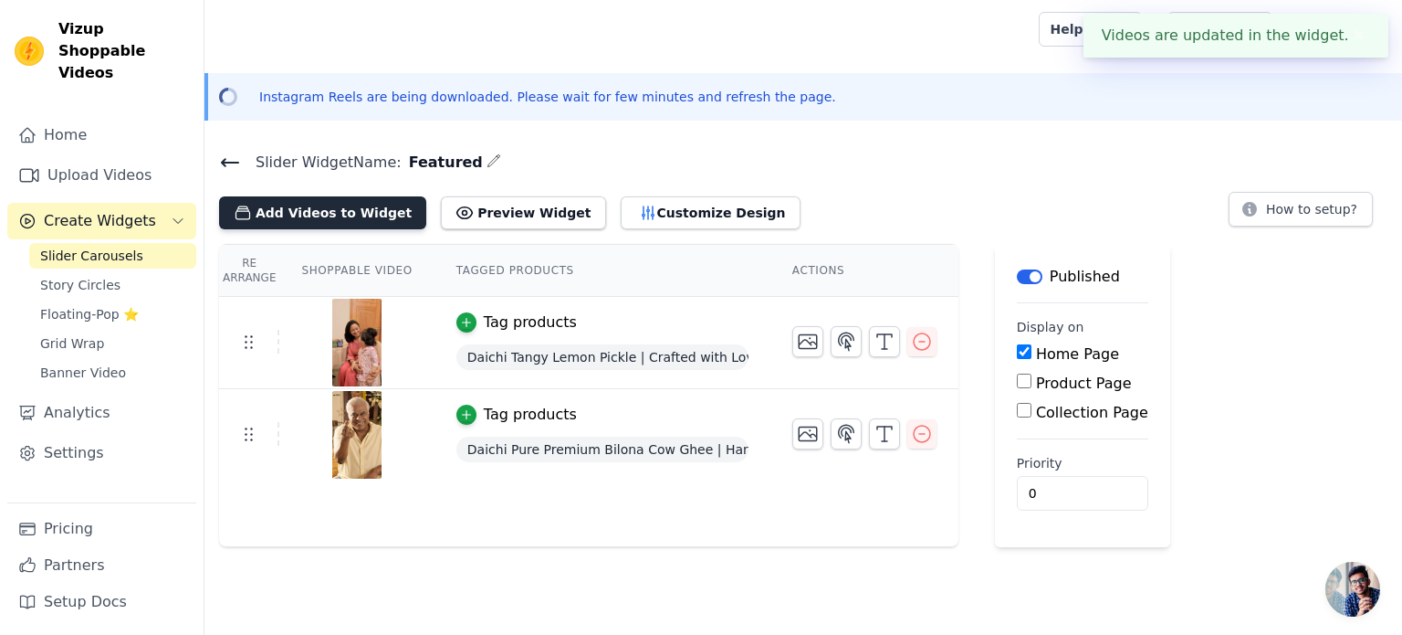
click at [363, 218] on button "Add Videos to Widget" at bounding box center [322, 212] width 207 height 33
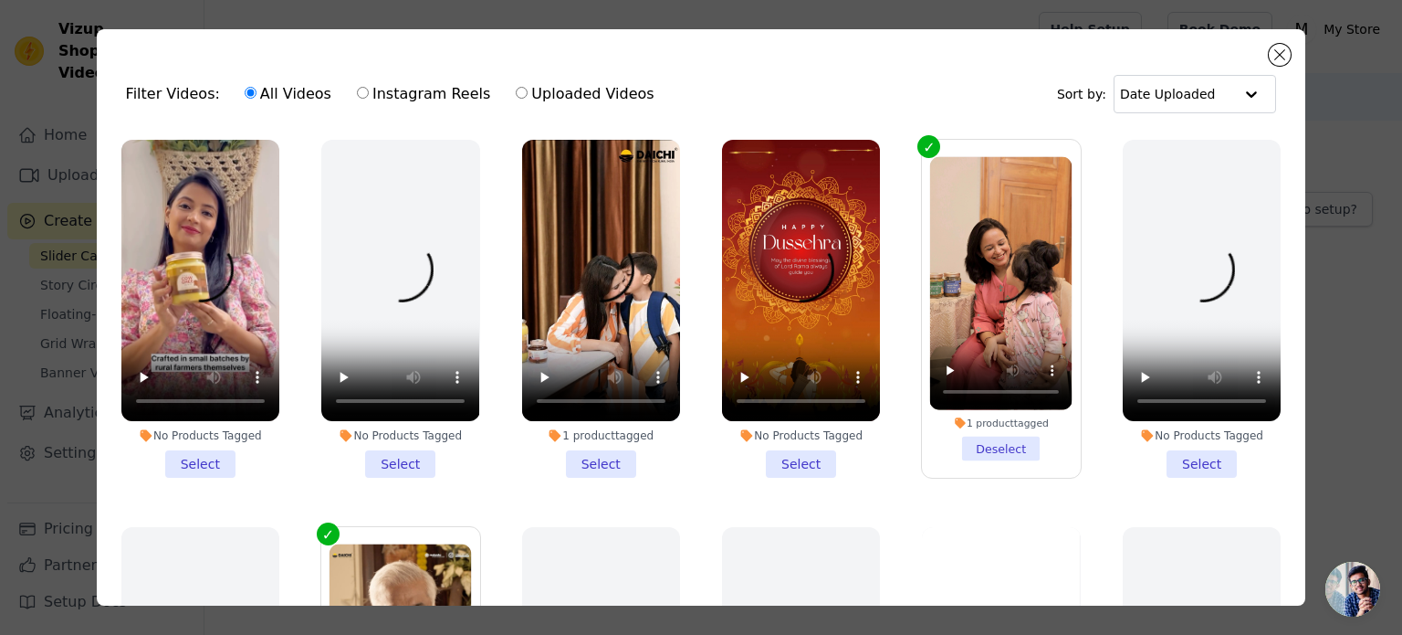
click at [577, 453] on li "1 product tagged Select" at bounding box center [601, 309] width 158 height 338
click at [0, 0] on input "1 product tagged Select" at bounding box center [0, 0] width 0 height 0
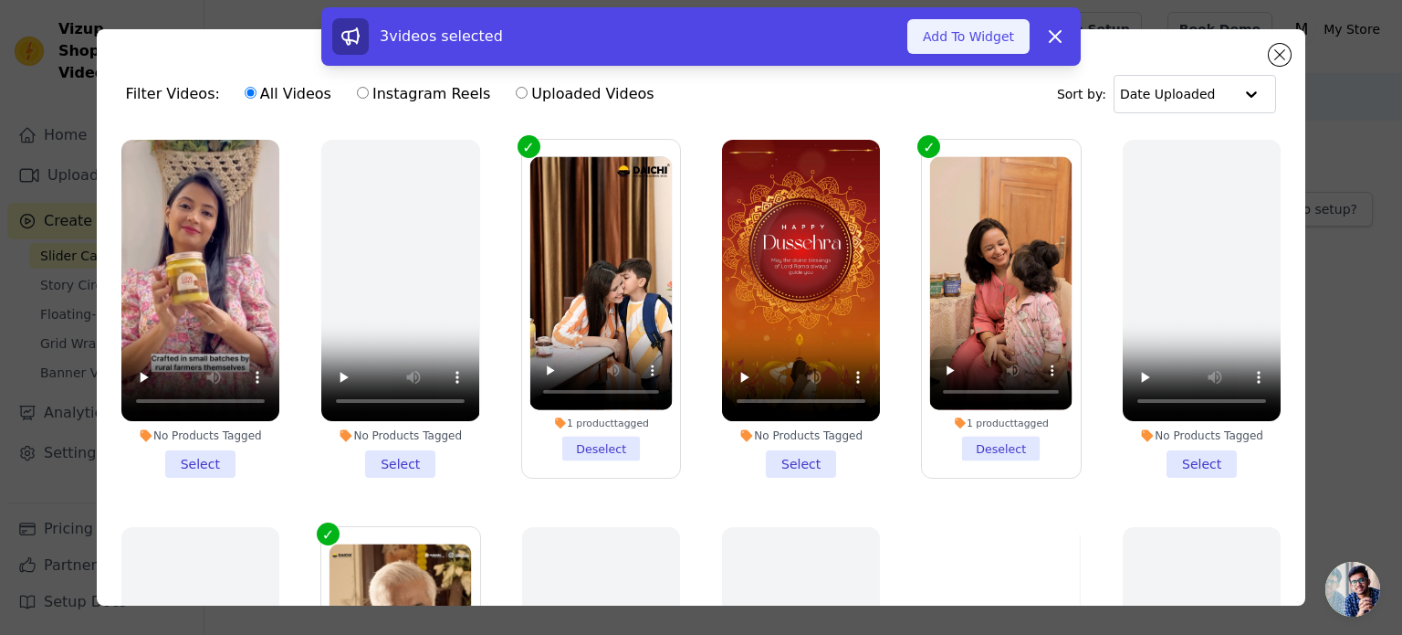
click at [949, 39] on button "Add To Widget" at bounding box center [969, 36] width 122 height 35
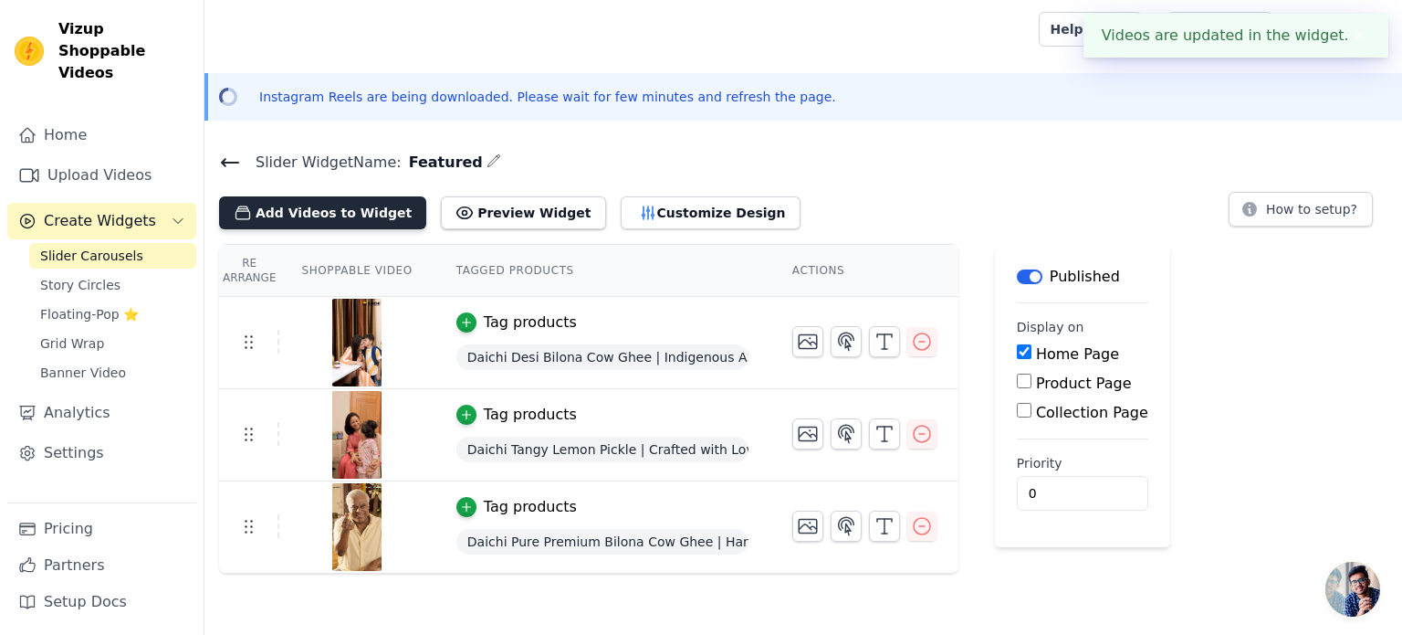
click at [354, 216] on button "Add Videos to Widget" at bounding box center [322, 212] width 207 height 33
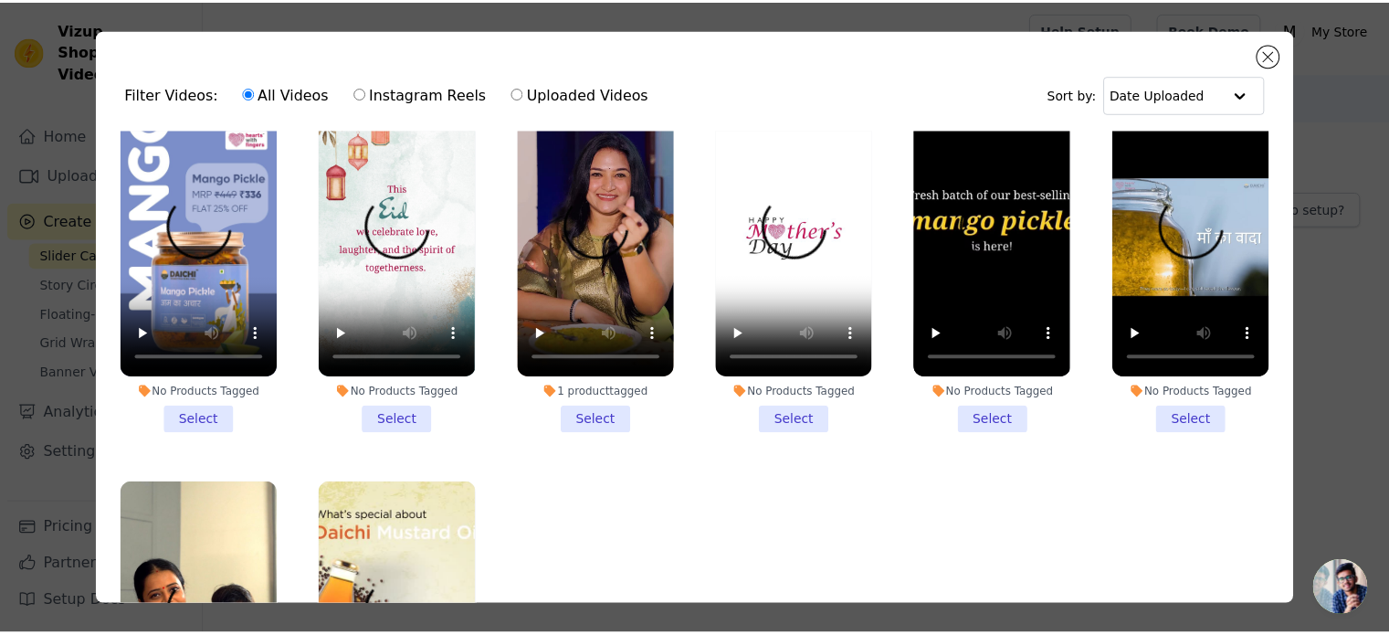
scroll to position [1644, 0]
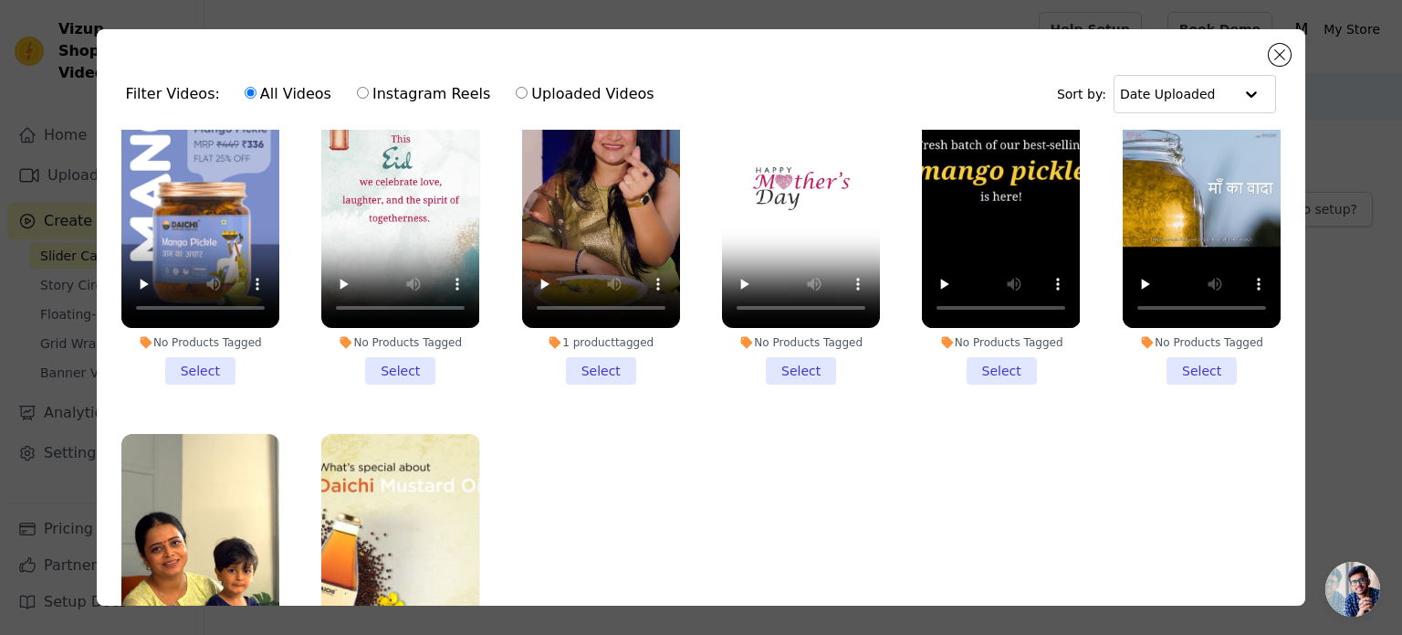
click at [593, 335] on li "1 product tagged Select" at bounding box center [601, 216] width 158 height 338
click at [0, 0] on input "1 product tagged Select" at bounding box center [0, 0] width 0 height 0
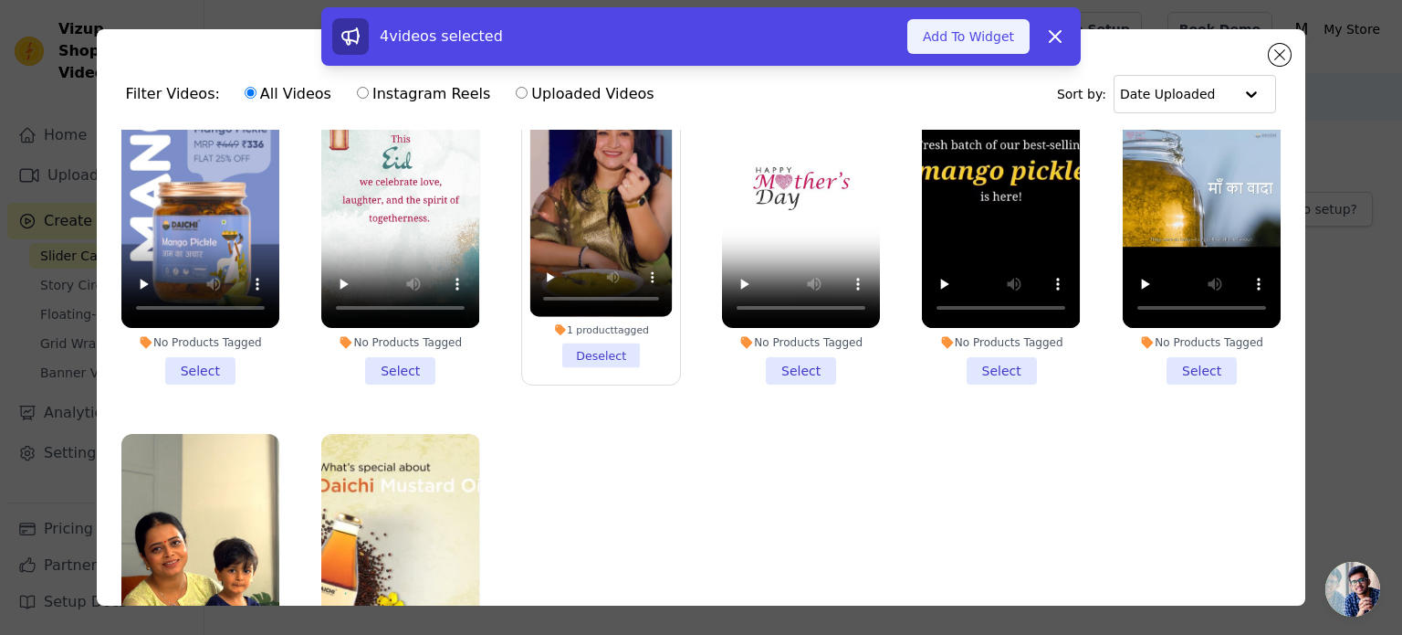
click at [934, 37] on button "Add To Widget" at bounding box center [969, 36] width 122 height 35
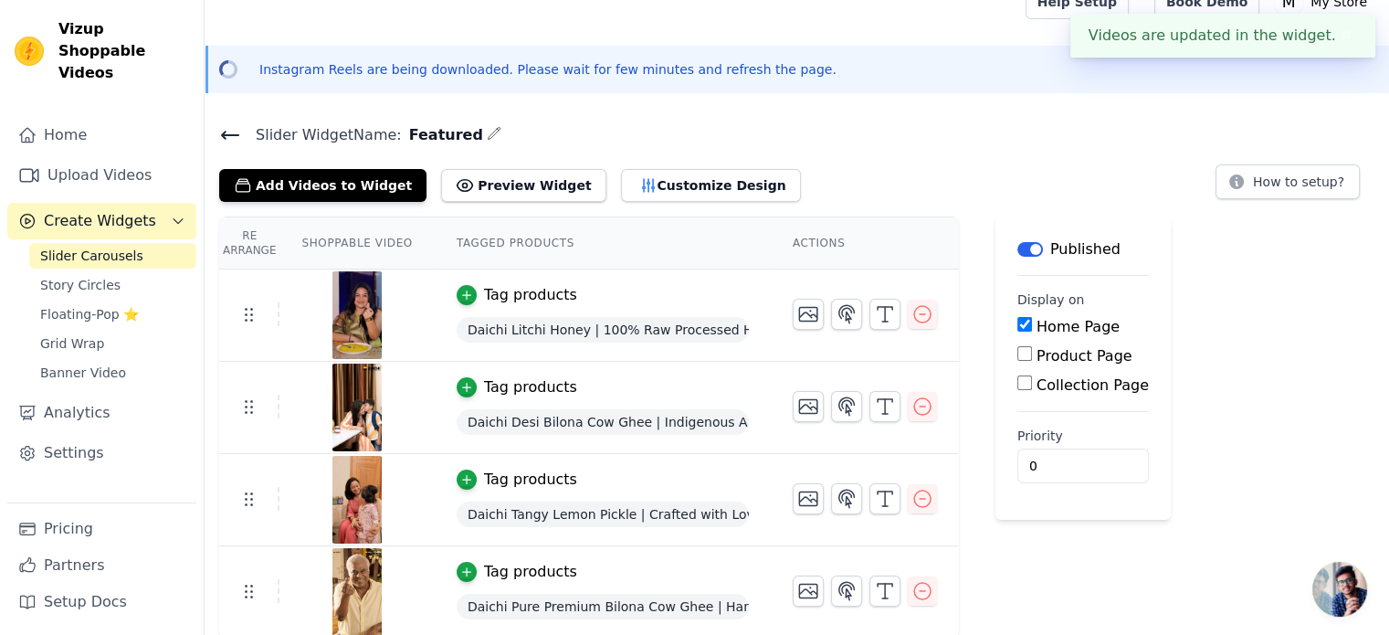
scroll to position [28, 0]
click at [348, 173] on button "Add Videos to Widget" at bounding box center [322, 184] width 207 height 33
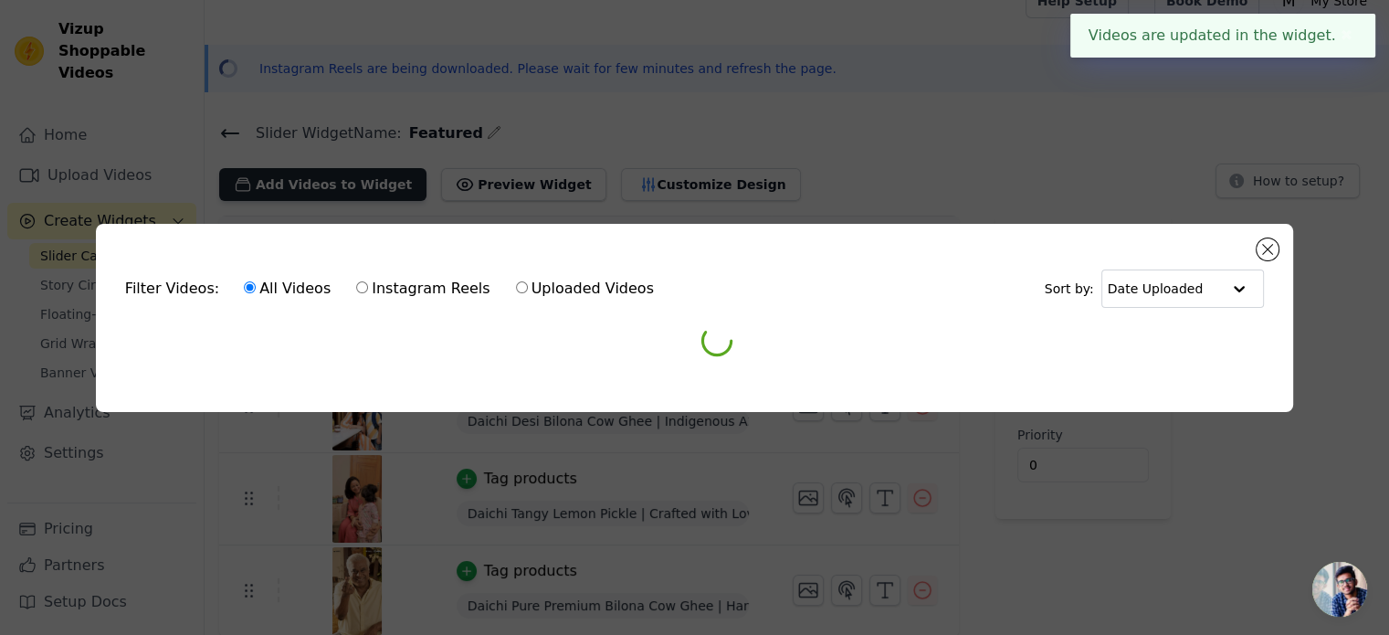
scroll to position [0, 0]
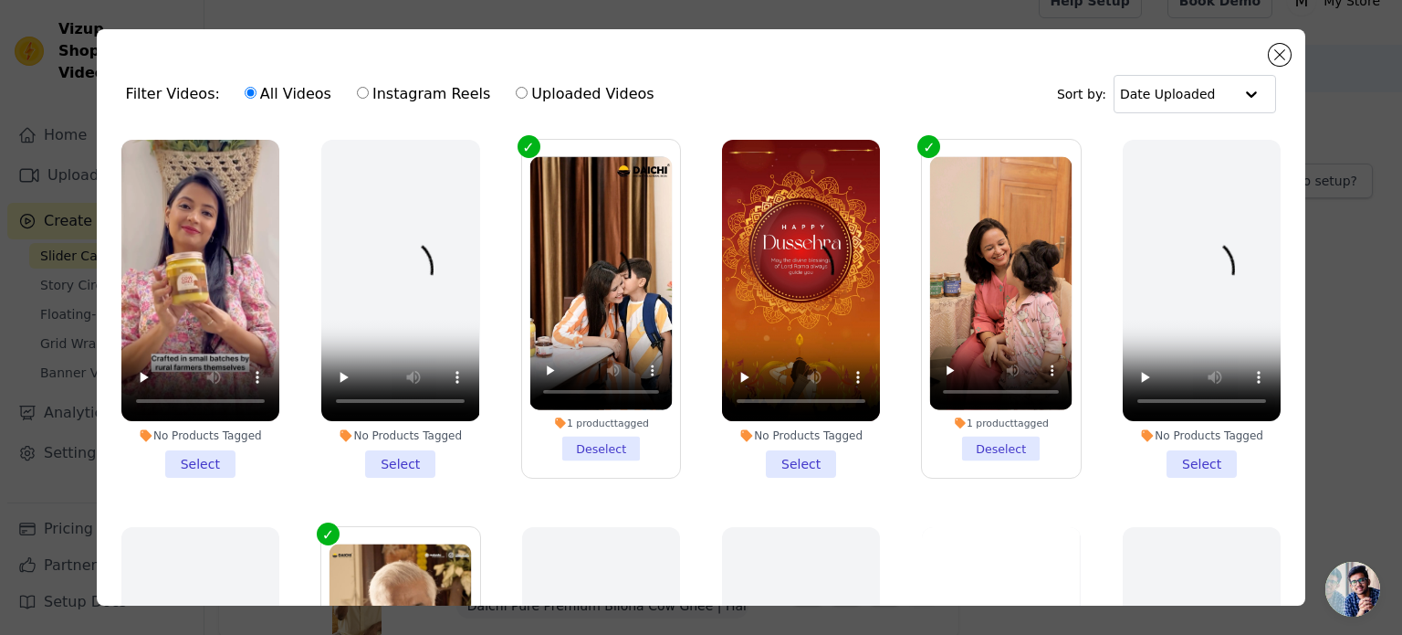
click at [583, 441] on li "1 product tagged Deselect" at bounding box center [601, 309] width 142 height 304
click at [0, 0] on input "1 product tagged Deselect" at bounding box center [0, 0] width 0 height 0
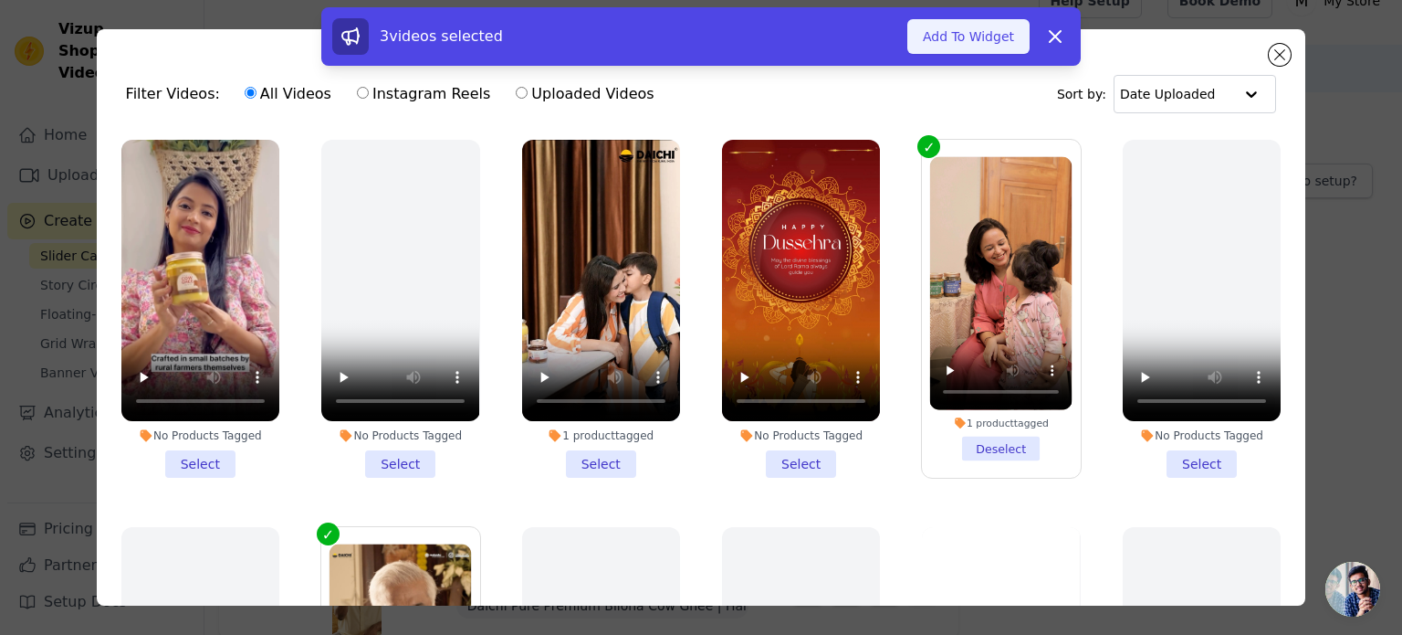
click at [989, 34] on button "Add To Widget" at bounding box center [969, 36] width 122 height 35
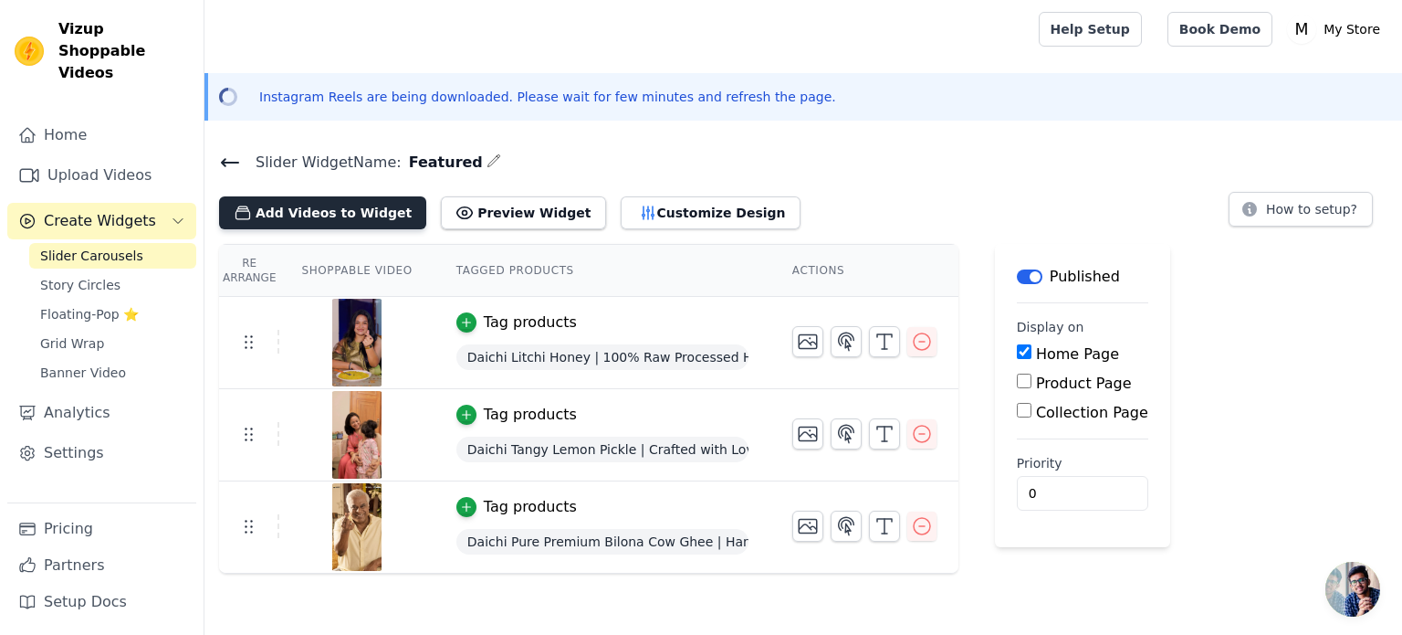
click at [358, 216] on button "Add Videos to Widget" at bounding box center [322, 212] width 207 height 33
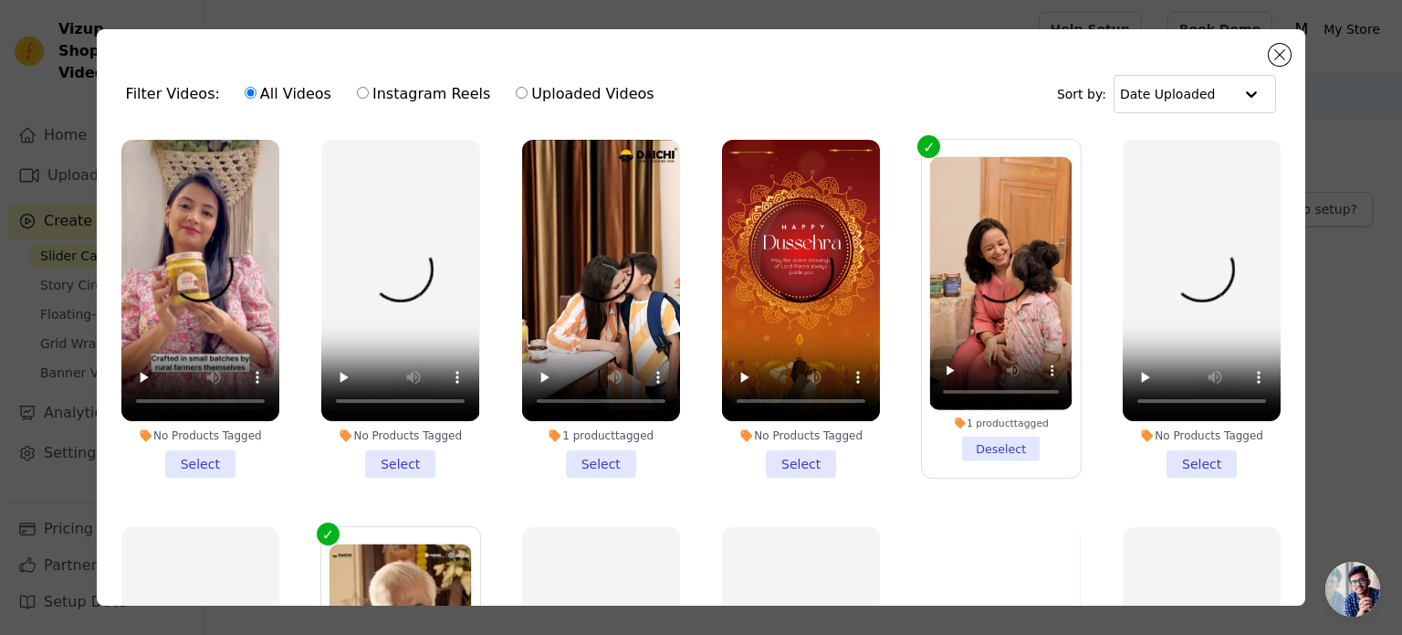
click at [599, 450] on li "1 product tagged Select" at bounding box center [601, 309] width 158 height 338
click at [0, 0] on input "1 product tagged Select" at bounding box center [0, 0] width 0 height 0
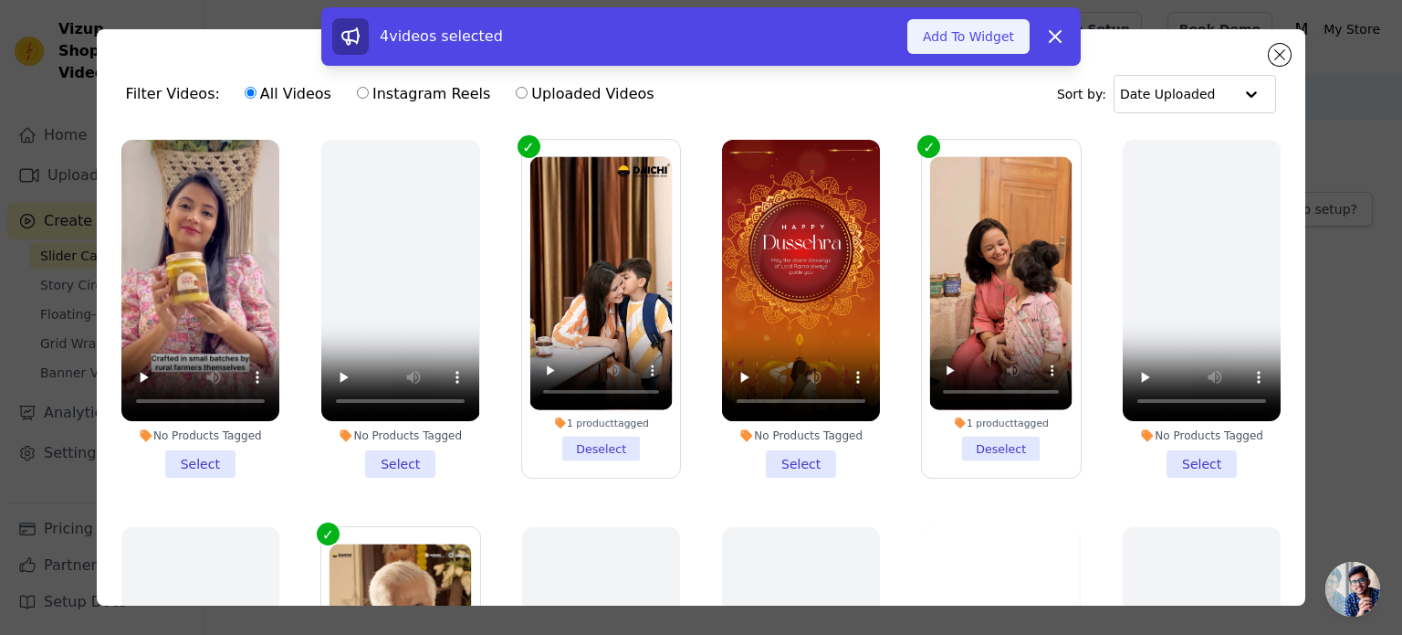
click at [939, 44] on button "Add To Widget" at bounding box center [969, 36] width 122 height 35
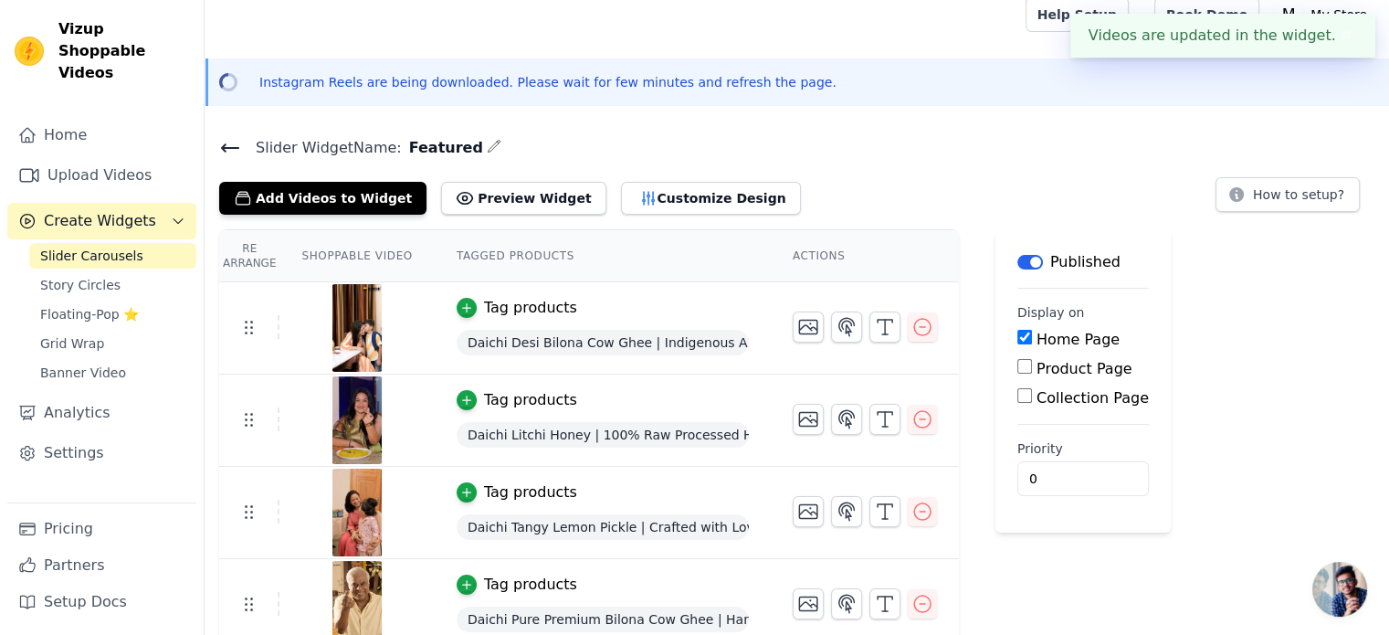
scroll to position [28, 0]
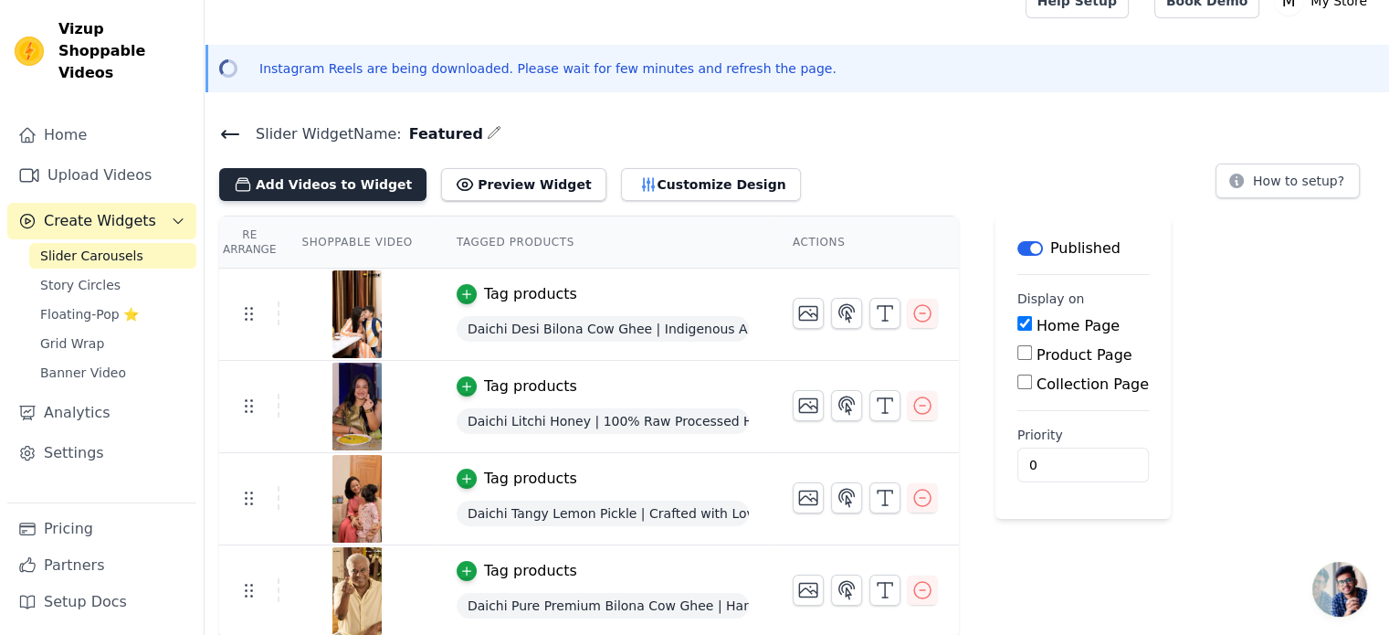
click at [343, 174] on button "Add Videos to Widget" at bounding box center [322, 184] width 207 height 33
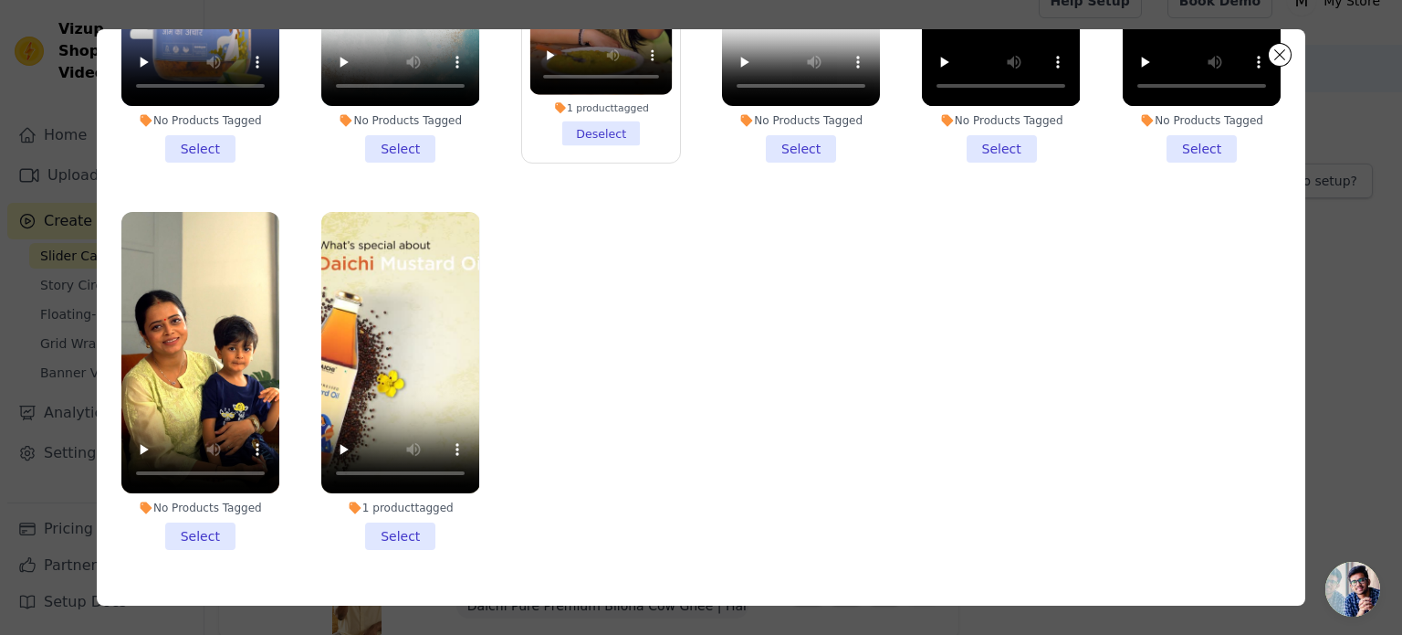
scroll to position [158, 0]
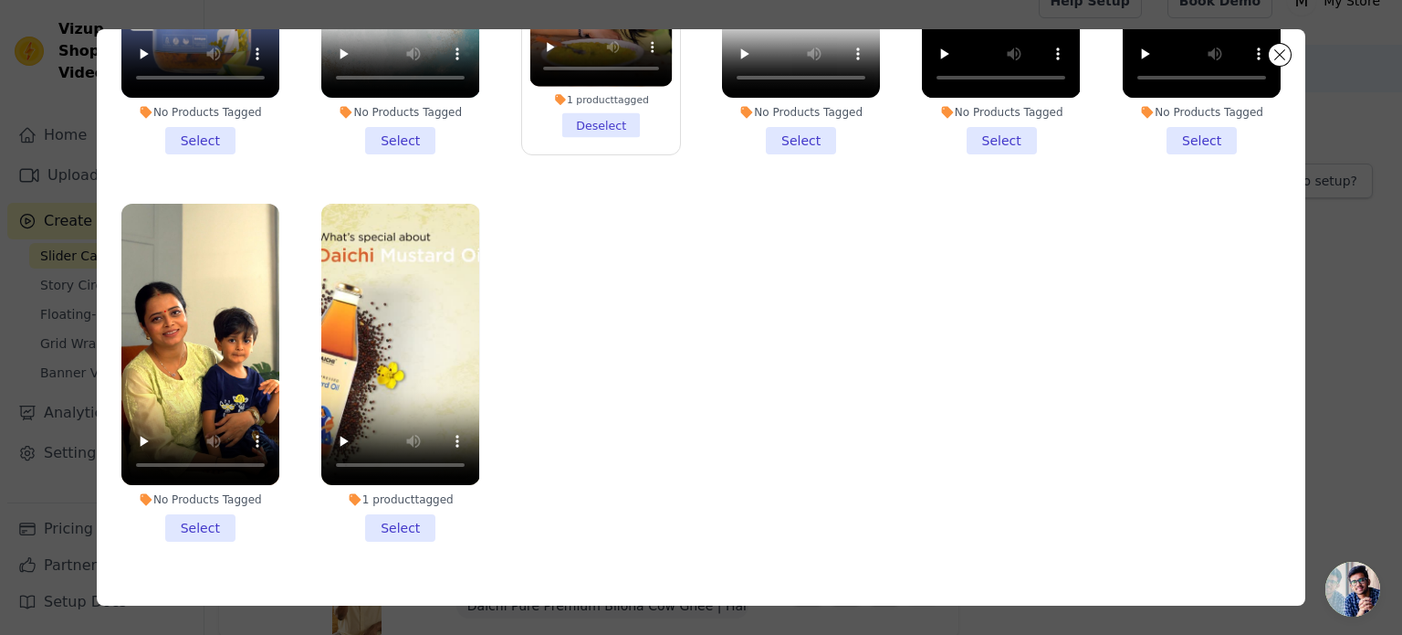
click at [398, 488] on li "1 product tagged Select" at bounding box center [400, 373] width 158 height 338
click at [0, 0] on input "1 product tagged Select" at bounding box center [0, 0] width 0 height 0
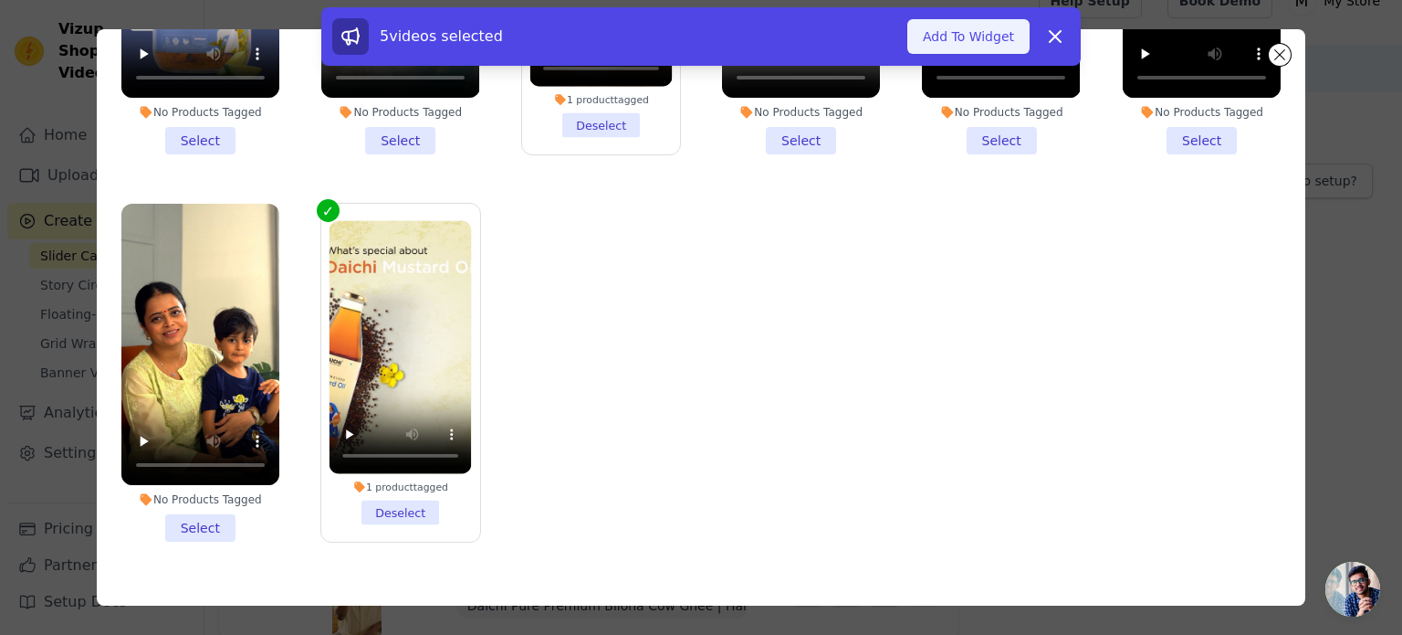
click at [965, 44] on button "Add To Widget" at bounding box center [969, 36] width 122 height 35
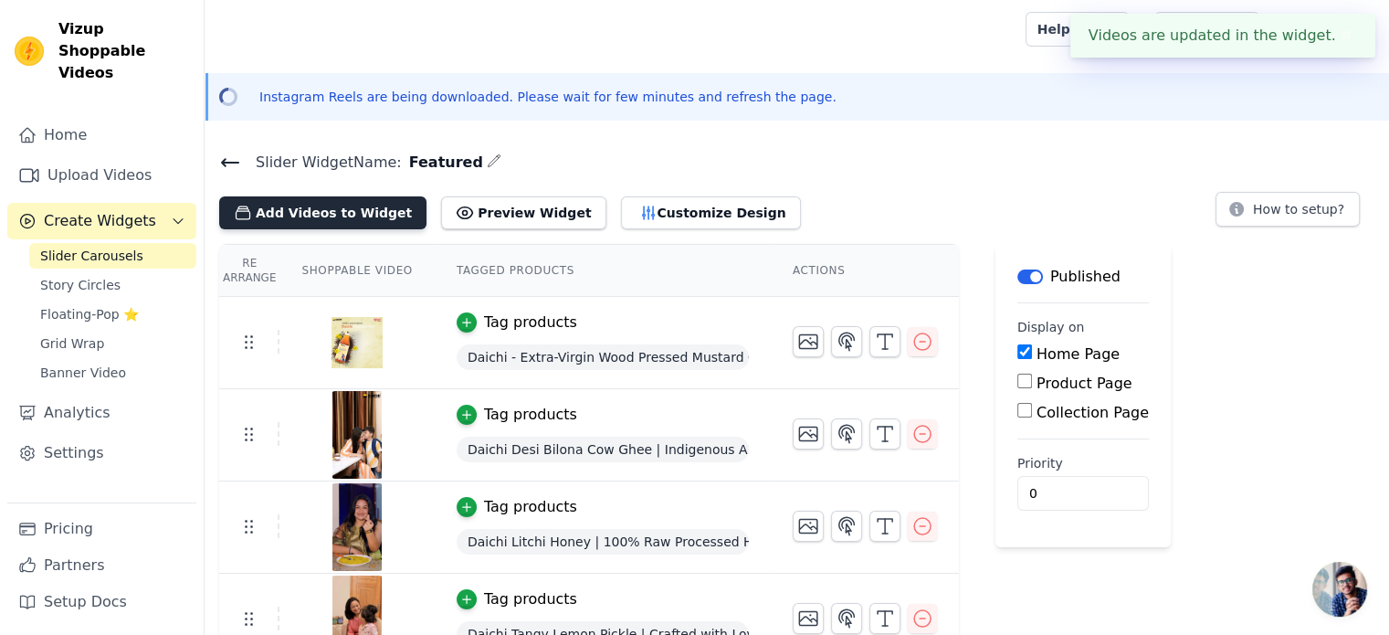
click at [378, 218] on button "Add Videos to Widget" at bounding box center [322, 212] width 207 height 33
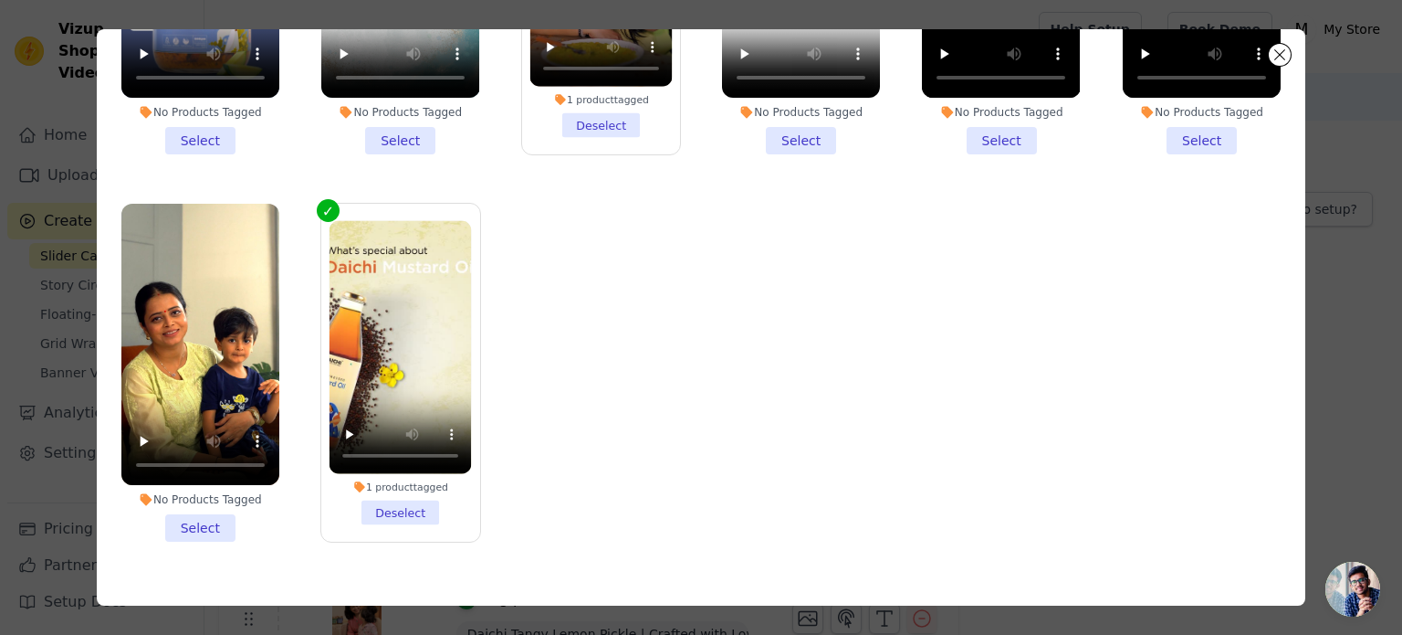
click at [212, 496] on li "No Products Tagged Select" at bounding box center [200, 373] width 158 height 338
click at [0, 0] on input "No Products Tagged Select" at bounding box center [0, 0] width 0 height 0
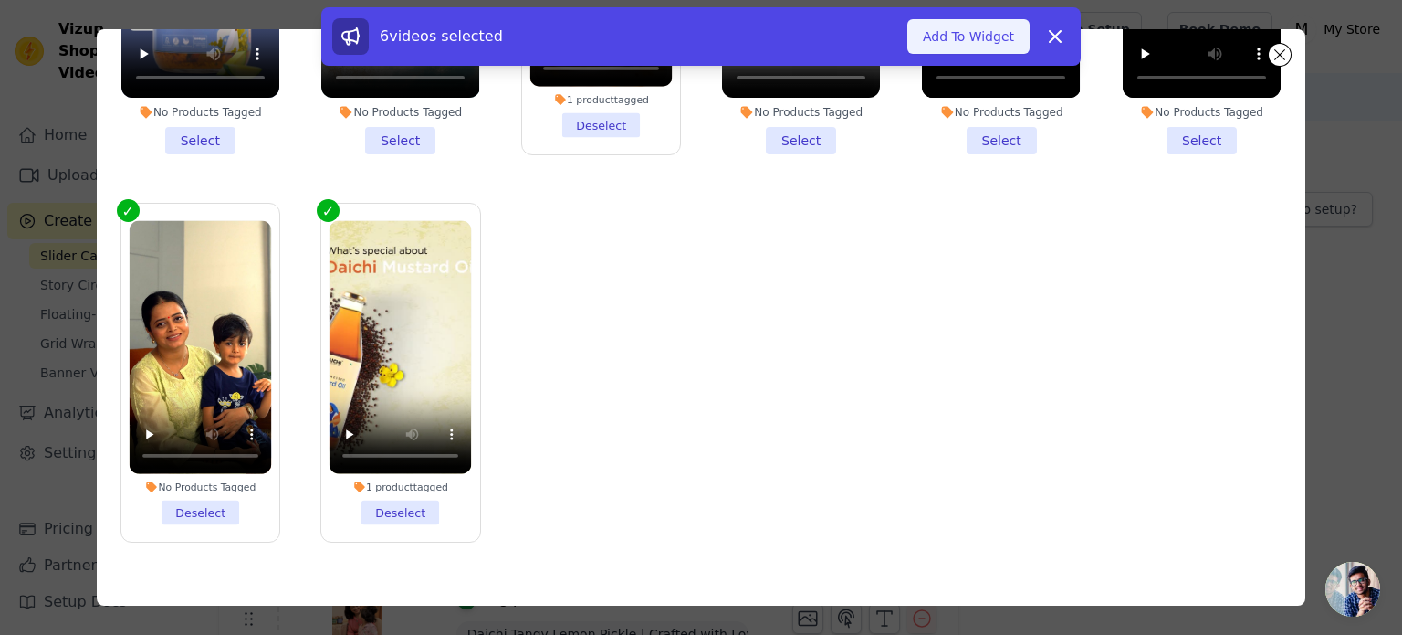
click at [986, 33] on button "Add To Widget" at bounding box center [969, 36] width 122 height 35
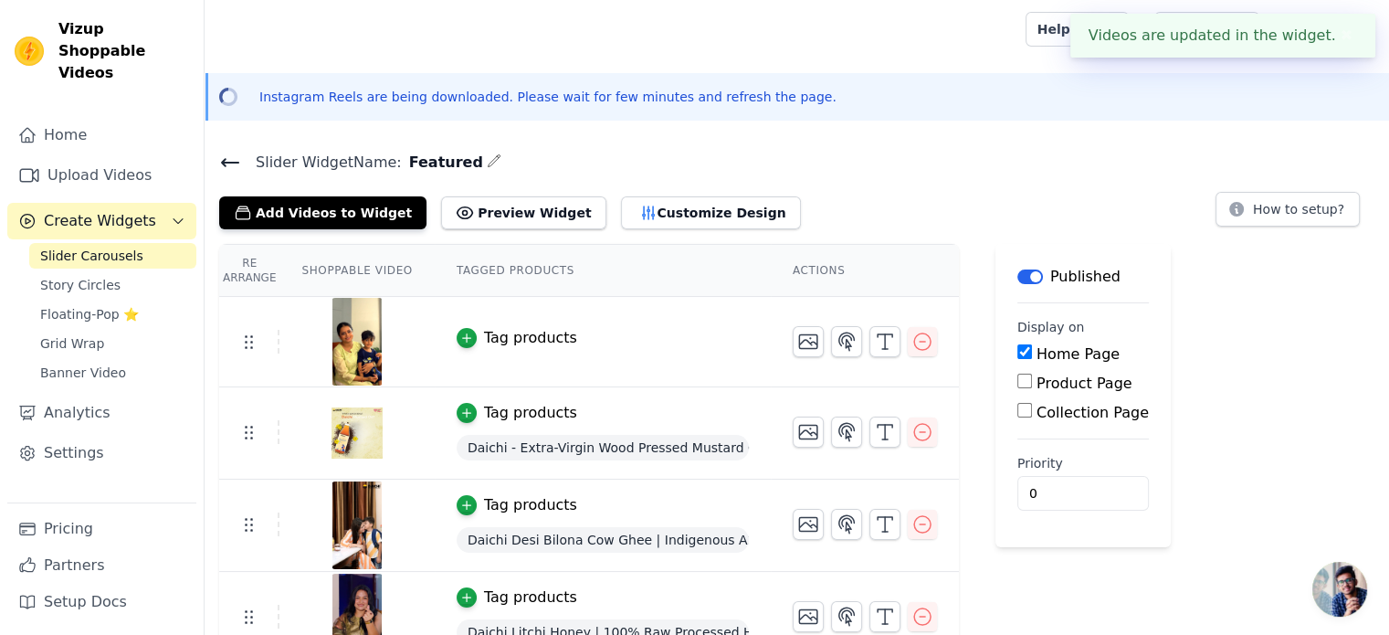
click at [543, 339] on div "Tag products" at bounding box center [530, 338] width 93 height 22
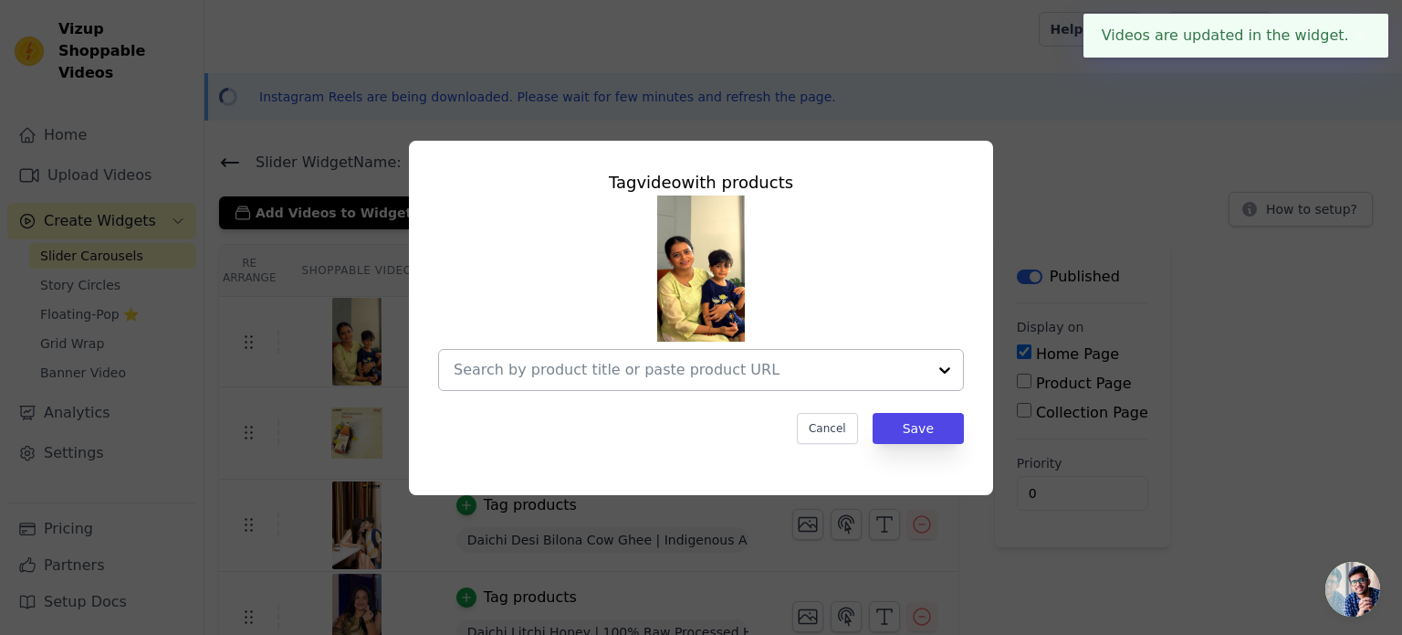
click at [583, 361] on input "text" at bounding box center [690, 370] width 473 height 22
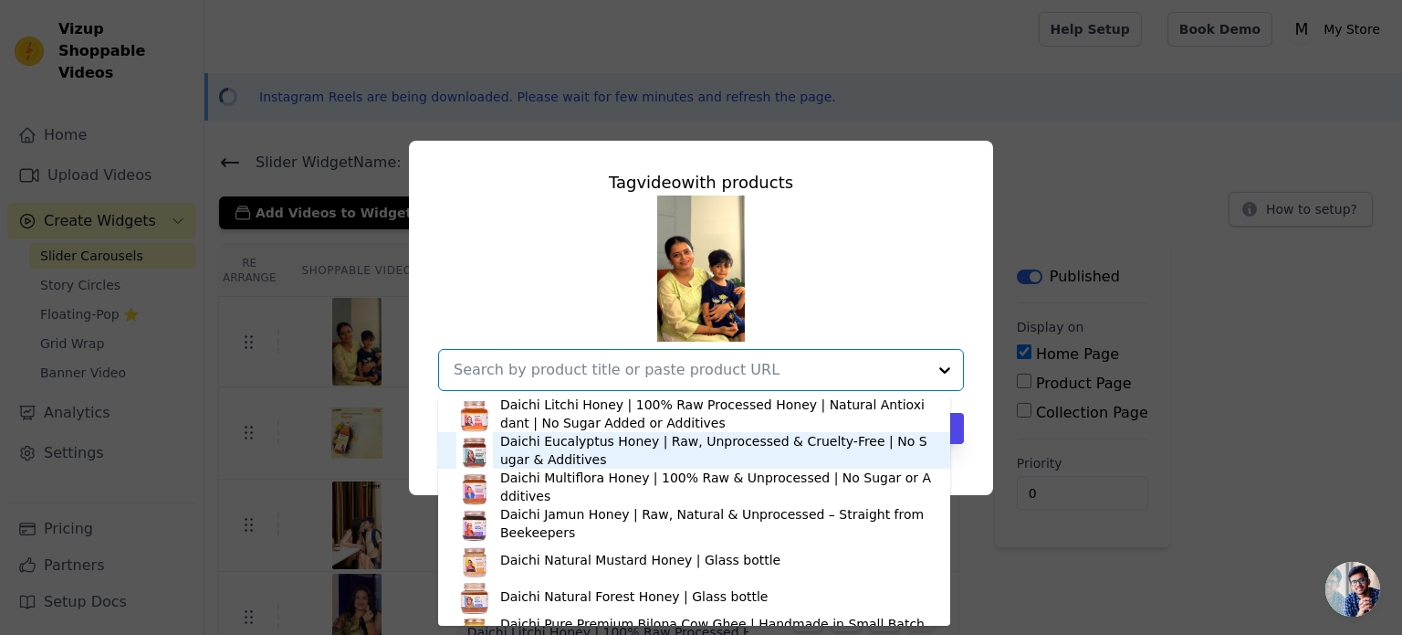
click at [573, 460] on div "Daichi Eucalyptus Honey | Raw, Unprocessed & Cruelty-Free | No Sugar & Additives" at bounding box center [716, 450] width 432 height 37
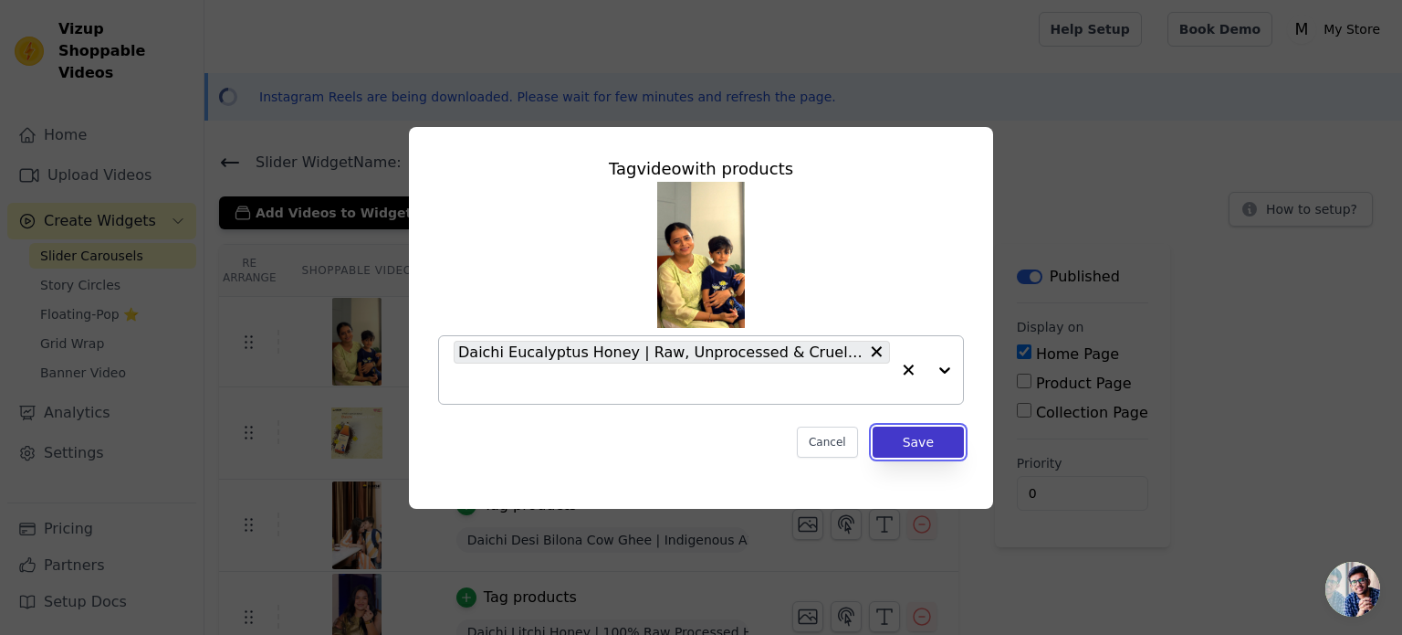
click at [906, 449] on button "Save" at bounding box center [918, 441] width 91 height 31
